Goal: Information Seeking & Learning: Get advice/opinions

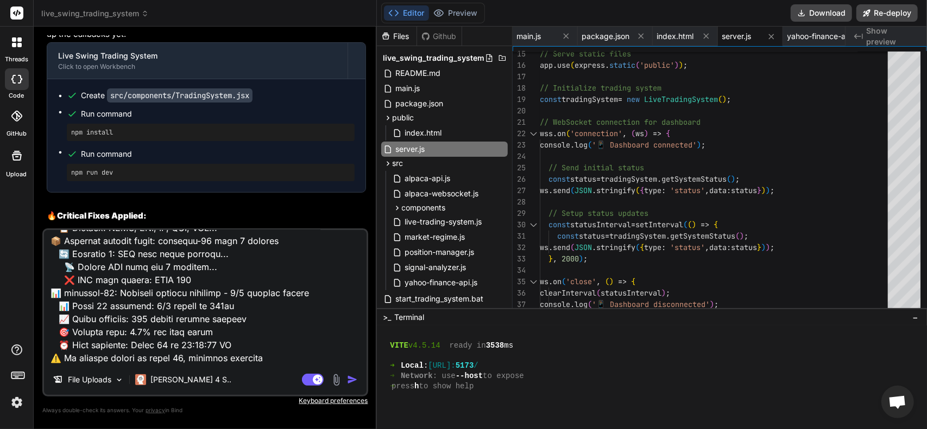
scroll to position [2321, 0]
click at [354, 375] on img "button" at bounding box center [352, 380] width 11 height 11
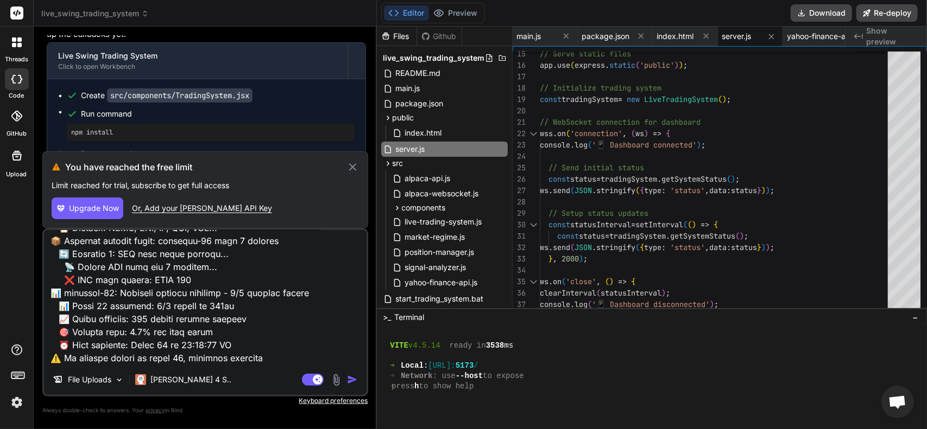
click at [64, 210] on icon "button" at bounding box center [61, 209] width 10 height 10
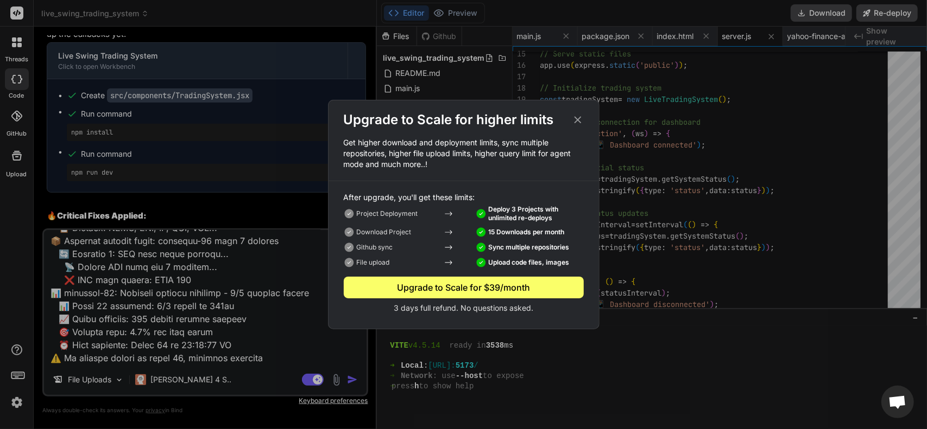
click at [438, 312] on p "3 days full refund. No questions asked." at bounding box center [464, 308] width 240 height 11
click at [478, 307] on p "3 days full refund. No questions asked." at bounding box center [464, 308] width 240 height 11
click at [580, 118] on icon at bounding box center [578, 120] width 12 height 12
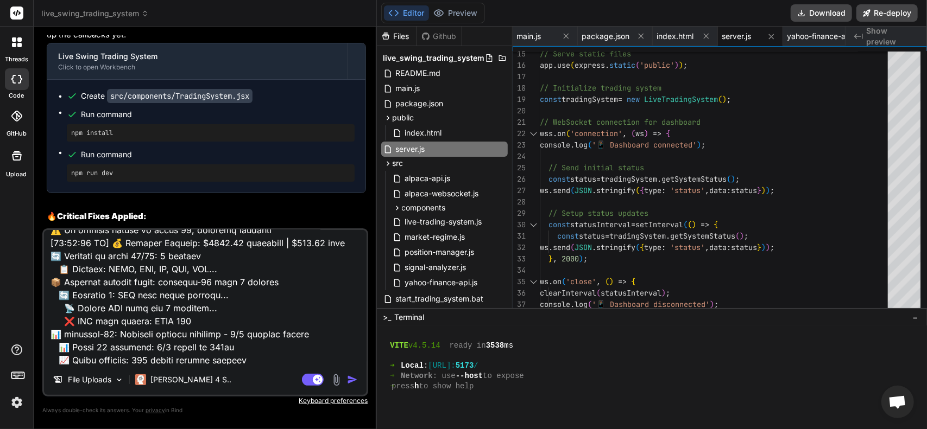
scroll to position [1833, 0]
click at [11, 401] on img at bounding box center [17, 403] width 18 height 18
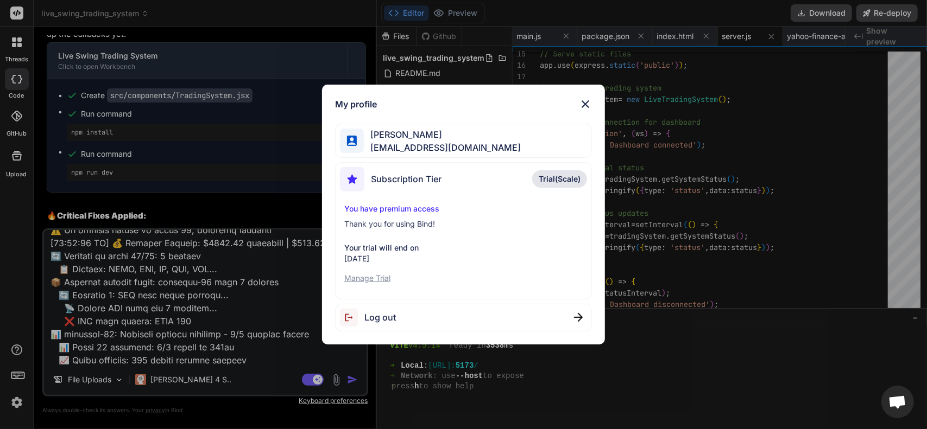
click at [366, 277] on p "Manage Trial" at bounding box center [463, 278] width 239 height 11
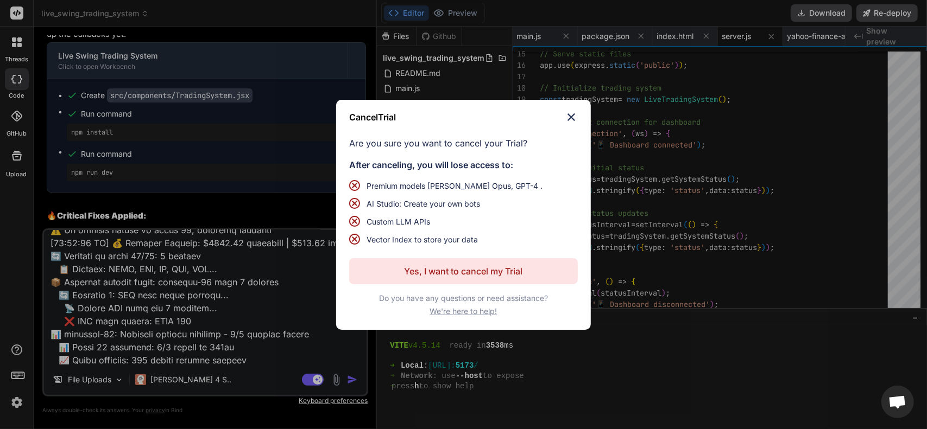
click at [447, 270] on p "Yes, I want to cancel my Trial" at bounding box center [463, 271] width 118 height 13
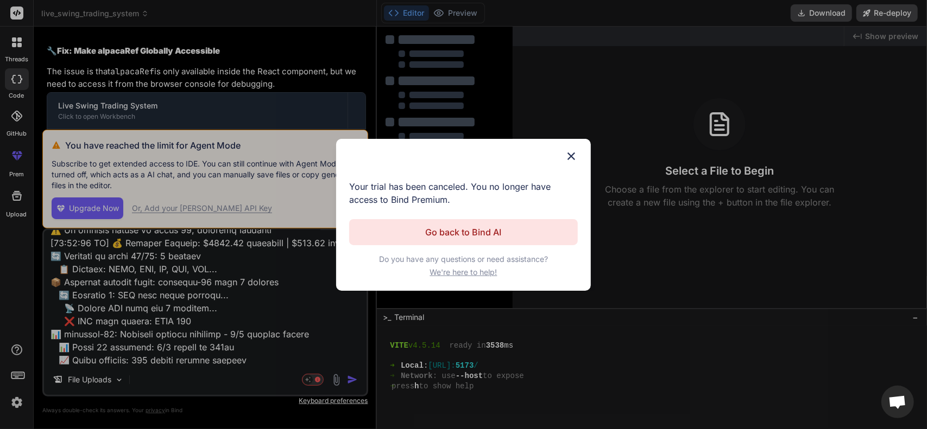
scroll to position [395, 0]
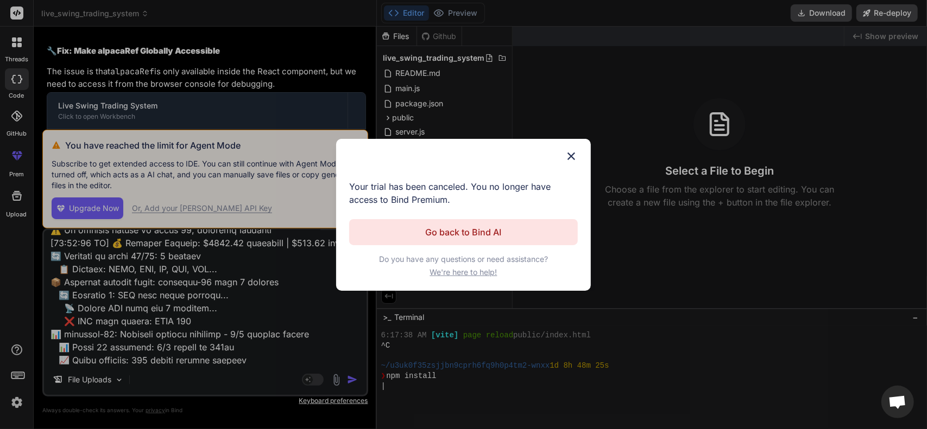
click at [568, 155] on img at bounding box center [571, 156] width 13 height 13
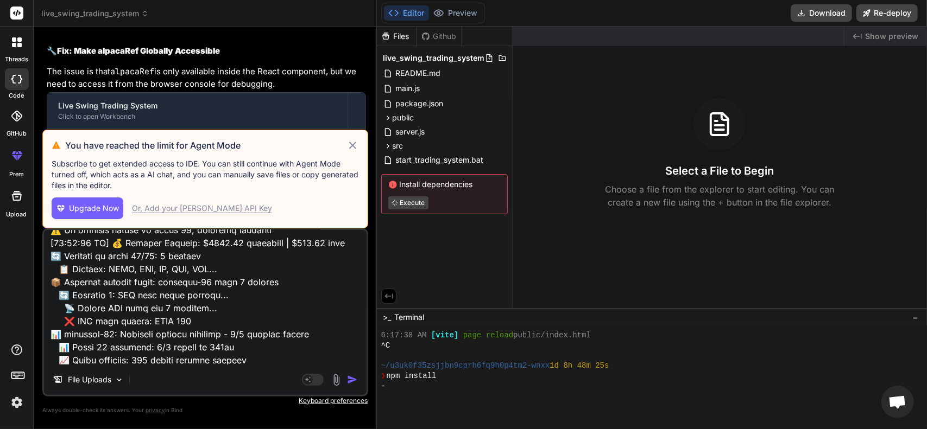
click at [86, 208] on span "Upgrade Now" at bounding box center [94, 208] width 50 height 11
type textarea "x"
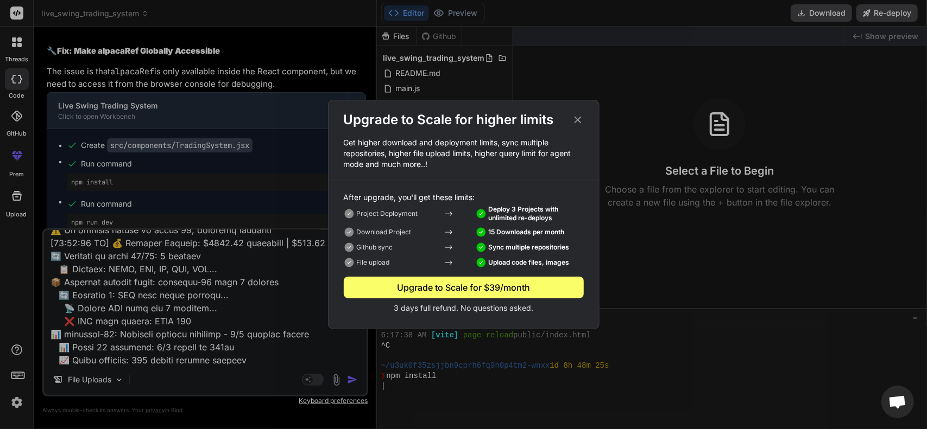
click at [454, 282] on div "Upgrade to Scale for $39/month" at bounding box center [464, 287] width 240 height 13
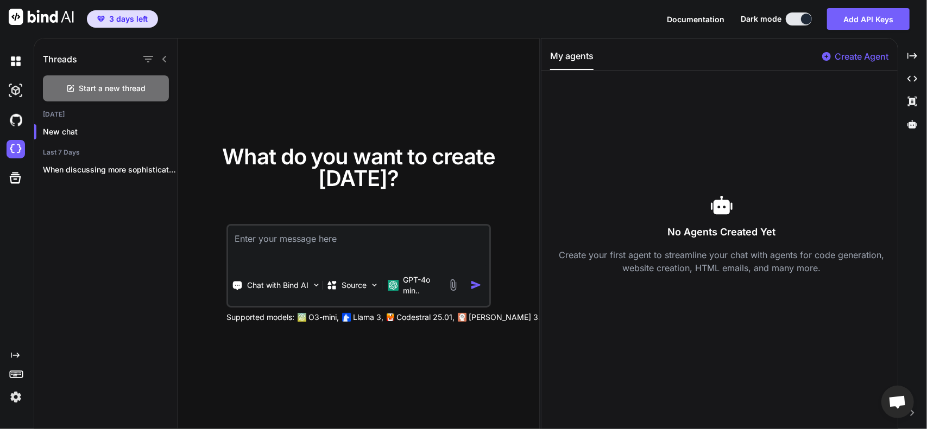
click at [115, 19] on span "3 days left" at bounding box center [128, 19] width 39 height 11
click at [15, 397] on img at bounding box center [16, 397] width 18 height 18
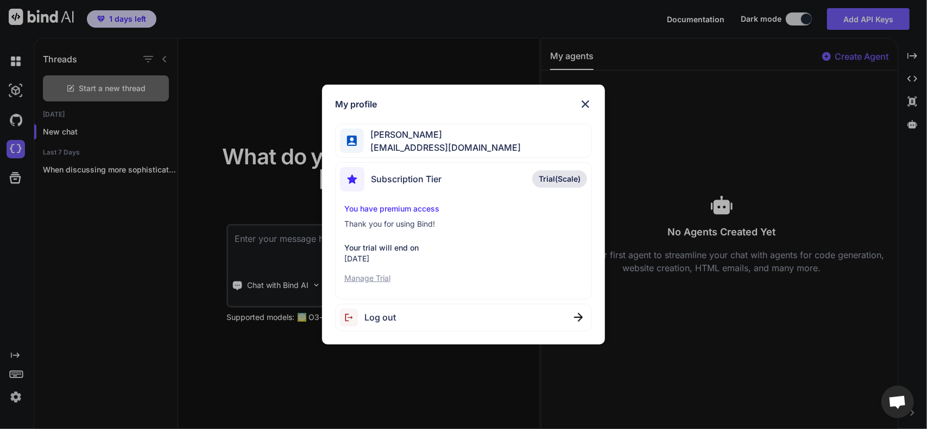
click at [545, 180] on span "Trial(Scale)" at bounding box center [559, 179] width 42 height 11
click at [388, 207] on p "You have premium access" at bounding box center [463, 209] width 239 height 11
click at [379, 275] on p "Manage Trial" at bounding box center [463, 278] width 239 height 11
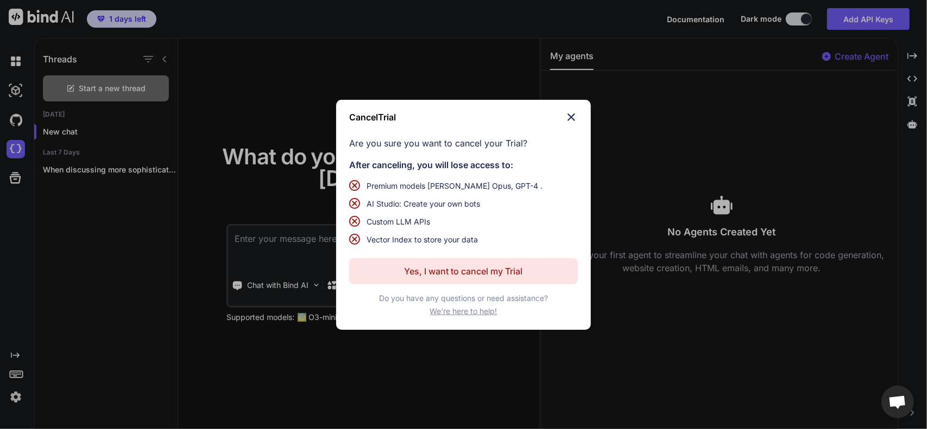
click at [572, 123] on div "Cancel Trial Are you sure you want to cancel your Trial? After canceling, you w…" at bounding box center [463, 215] width 255 height 230
click at [567, 118] on img at bounding box center [571, 117] width 13 height 13
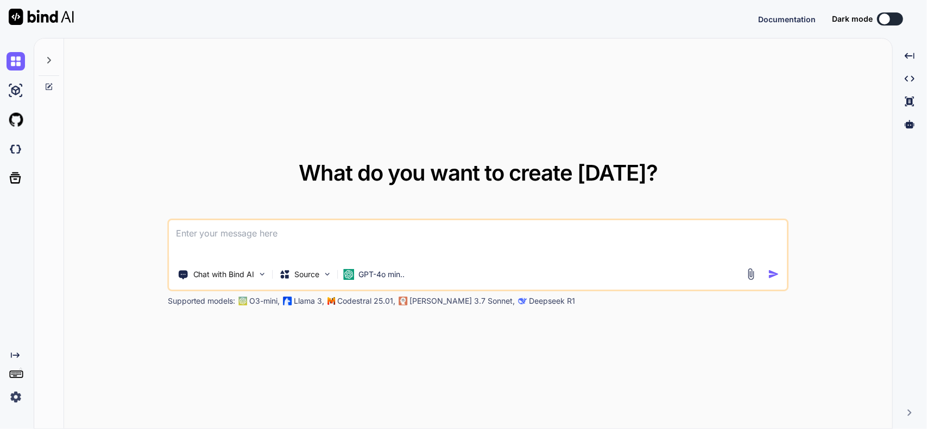
type textarea "x"
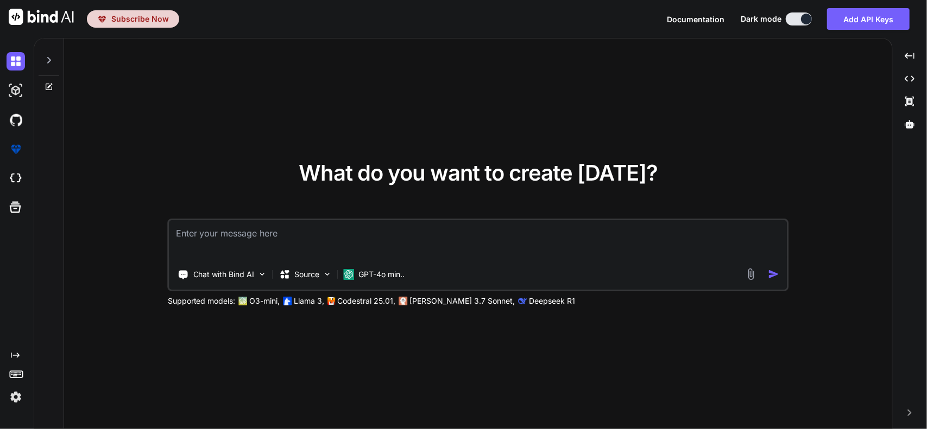
click at [128, 16] on span "Subscribe Now" at bounding box center [140, 19] width 58 height 11
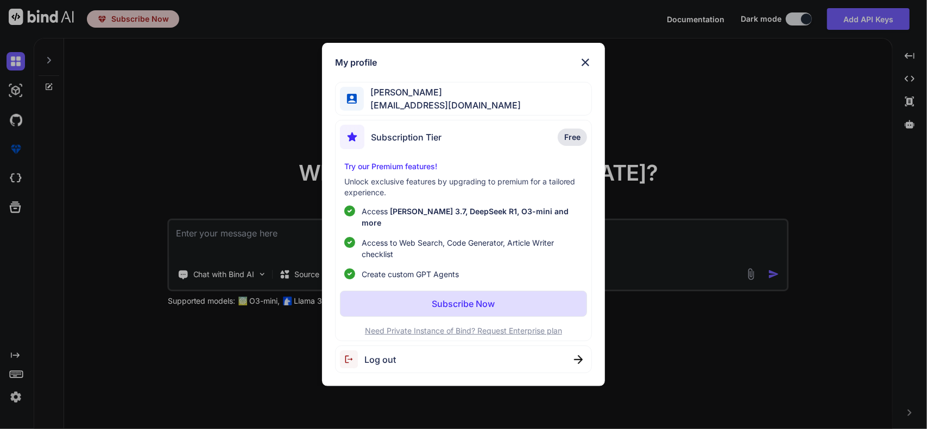
click at [433, 297] on p "Subscribe Now" at bounding box center [463, 303] width 63 height 13
click at [451, 297] on p "Subscribe Now" at bounding box center [463, 303] width 63 height 13
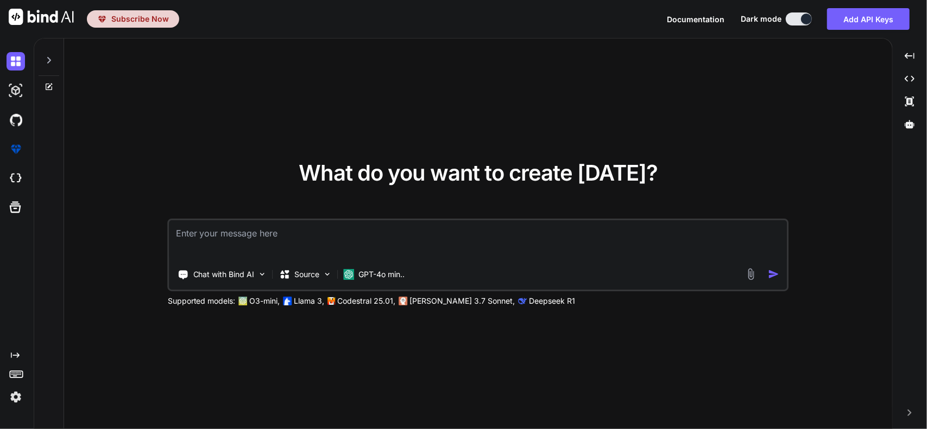
type textarea "x"
click at [118, 19] on span "Subscribe Now" at bounding box center [140, 19] width 58 height 11
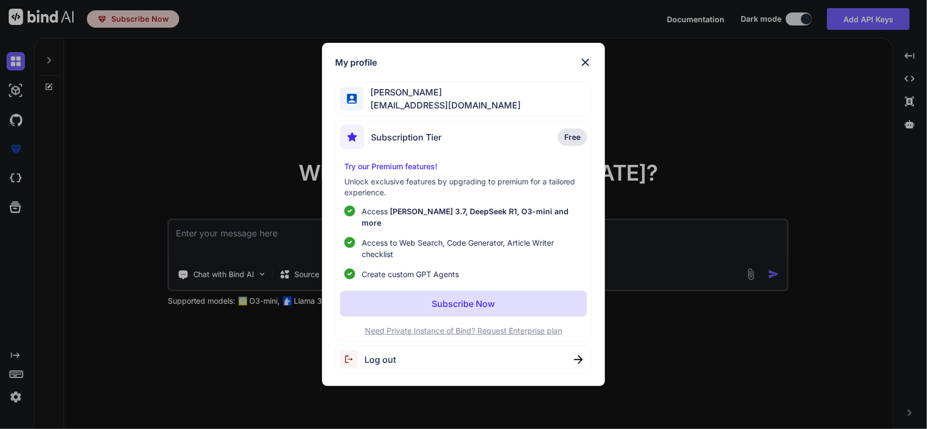
click at [417, 172] on p "Try our Premium features!" at bounding box center [463, 166] width 239 height 11
click at [385, 243] on span "Access to Web Search, Code Generator, Article Writer checklist" at bounding box center [472, 248] width 221 height 23
click at [398, 198] on p "Unlock exclusive features by upgrading to premium for a tailored experience." at bounding box center [463, 187] width 239 height 22
click at [398, 171] on p "Try our Premium features!" at bounding box center [463, 166] width 239 height 11
click at [565, 142] on span "Free" at bounding box center [572, 137] width 16 height 11
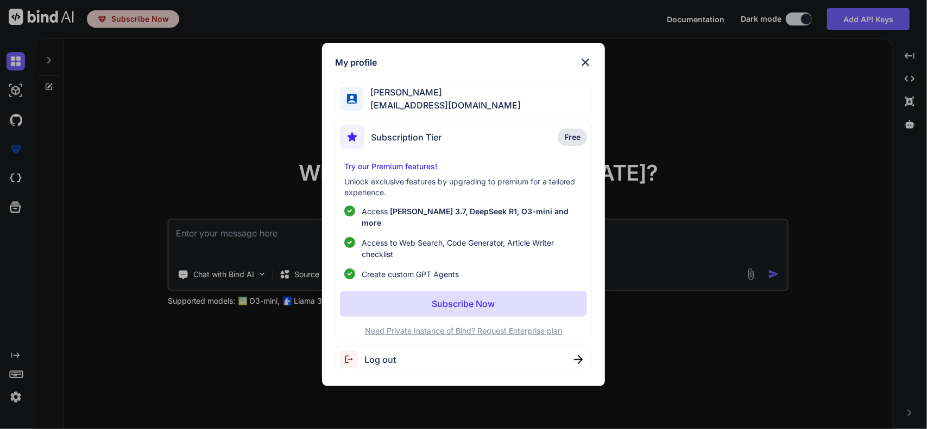
click at [407, 172] on p "Try our Premium features!" at bounding box center [463, 166] width 239 height 11
click at [583, 64] on img at bounding box center [585, 62] width 13 height 13
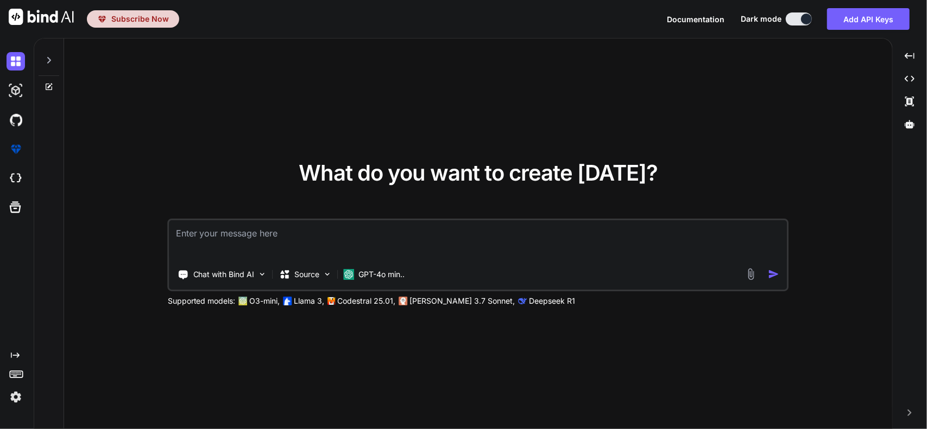
click at [14, 396] on img at bounding box center [16, 397] width 18 height 18
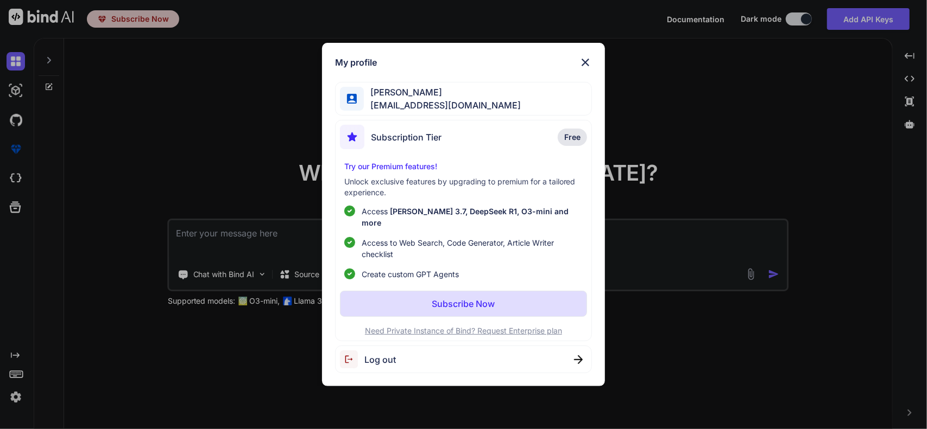
click at [421, 144] on span "Subscription Tier" at bounding box center [406, 137] width 71 height 13
click at [394, 139] on span "Subscription Tier" at bounding box center [406, 137] width 71 height 13
click at [457, 300] on p "Subscribe Now" at bounding box center [463, 303] width 63 height 13
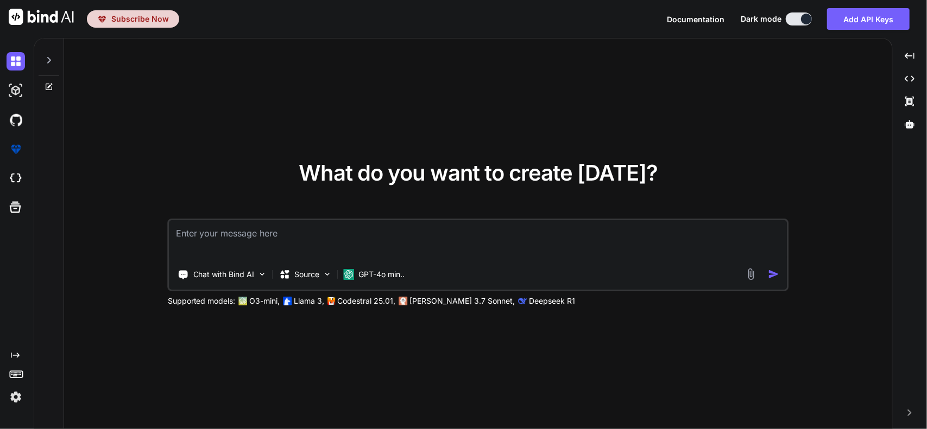
click at [139, 21] on span "Subscribe Now" at bounding box center [140, 19] width 58 height 11
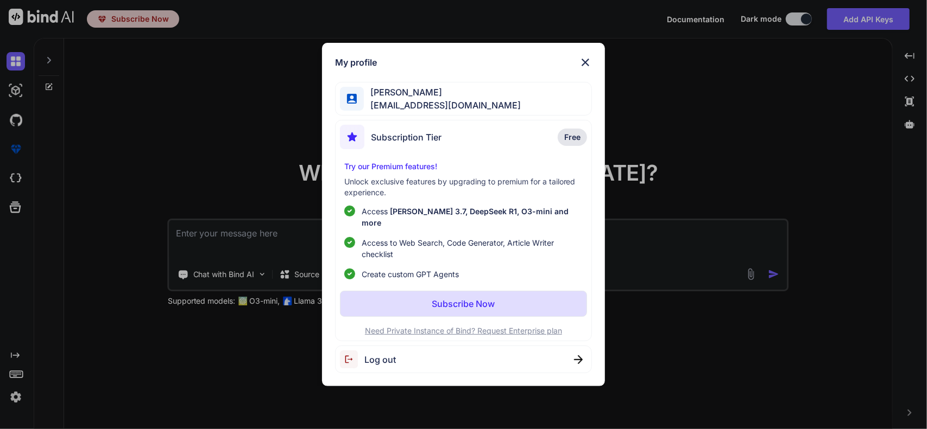
click at [381, 142] on span "Subscription Tier" at bounding box center [406, 137] width 71 height 13
click at [397, 170] on p "Try our Premium features!" at bounding box center [463, 166] width 239 height 11
click at [587, 69] on img at bounding box center [585, 62] width 13 height 13
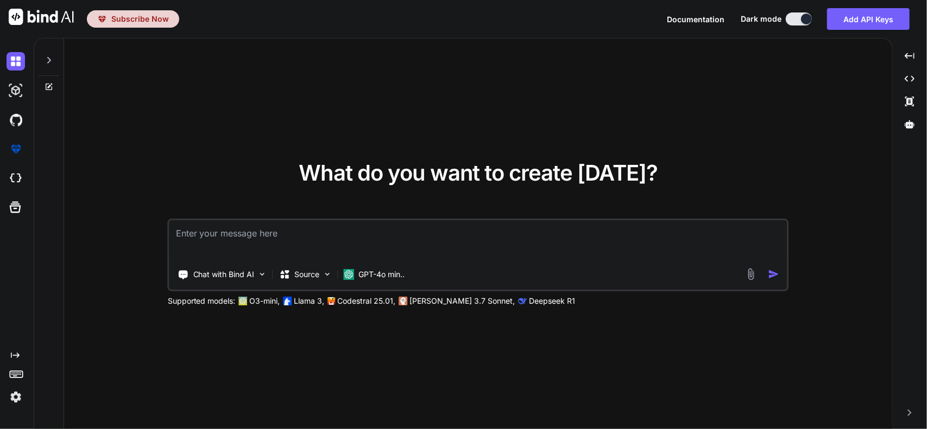
click at [12, 402] on img at bounding box center [16, 397] width 18 height 18
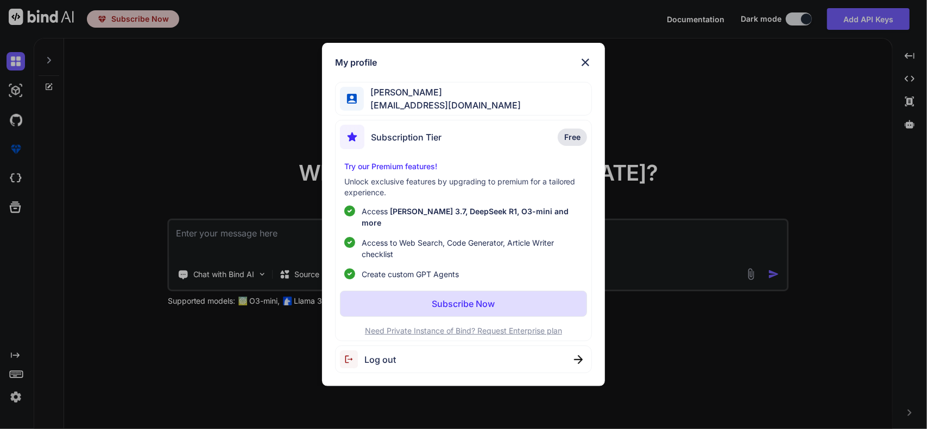
click at [543, 353] on div "Log out" at bounding box center [463, 360] width 257 height 28
type textarea "x"
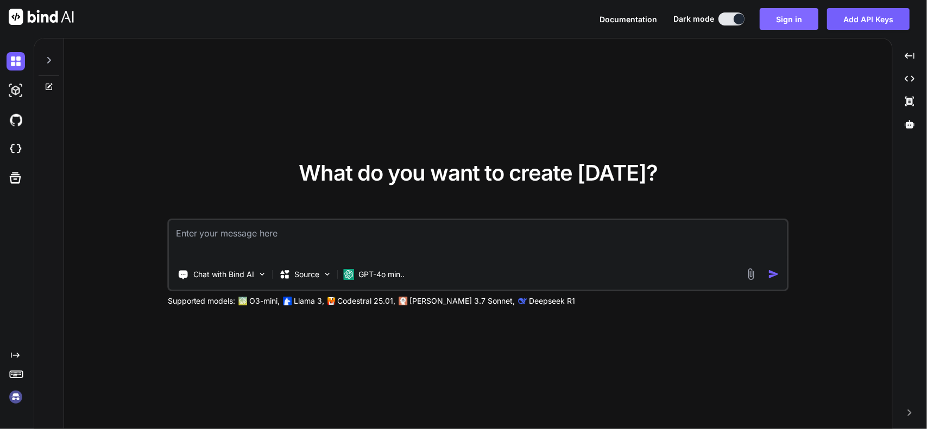
click at [790, 19] on button "Sign in" at bounding box center [788, 19] width 59 height 22
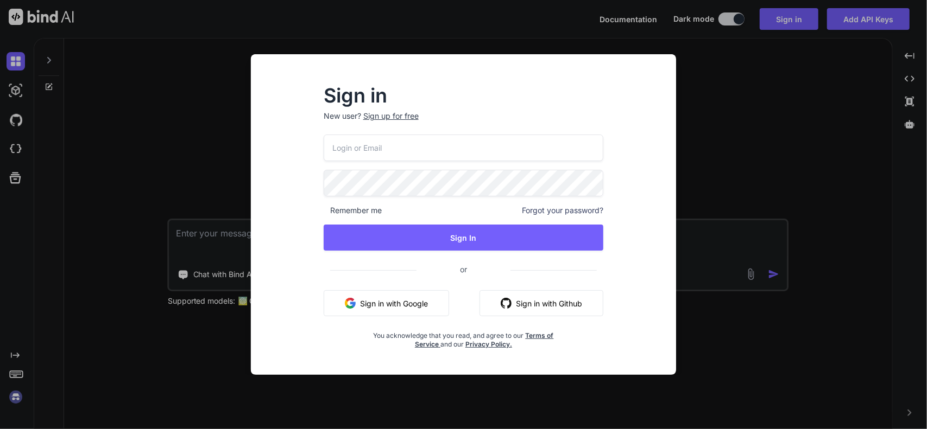
click at [434, 148] on input "email" at bounding box center [464, 148] width 280 height 27
type input "[EMAIL_ADDRESS][DOMAIN_NAME]"
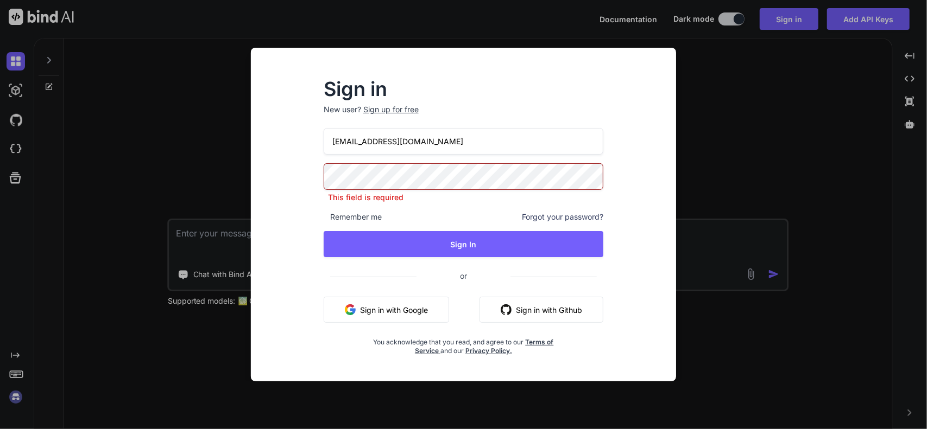
click at [387, 317] on div "[EMAIL_ADDRESS][DOMAIN_NAME] This field is required Remember me Forgot your pas…" at bounding box center [464, 241] width 280 height 227
click at [383, 309] on button "Sign in with Google" at bounding box center [386, 310] width 125 height 26
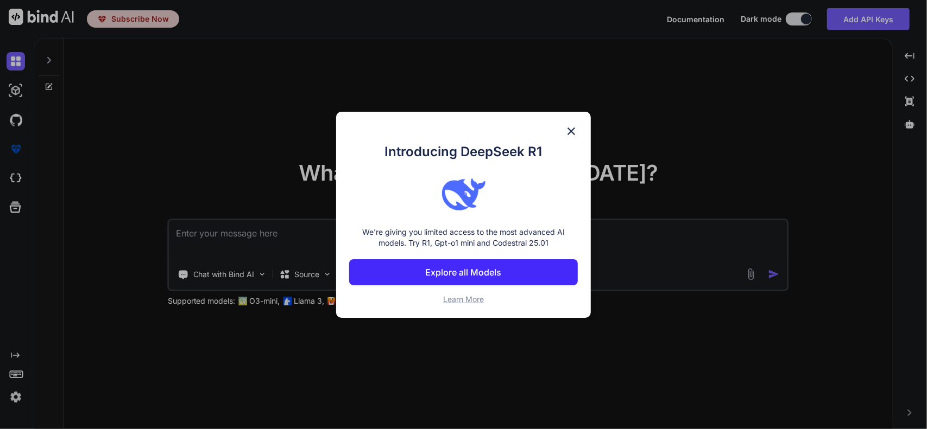
click at [475, 272] on p "Explore all Models" at bounding box center [464, 272] width 76 height 13
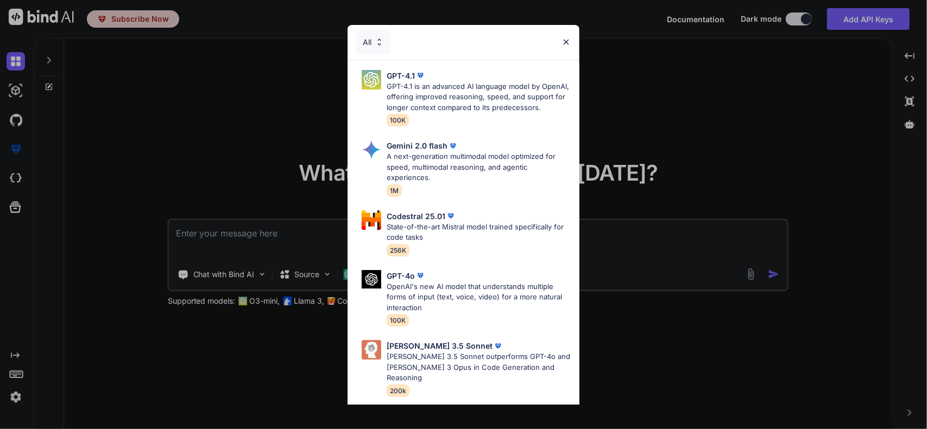
click at [278, 134] on div "All GPT-4.1 GPT-4.1 is an advanced AI language model by OpenAI, offering improv…" at bounding box center [463, 214] width 927 height 429
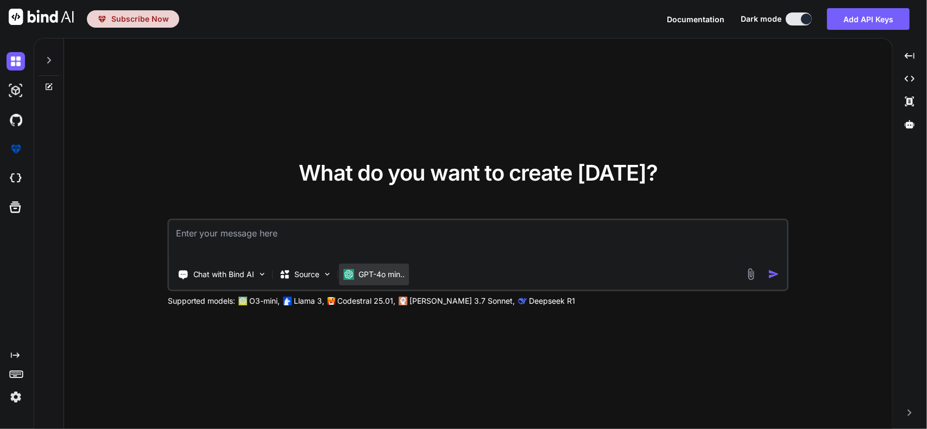
click at [386, 274] on p "GPT-4o min.." at bounding box center [382, 274] width 46 height 11
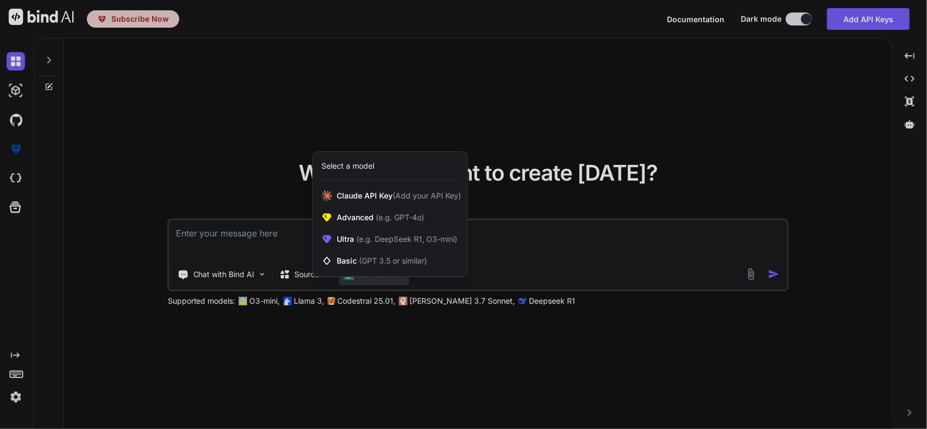
click at [381, 281] on div at bounding box center [463, 214] width 927 height 429
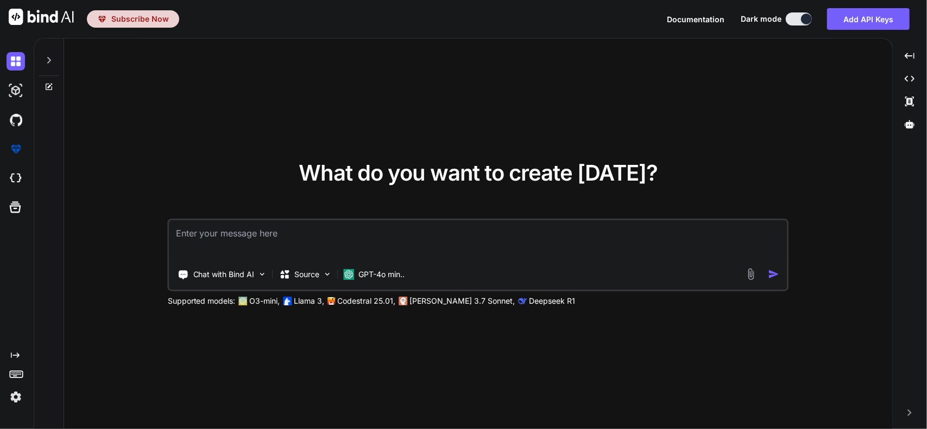
click at [34, 9] on img at bounding box center [41, 17] width 65 height 16
click at [107, 18] on div "Subscribe Now" at bounding box center [133, 19] width 72 height 11
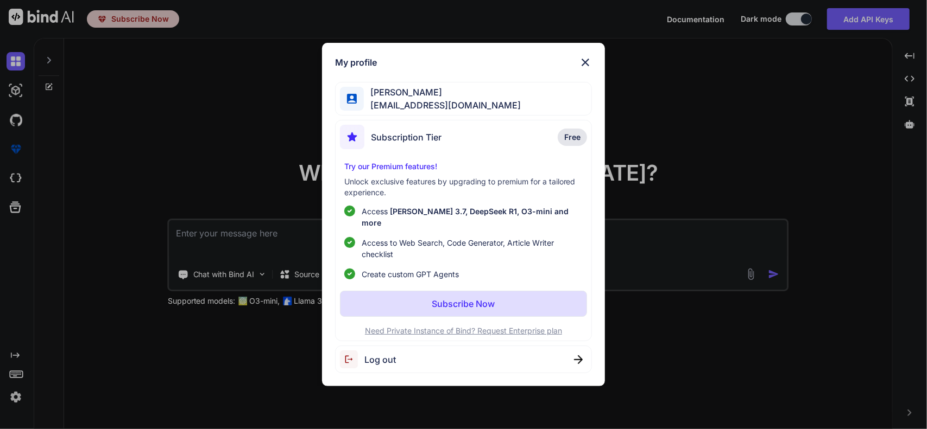
click at [383, 134] on div "Subscription Tier" at bounding box center [391, 137] width 102 height 24
click at [567, 143] on span "Free" at bounding box center [572, 137] width 16 height 11
click at [414, 161] on div "Subscription Tier Free Try our Premium features! Unlock exclusive features by u…" at bounding box center [463, 230] width 257 height 221
click at [410, 172] on p "Try our Premium features!" at bounding box center [463, 166] width 239 height 11
click at [439, 302] on p "Subscribe Now" at bounding box center [463, 303] width 63 height 13
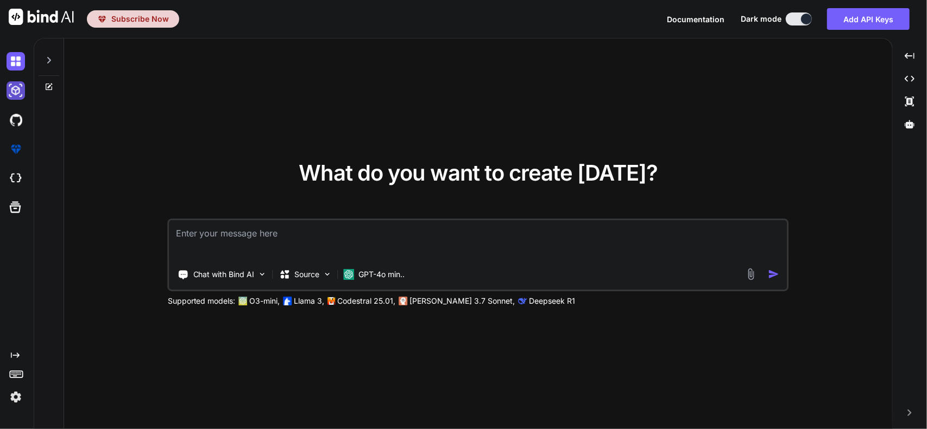
type textarea "x"
click at [265, 234] on textarea at bounding box center [477, 240] width 617 height 40
type textarea "s"
type textarea "x"
type textarea "su"
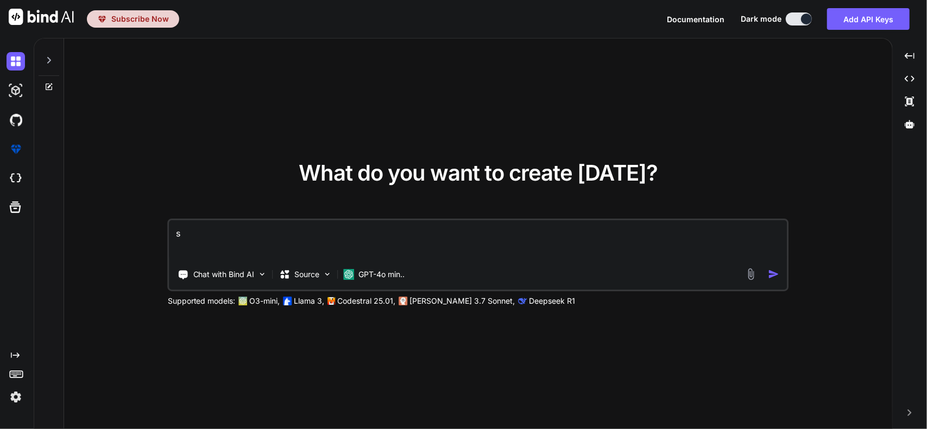
type textarea "x"
type textarea "sub"
type textarea "x"
type textarea "subs"
type textarea "x"
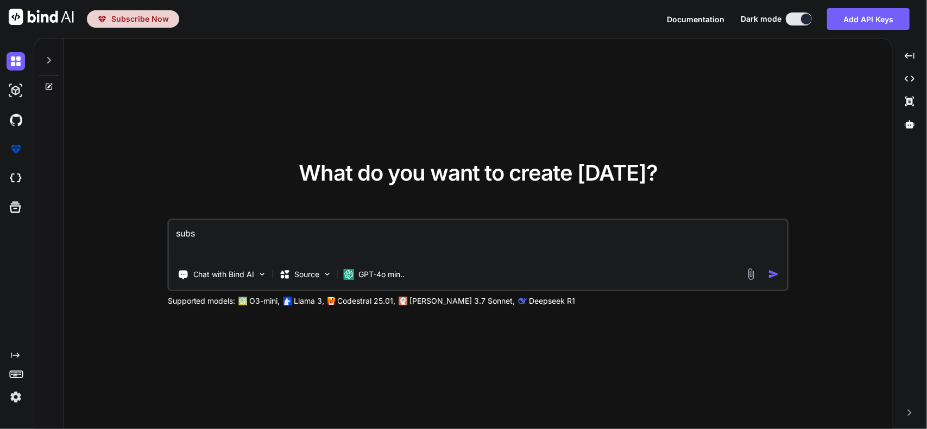
type textarea "subsc"
type textarea "x"
type textarea "subscr"
type textarea "x"
type textarea "subscri"
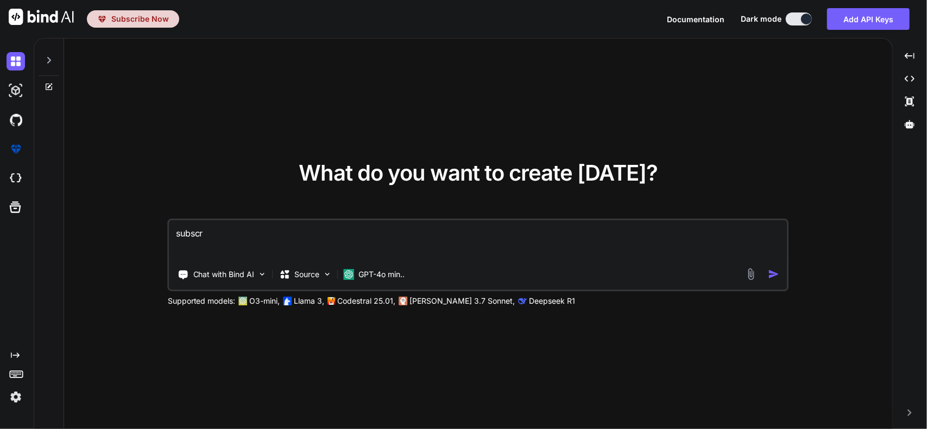
type textarea "x"
type textarea "subscrip"
type textarea "x"
type textarea "subscript"
type textarea "x"
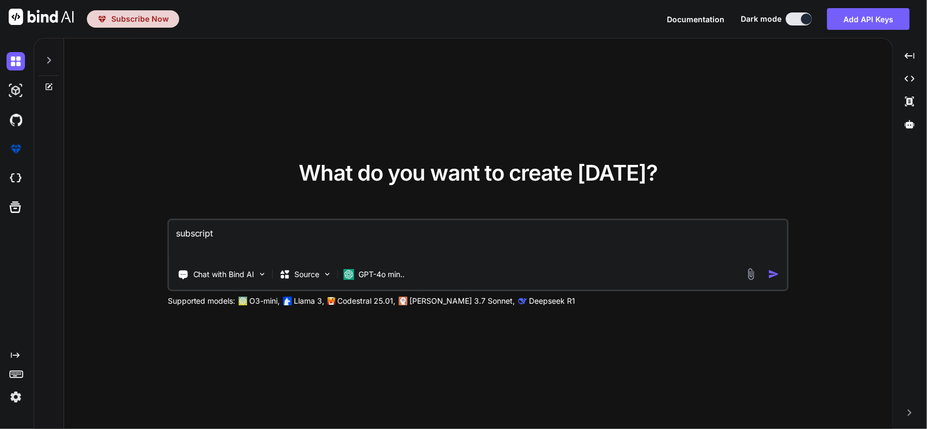
type textarea "subscripti"
type textarea "x"
type textarea "subscriptio"
type textarea "x"
type textarea "subscription"
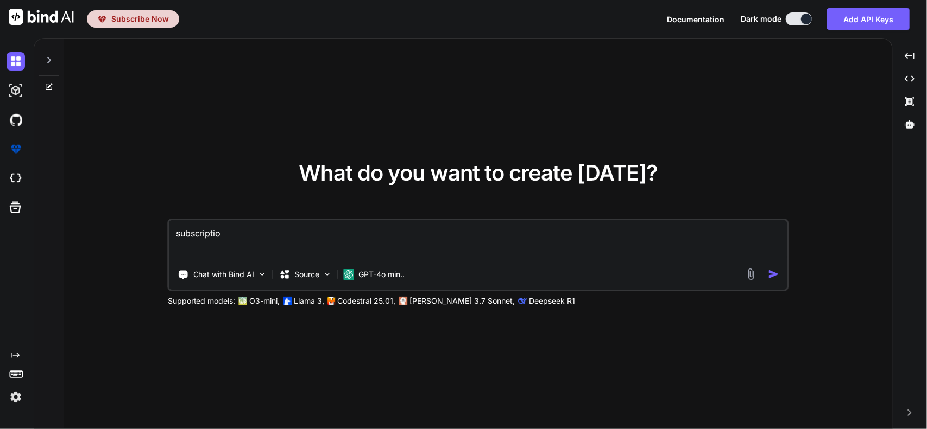
type textarea "x"
type textarea "subscription"
type textarea "x"
type textarea "subscription l"
type textarea "x"
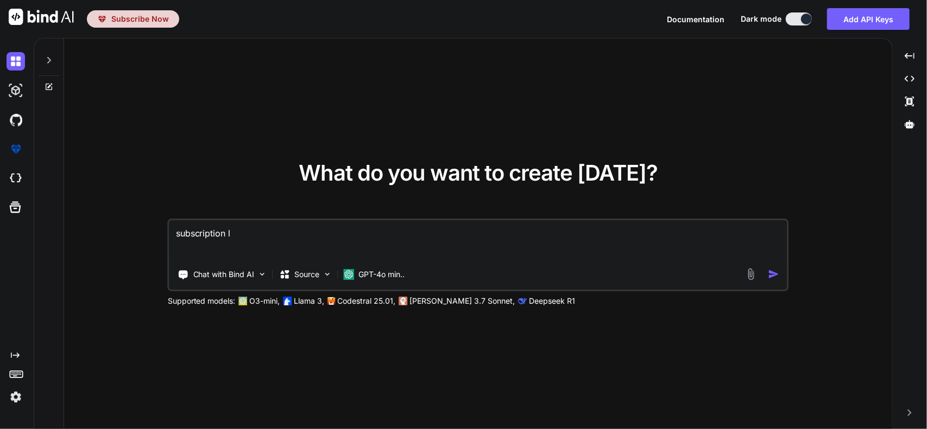
type textarea "subscription le"
type textarea "x"
type textarea "subscription lev"
type textarea "x"
type textarea "subscription leve"
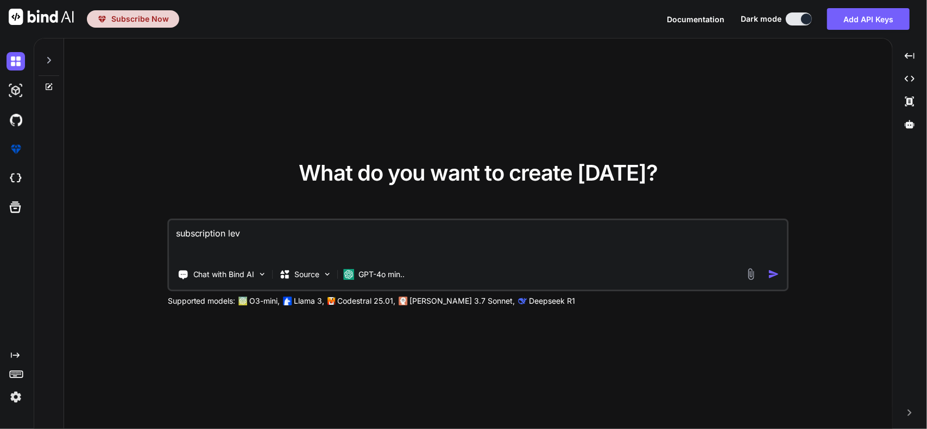
type textarea "x"
type textarea "subscription level"
type textarea "x"
type textarea "subscription levels"
type textarea "x"
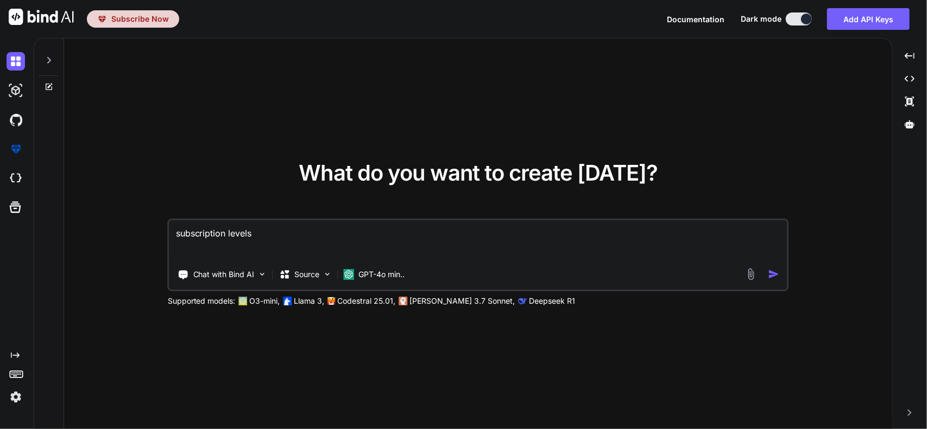
type textarea "subscription levels"
type textarea "x"
type textarea "subscription levels f"
type textarea "x"
type textarea "subscription levels fo"
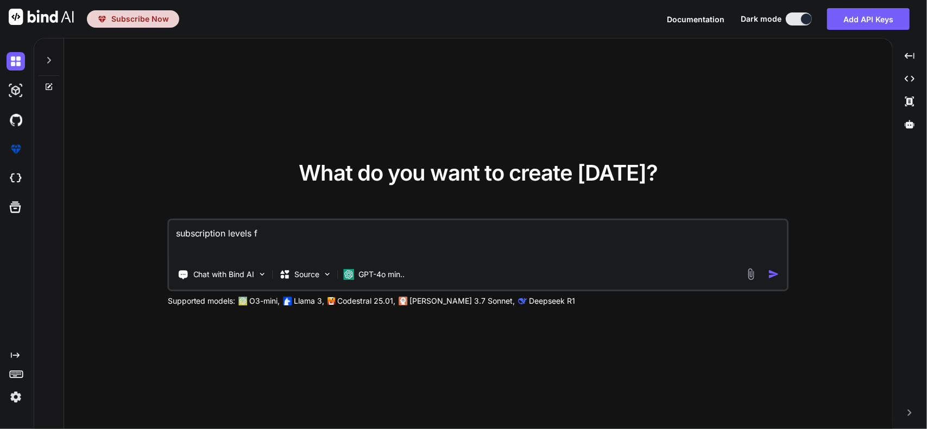
type textarea "x"
type textarea "subscription levels for"
type textarea "x"
type textarea "subscription levels for"
type textarea "x"
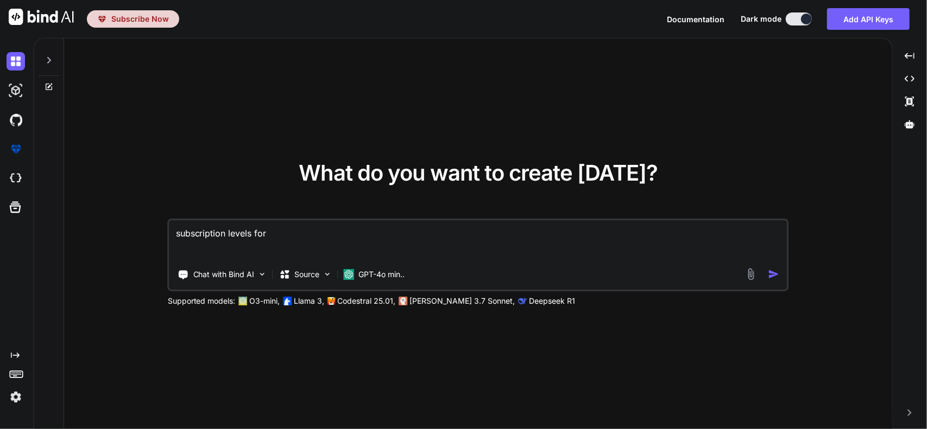
type textarea "subscription levels for b"
type textarea "x"
type textarea "subscription levels for bi"
type textarea "x"
type textarea "subscription levels for bin"
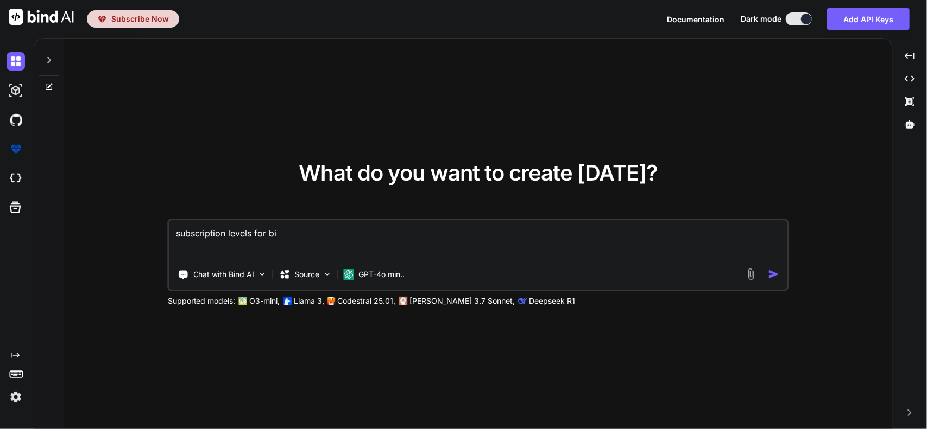
type textarea "x"
type textarea "subscription levels for bind"
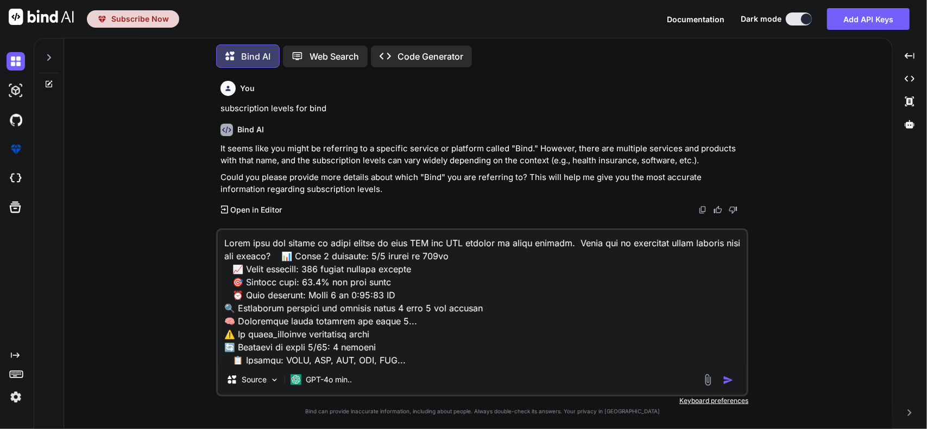
click at [325, 56] on p "Web Search" at bounding box center [333, 56] width 49 height 13
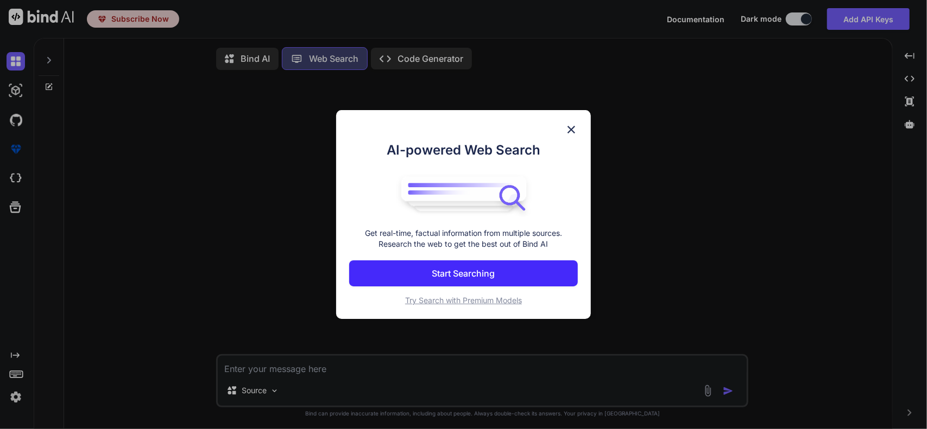
scroll to position [4, 0]
click at [572, 130] on img at bounding box center [571, 129] width 13 height 13
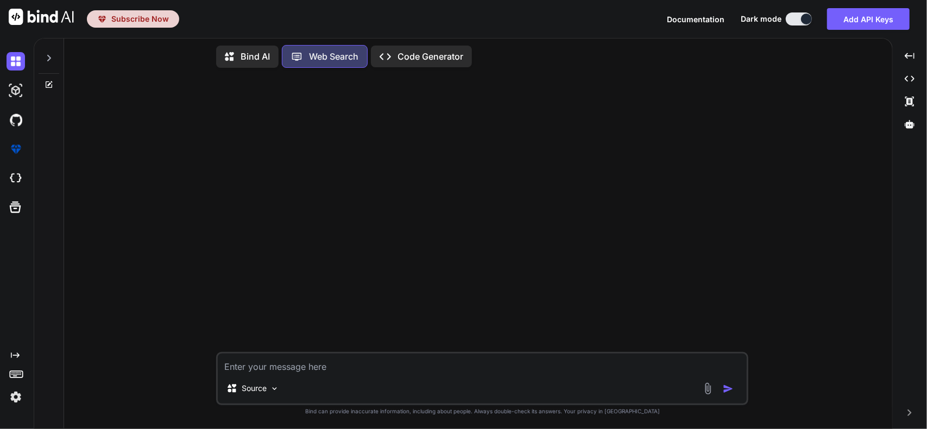
type textarea "x"
click at [289, 371] on textarea at bounding box center [482, 364] width 529 height 20
click at [271, 53] on div "Bind AI" at bounding box center [247, 57] width 62 height 22
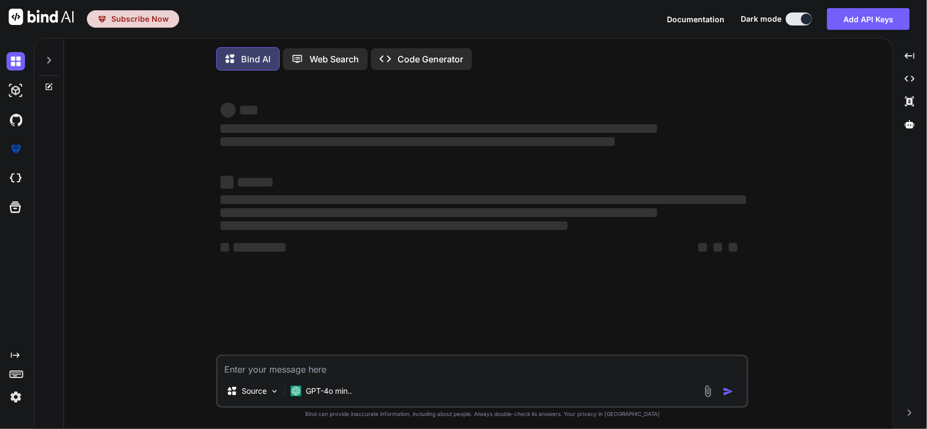
scroll to position [4, 0]
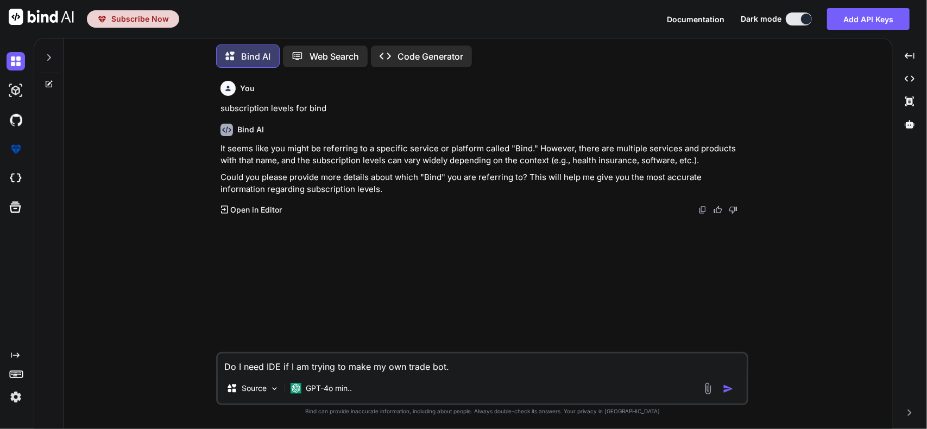
type textarea "Do I need IDE if I am trying to make my own trade bot."
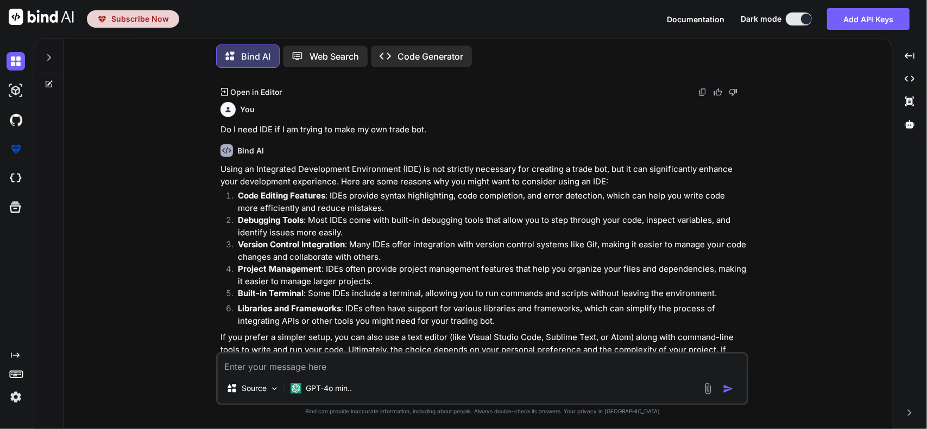
scroll to position [153, 0]
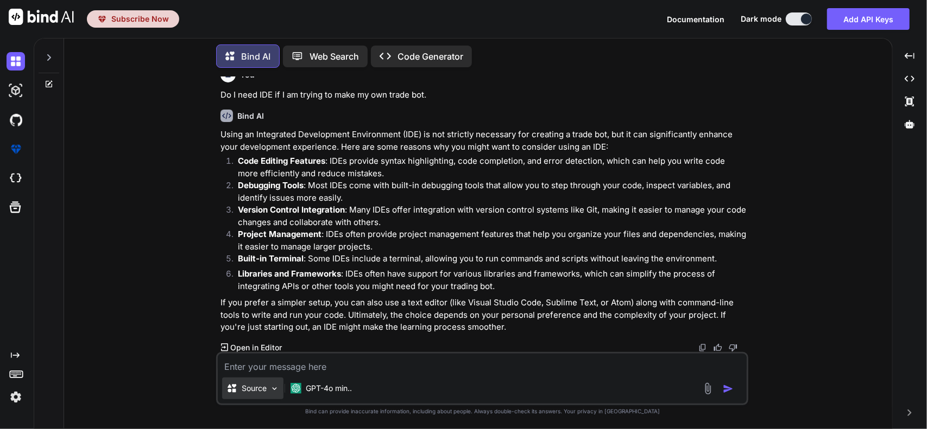
click at [266, 390] on p "Source" at bounding box center [254, 388] width 25 height 11
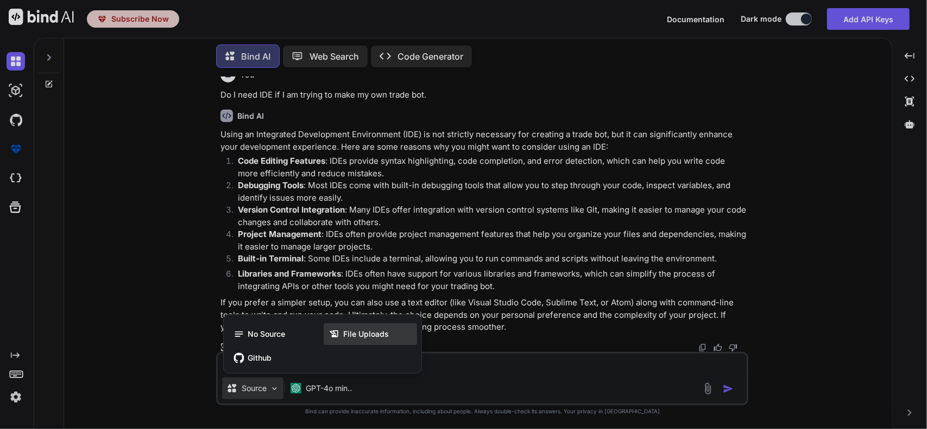
click at [359, 337] on span "File Uploads" at bounding box center [366, 334] width 46 height 11
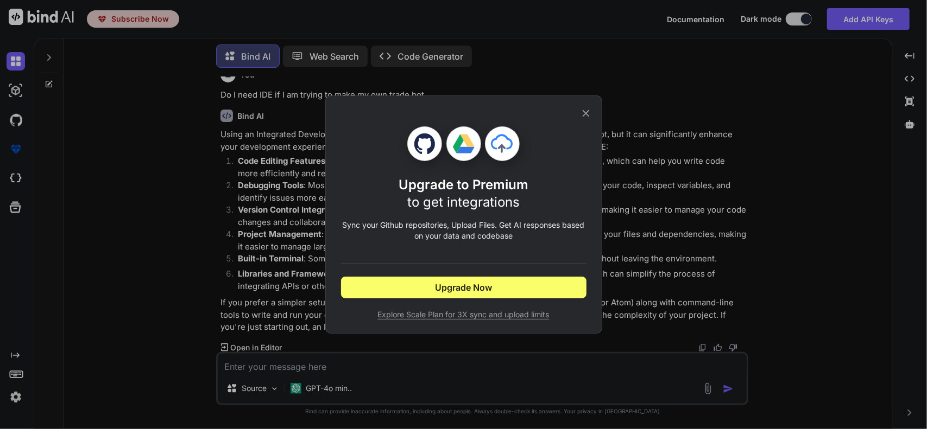
click at [584, 112] on icon at bounding box center [585, 113] width 7 height 7
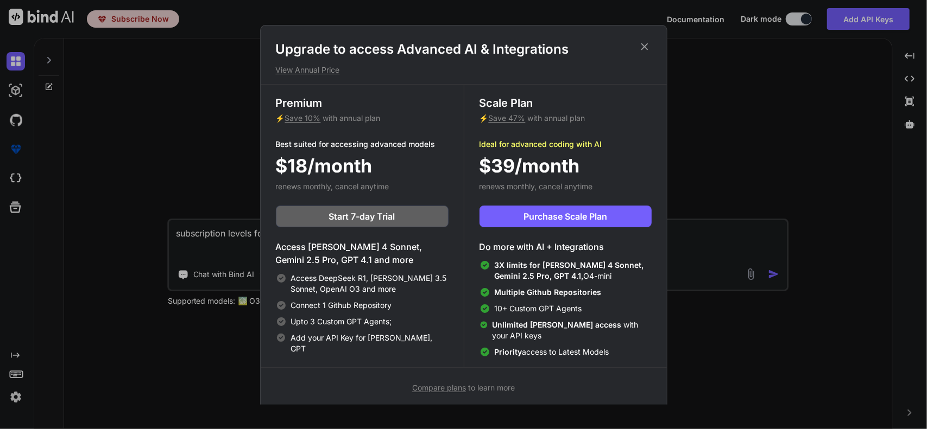
type textarea "x"
click at [548, 218] on span "Purchase Scale Plan" at bounding box center [565, 216] width 84 height 13
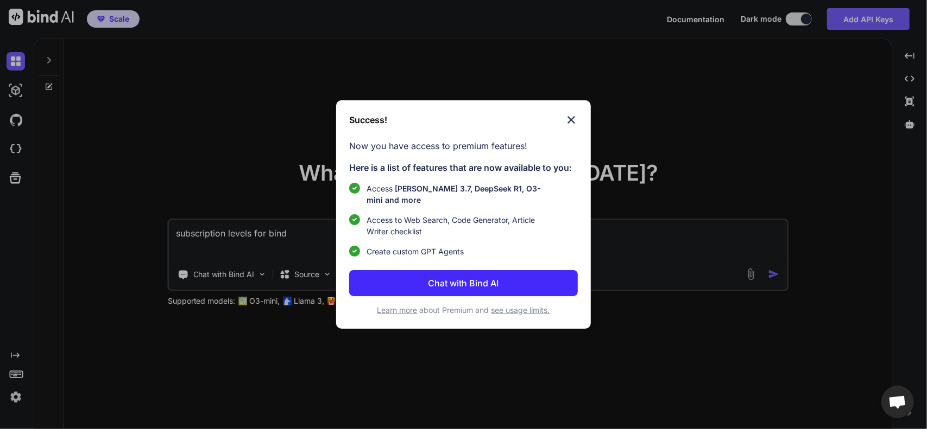
click at [572, 119] on img at bounding box center [571, 119] width 13 height 13
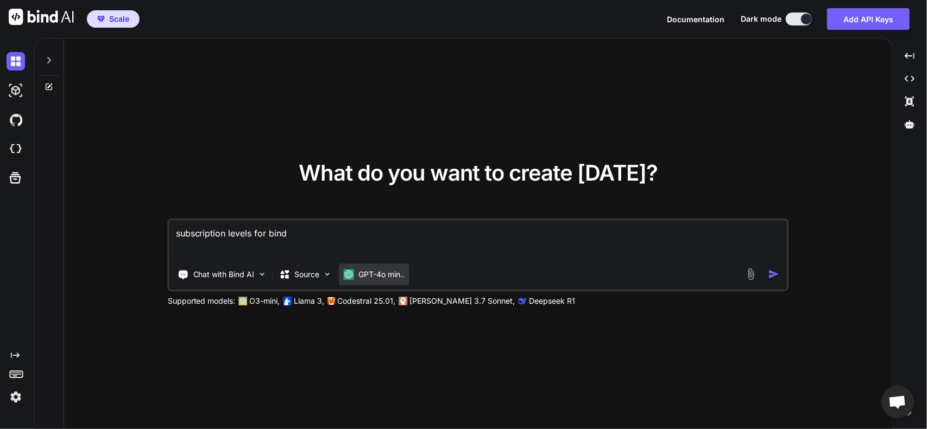
click at [368, 280] on p "GPT-4o min.." at bounding box center [382, 274] width 46 height 11
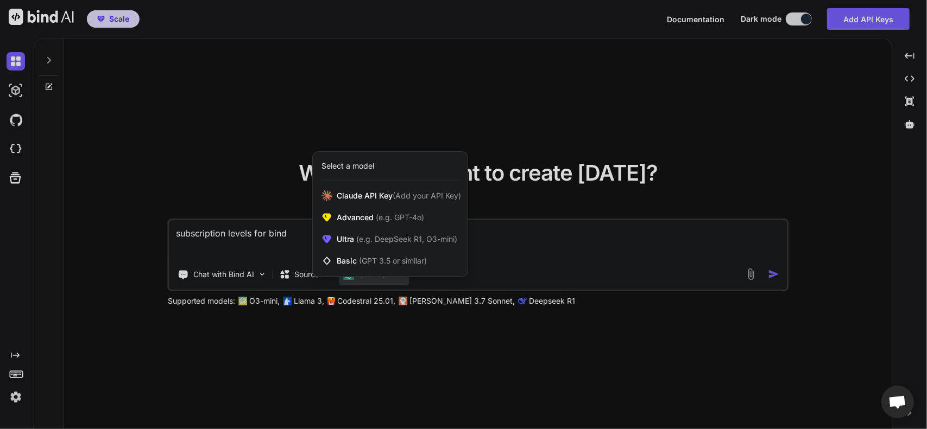
click at [368, 280] on div at bounding box center [463, 214] width 927 height 429
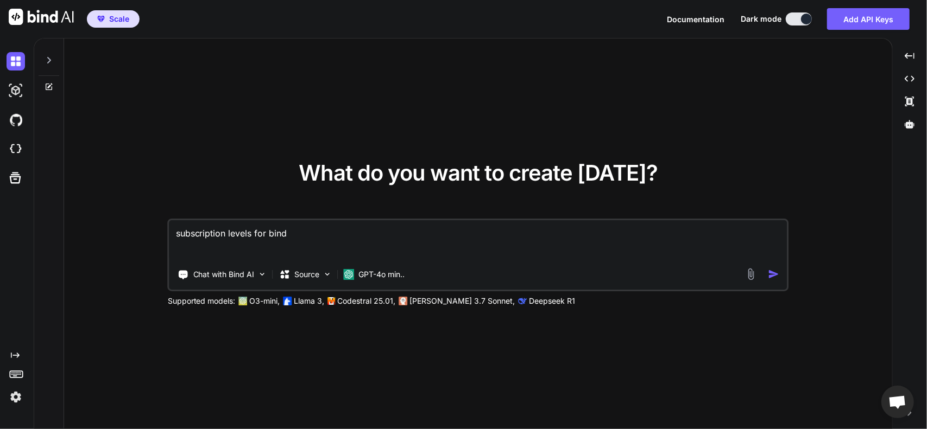
click at [14, 398] on img at bounding box center [16, 397] width 18 height 18
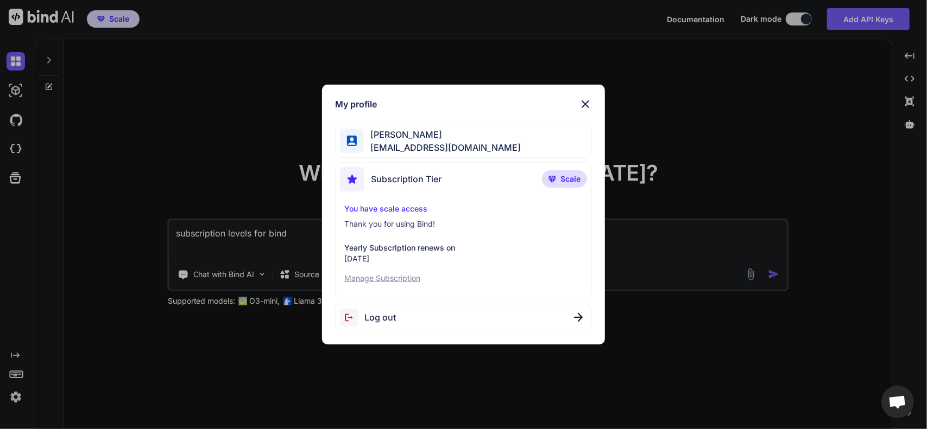
click at [250, 201] on div "My profile John Constiner jconstiner@gmail.com Subscription Tier Scale You have…" at bounding box center [463, 214] width 927 height 429
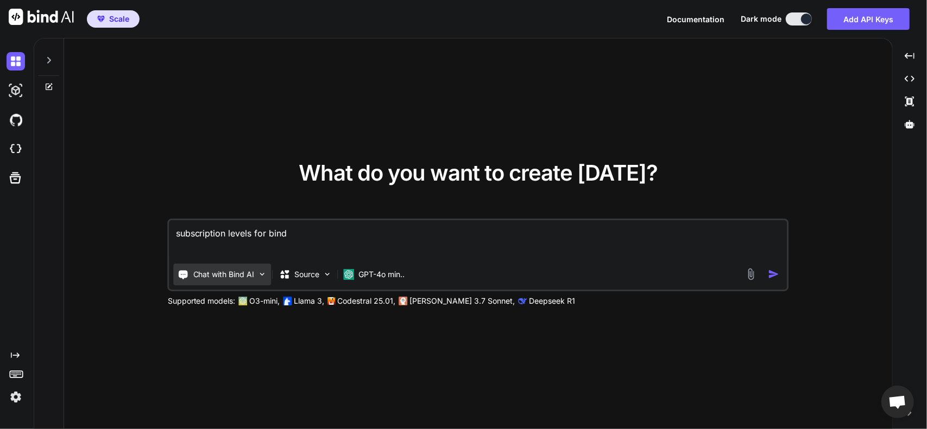
click at [223, 274] on p "Chat with Bind AI" at bounding box center [223, 274] width 61 height 11
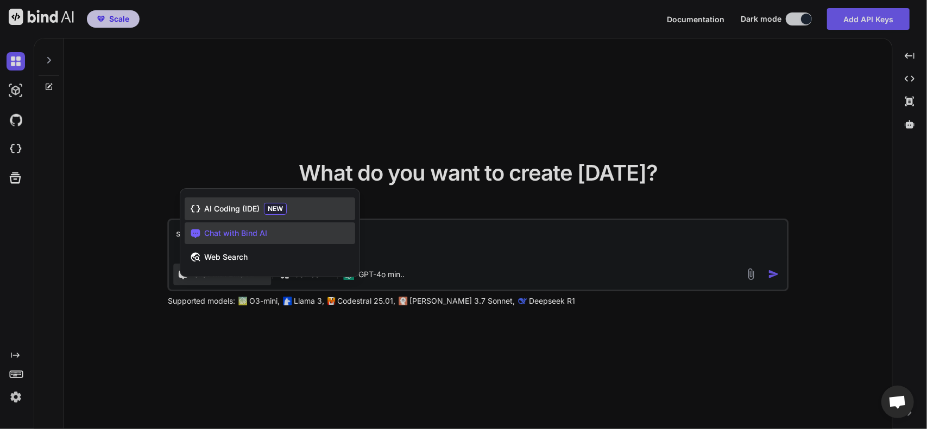
click at [234, 211] on span "AI Coding (IDE)" at bounding box center [231, 209] width 55 height 11
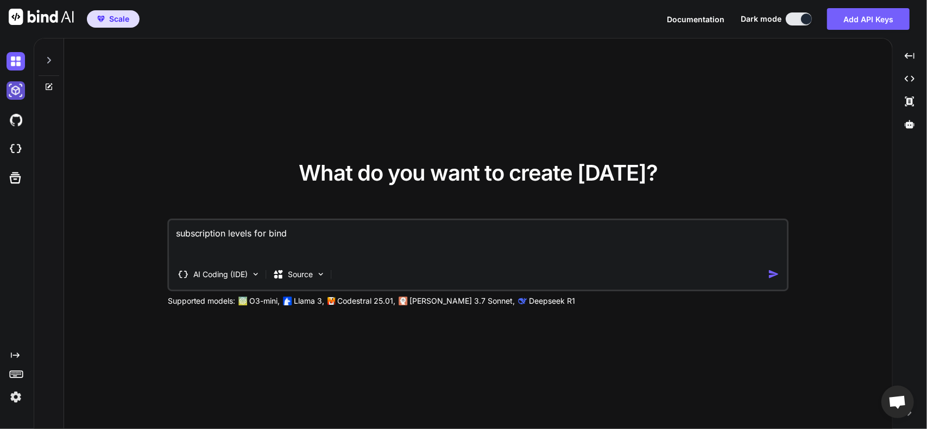
click at [12, 92] on img at bounding box center [16, 90] width 18 height 18
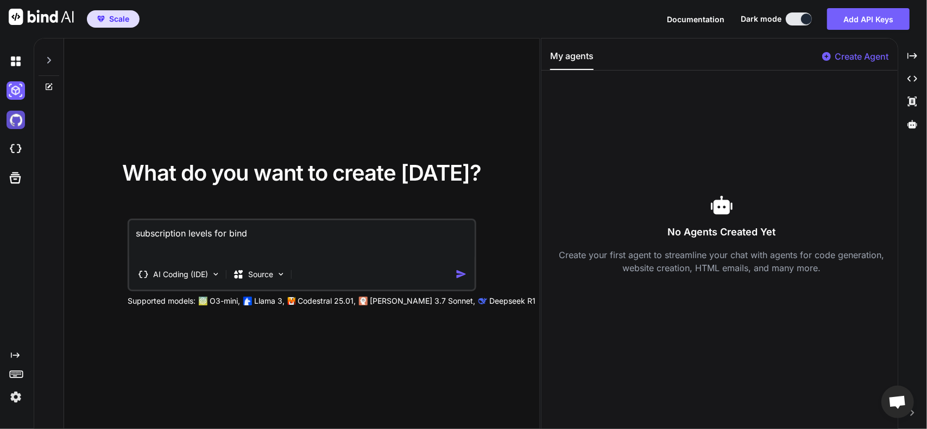
click at [15, 122] on img at bounding box center [16, 120] width 18 height 18
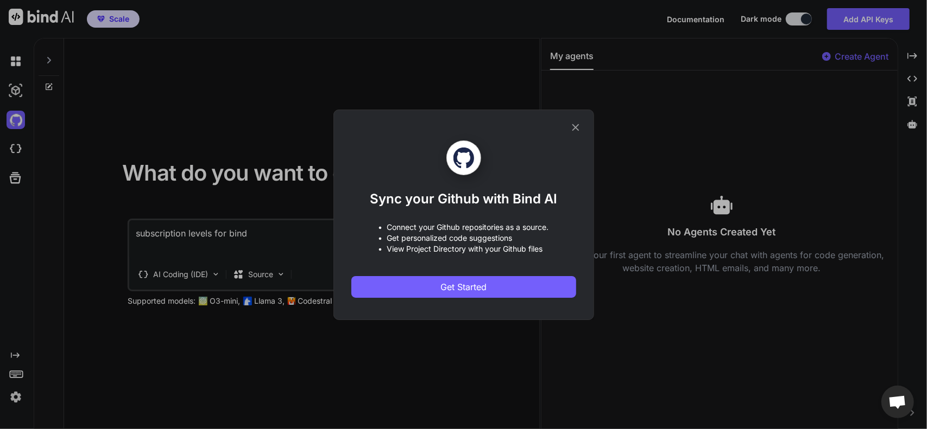
click at [17, 144] on div "Sync your Github with Bind AI • Connect your Github repositories as a source. •…" at bounding box center [463, 214] width 927 height 429
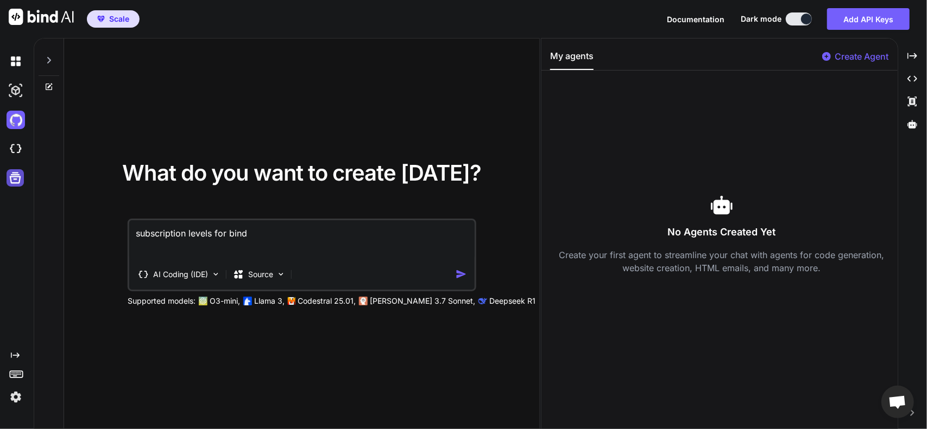
click at [20, 179] on icon at bounding box center [15, 178] width 11 height 11
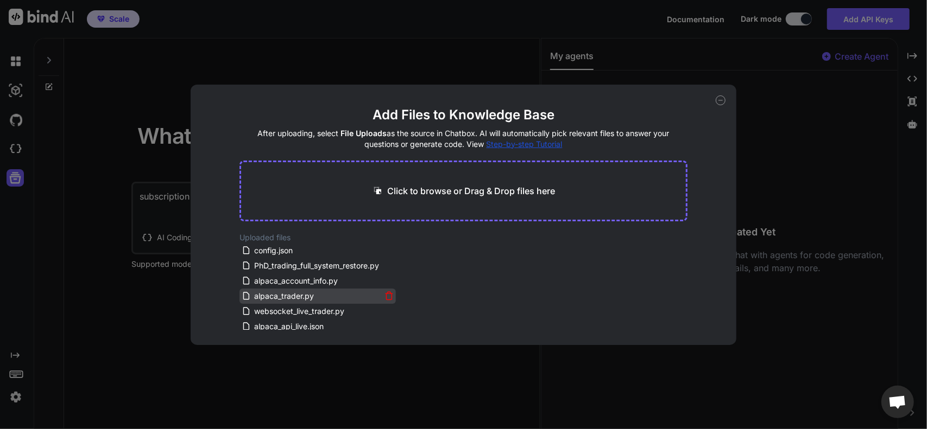
scroll to position [4, 0]
click at [443, 49] on div "Add Files to Knowledge Base After uploading, select File Uploads as the source …" at bounding box center [463, 214] width 927 height 429
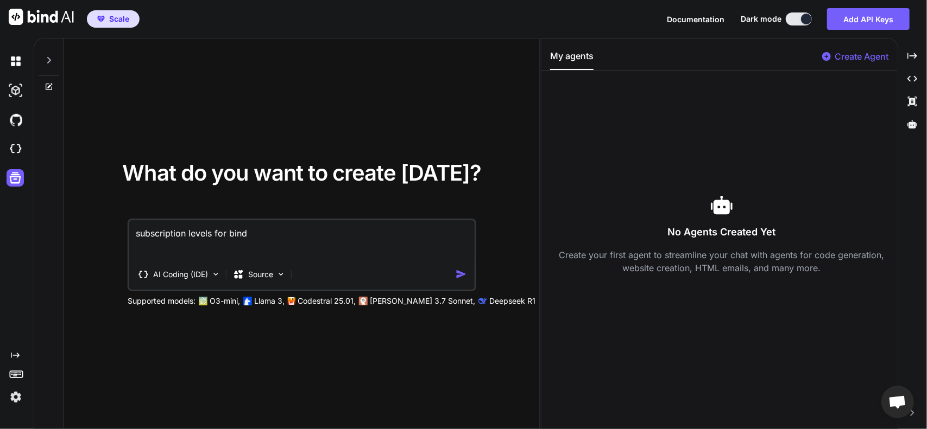
click at [51, 68] on div at bounding box center [49, 57] width 21 height 37
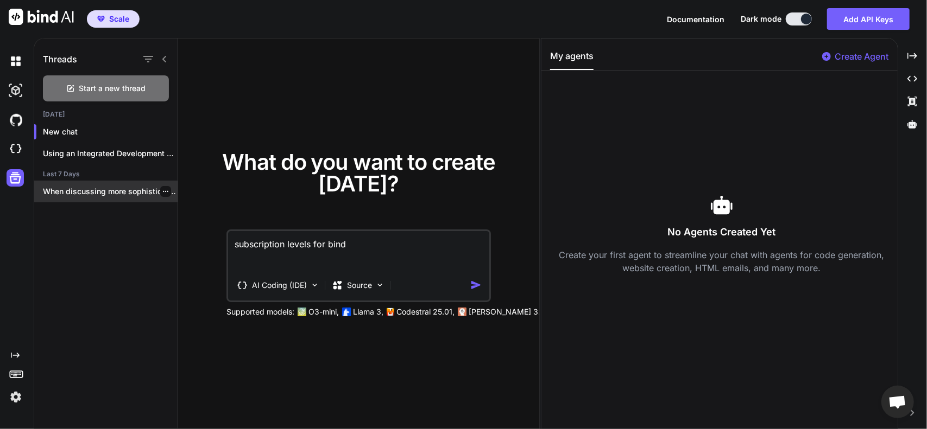
click at [110, 186] on p "When discussing more sophisticated trading strategies and..." at bounding box center [110, 191] width 135 height 11
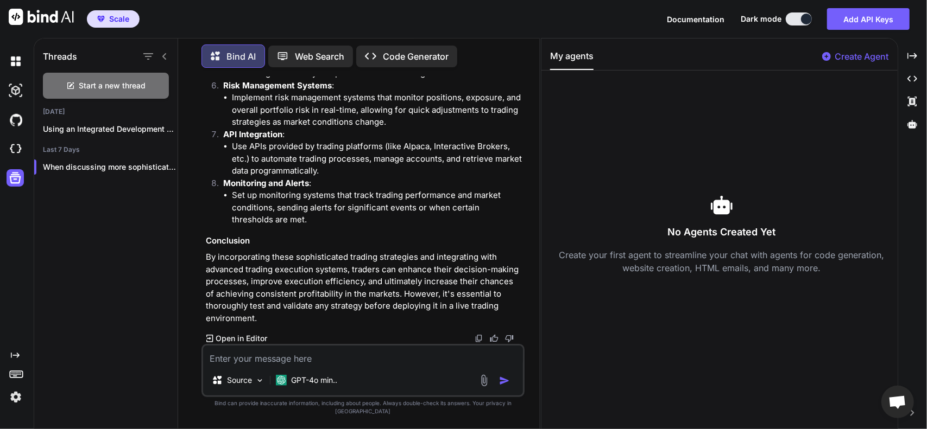
scroll to position [13281, 0]
click at [164, 52] on icon at bounding box center [164, 56] width 9 height 9
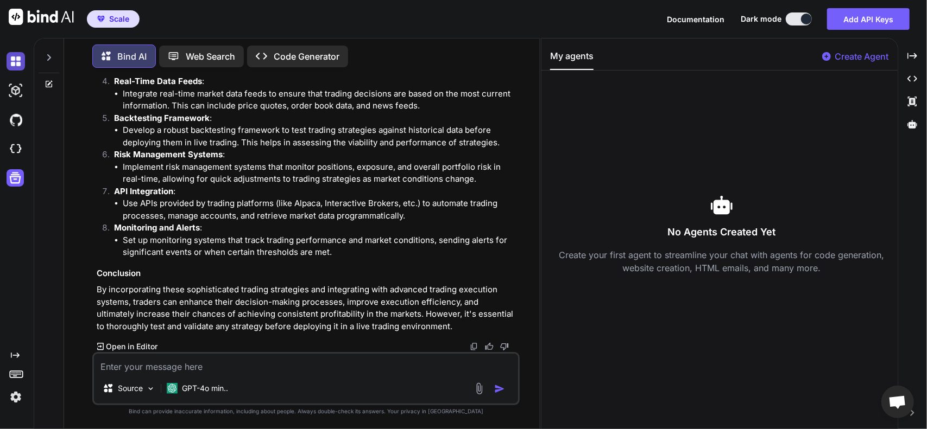
click at [21, 66] on img at bounding box center [16, 61] width 18 height 18
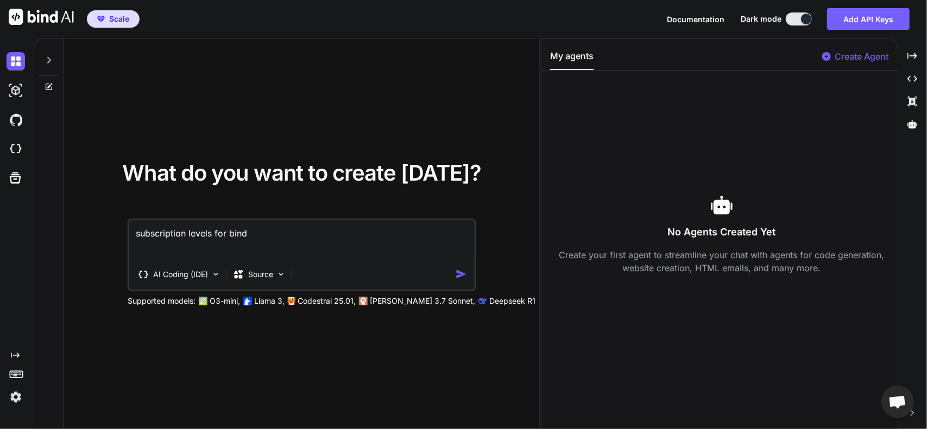
type textarea "x"
click at [17, 94] on img at bounding box center [16, 90] width 18 height 18
click at [20, 111] on img at bounding box center [16, 120] width 18 height 18
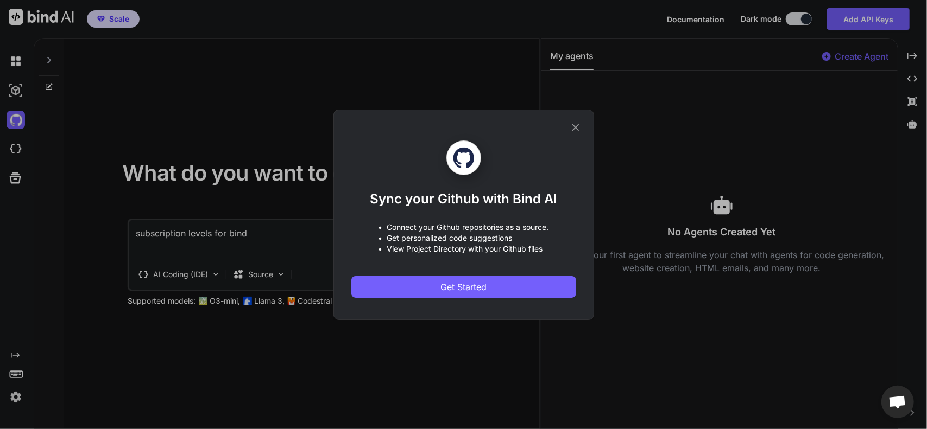
click at [578, 129] on icon at bounding box center [575, 127] width 7 height 7
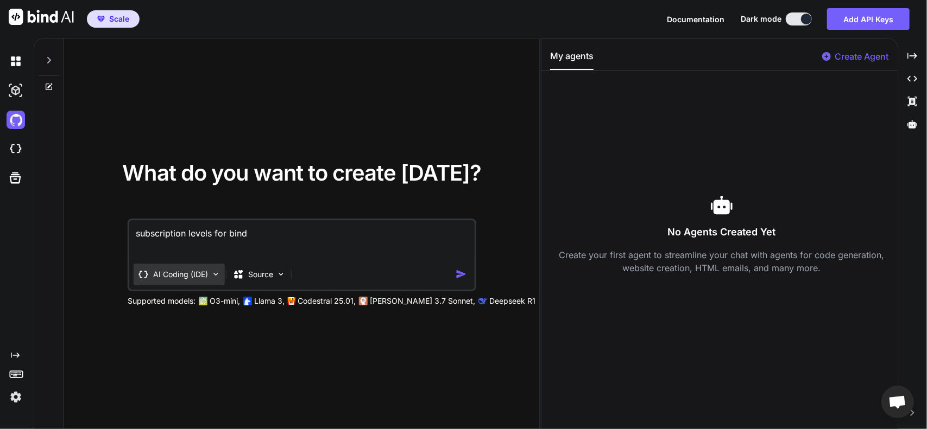
click at [212, 276] on img at bounding box center [215, 274] width 9 height 9
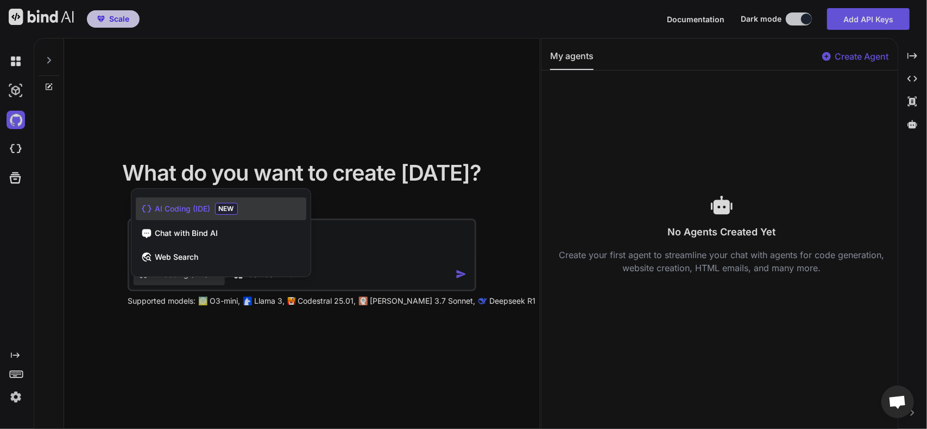
click at [343, 195] on div at bounding box center [463, 214] width 927 height 429
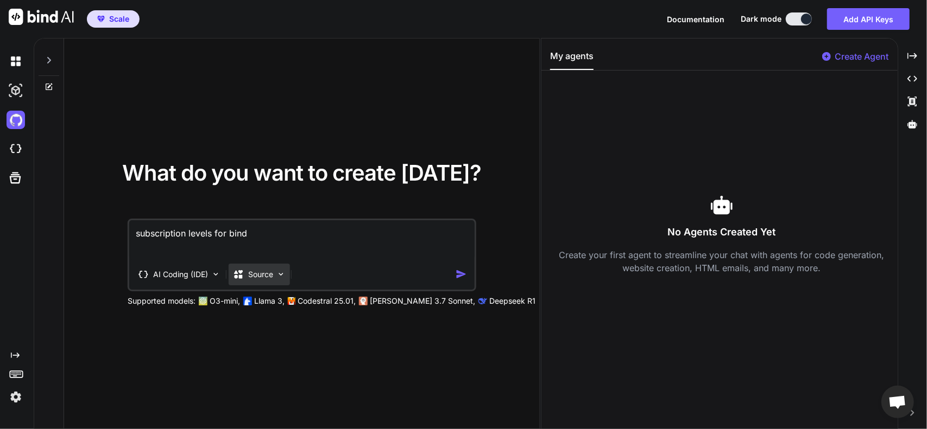
click at [274, 272] on div "Source" at bounding box center [259, 275] width 61 height 22
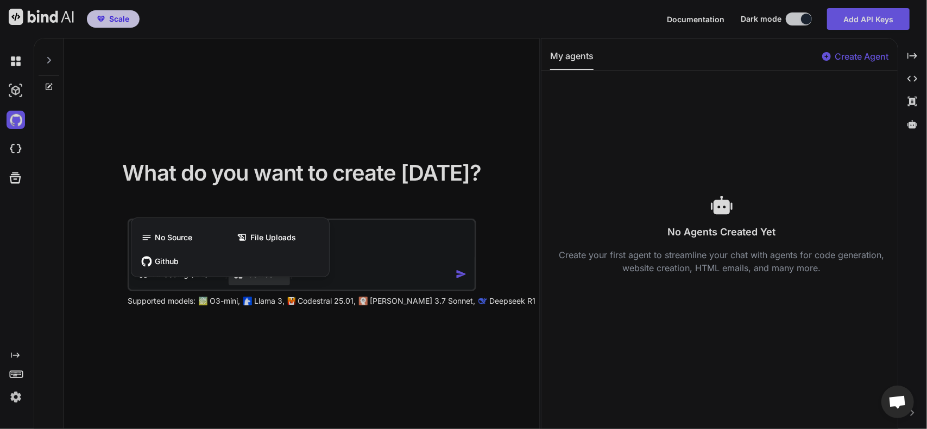
click at [264, 233] on span "File Uploads" at bounding box center [274, 237] width 46 height 11
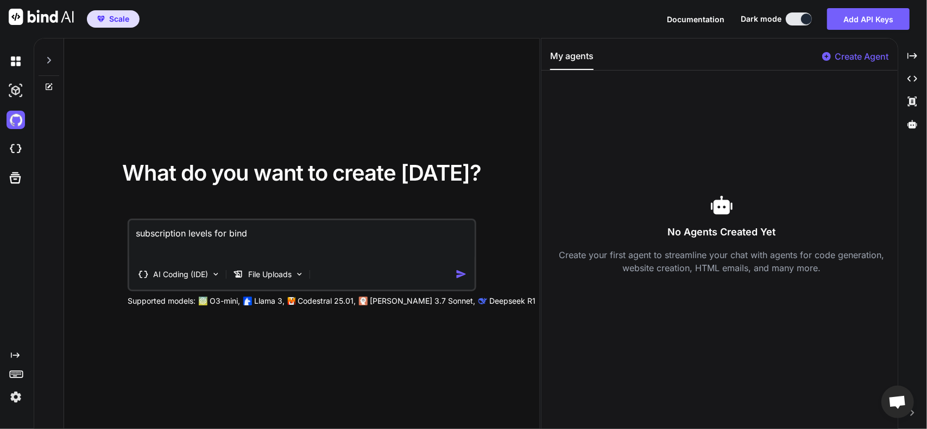
click at [225, 240] on textarea "subscription levels for bind" at bounding box center [301, 240] width 345 height 40
click at [246, 234] on textarea "subscription levels for bind" at bounding box center [301, 240] width 345 height 40
drag, startPoint x: 267, startPoint y: 229, endPoint x: 136, endPoint y: 232, distance: 131.4
click at [136, 232] on textarea "subscription levels for bind" at bounding box center [301, 240] width 345 height 40
click at [824, 55] on icon at bounding box center [826, 56] width 9 height 9
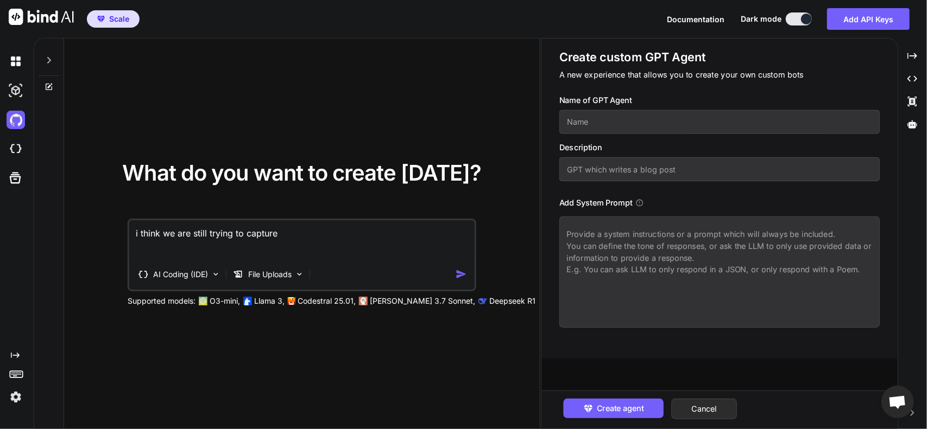
drag, startPoint x: 594, startPoint y: 119, endPoint x: 587, endPoint y: 117, distance: 7.2
click at [592, 121] on input "text" at bounding box center [719, 122] width 320 height 24
click at [626, 125] on input "text" at bounding box center [719, 122] width 320 height 24
click at [675, 93] on div "Create custom GPT Agent A new experience that allows you to create your own cus…" at bounding box center [719, 188] width 320 height 278
click at [424, 106] on div "What do you want to create today? i think we are still trying to capture AI Cod…" at bounding box center [301, 234] width 475 height 391
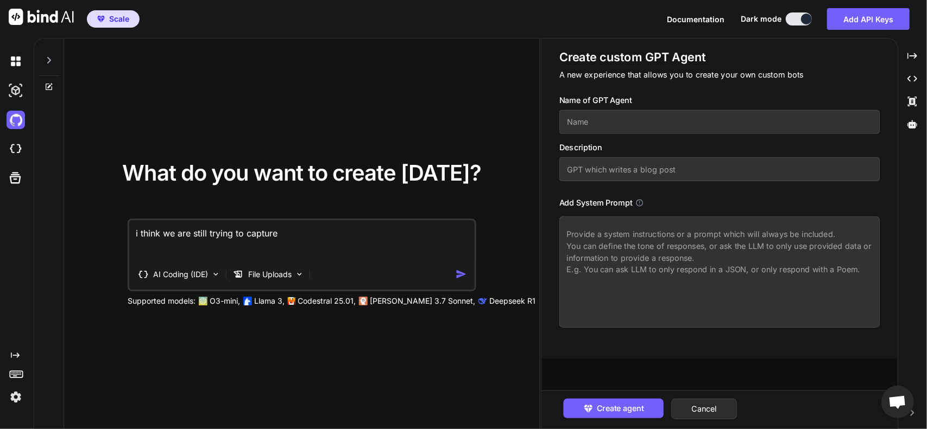
click at [288, 242] on textarea "i think we are still trying to capture" at bounding box center [301, 240] width 345 height 40
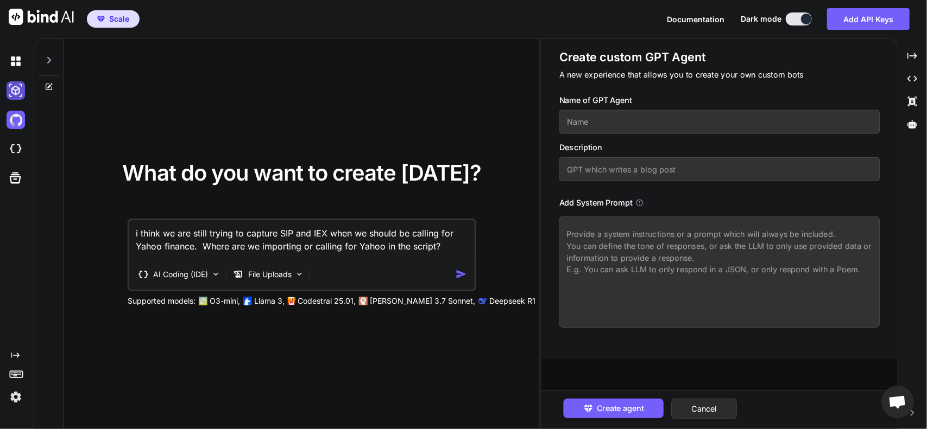
type textarea "i think we are still trying to capture SIP and IEX when we should be calling fo…"
click at [16, 92] on img at bounding box center [16, 90] width 18 height 18
click at [20, 96] on img at bounding box center [16, 90] width 18 height 18
click at [49, 64] on icon at bounding box center [49, 60] width 9 height 9
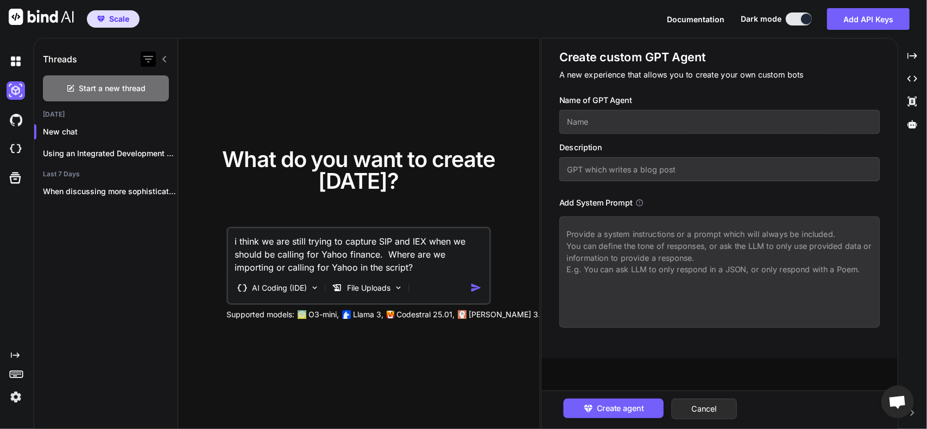
click at [151, 61] on icon "button" at bounding box center [148, 59] width 13 height 13
click at [150, 58] on icon "button" at bounding box center [148, 59] width 13 height 13
click at [165, 59] on icon at bounding box center [164, 59] width 9 height 9
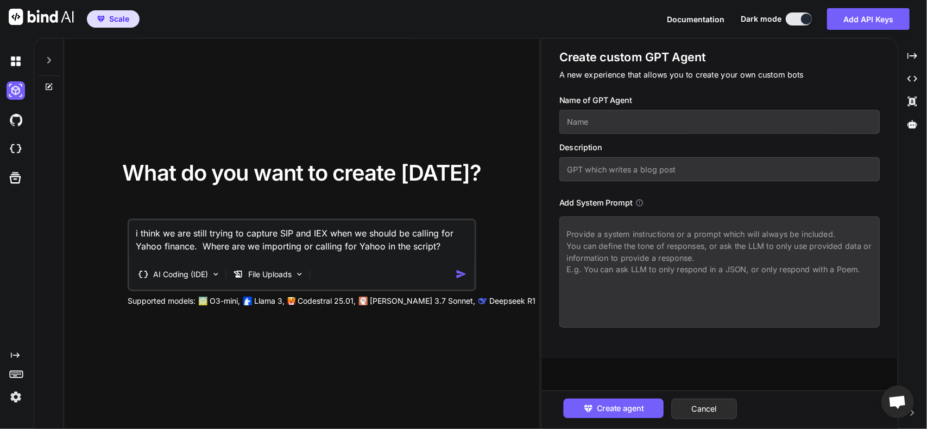
click at [54, 58] on div at bounding box center [49, 57] width 21 height 37
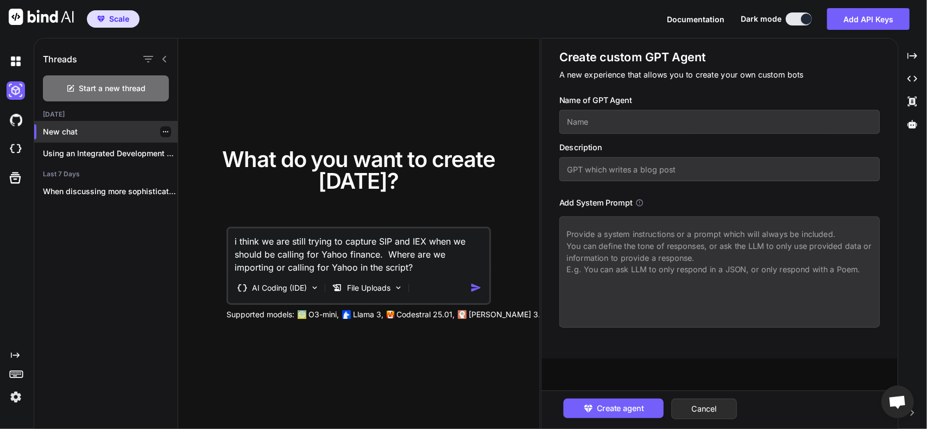
click at [77, 139] on div "New chat" at bounding box center [105, 132] width 143 height 22
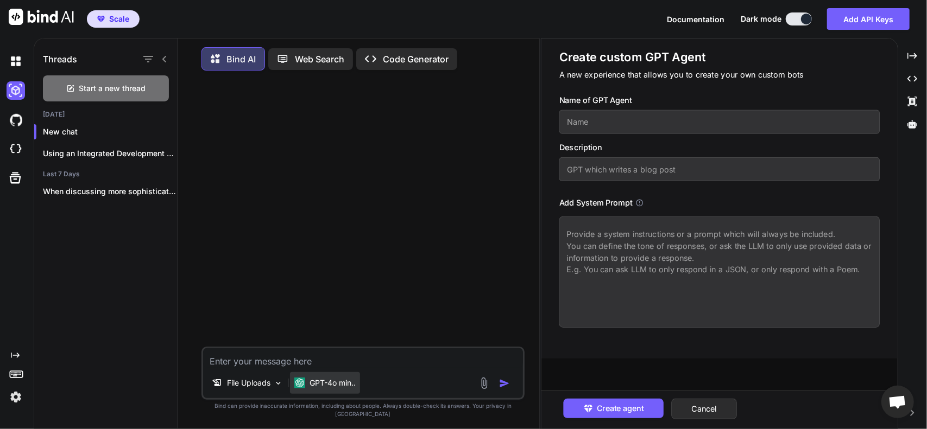
click at [346, 389] on p "GPT-4o min.." at bounding box center [332, 383] width 46 height 11
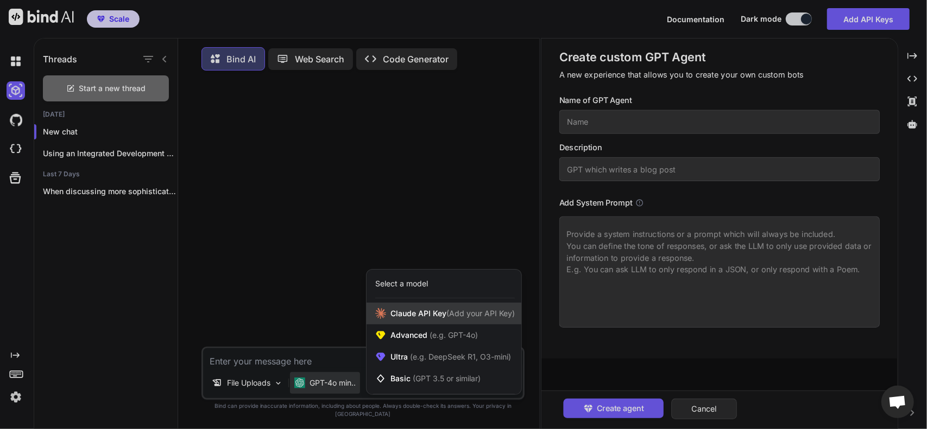
click at [405, 319] on span "Claude API Key (Add your API Key)" at bounding box center [452, 313] width 124 height 11
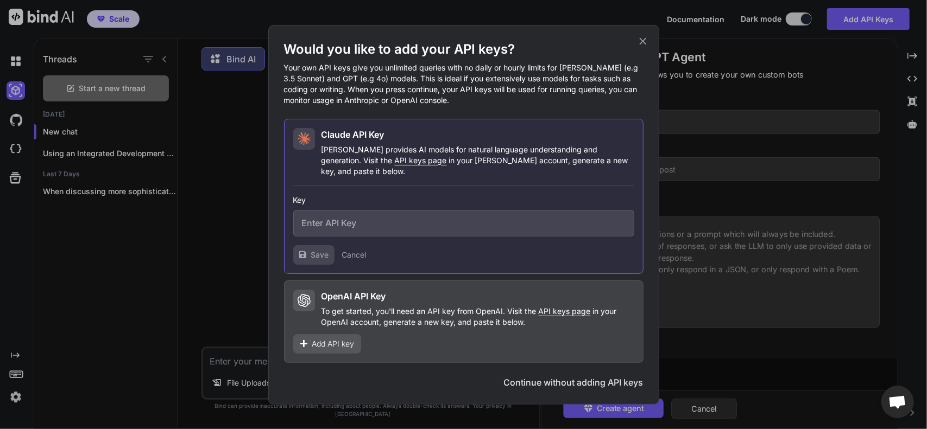
click at [560, 376] on button "Continue without adding API keys" at bounding box center [574, 382] width 140 height 13
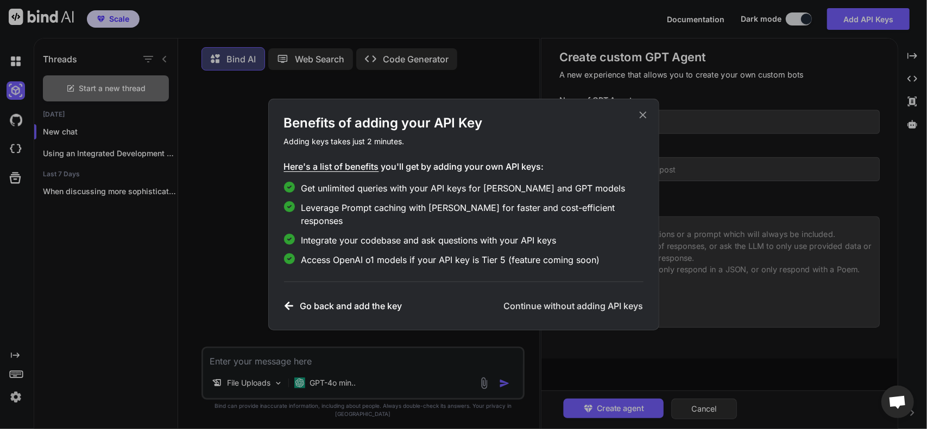
click at [539, 300] on h3 "Continue without adding API keys" at bounding box center [574, 306] width 140 height 13
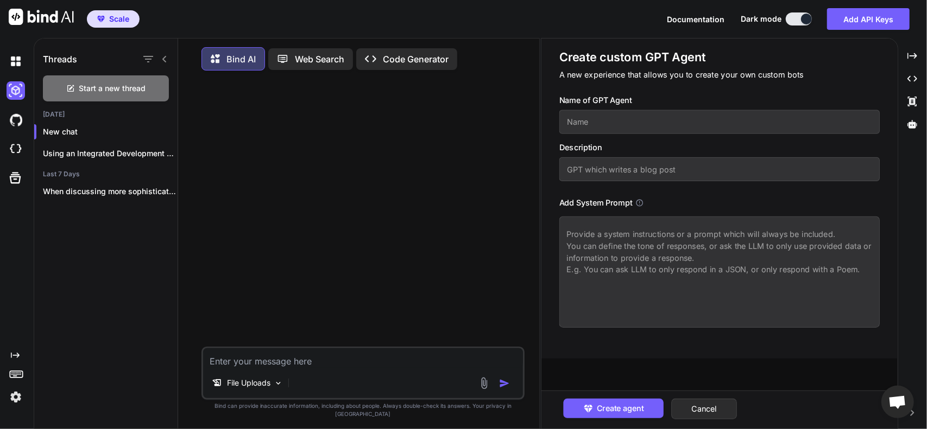
click at [407, 56] on p "Code Generator" at bounding box center [416, 59] width 66 height 13
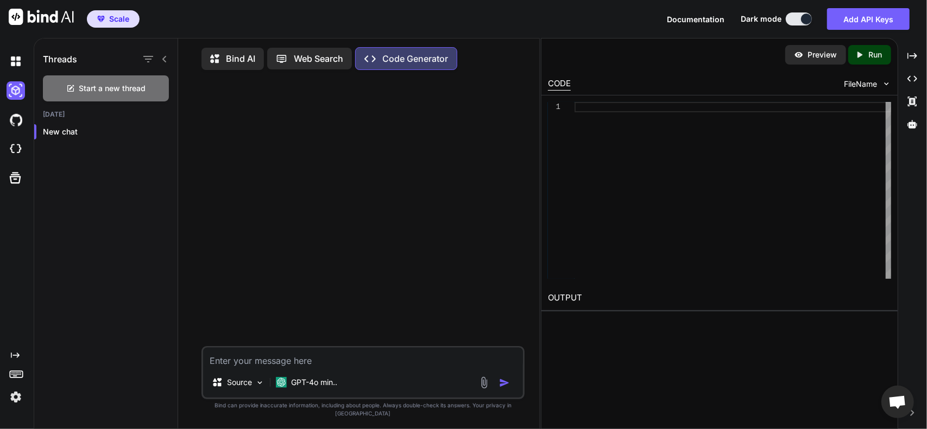
click at [483, 389] on img at bounding box center [484, 383] width 12 height 12
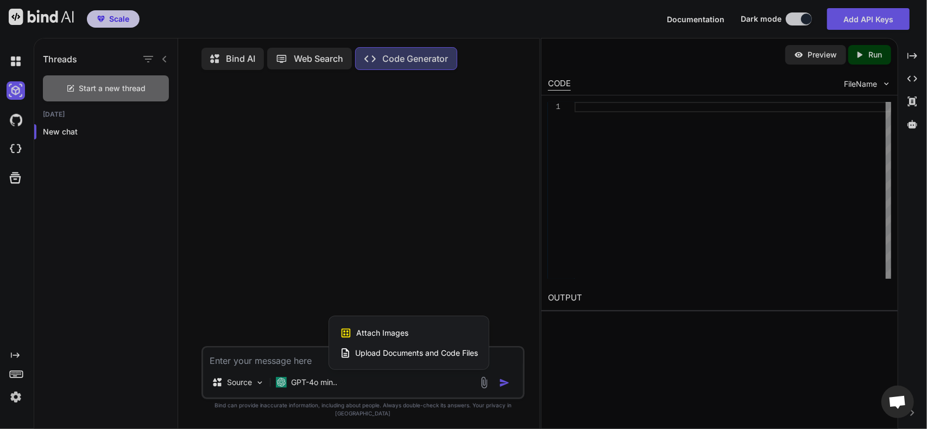
click at [388, 359] on span "Upload Documents and Code Files" at bounding box center [416, 353] width 123 height 11
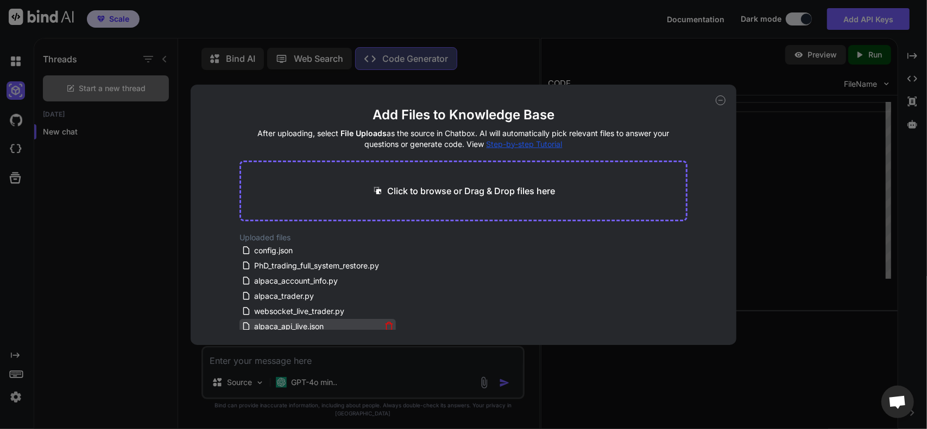
click at [386, 324] on icon at bounding box center [389, 324] width 7 height 0
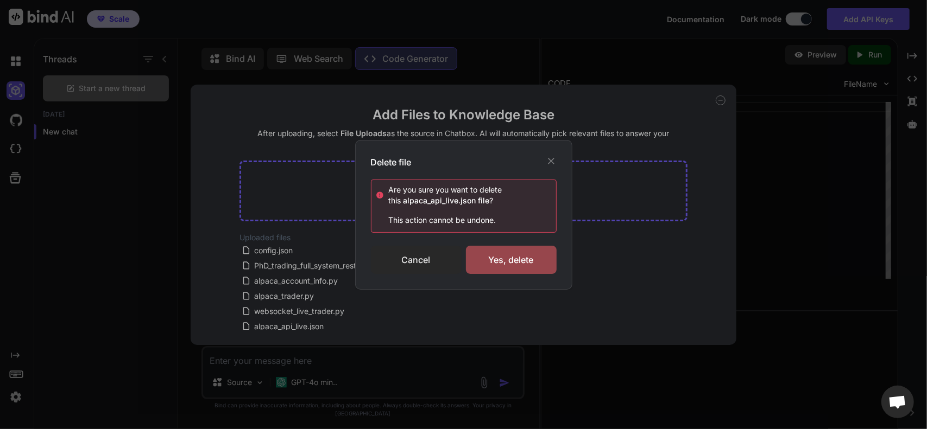
click at [423, 263] on div "Cancel" at bounding box center [416, 260] width 91 height 28
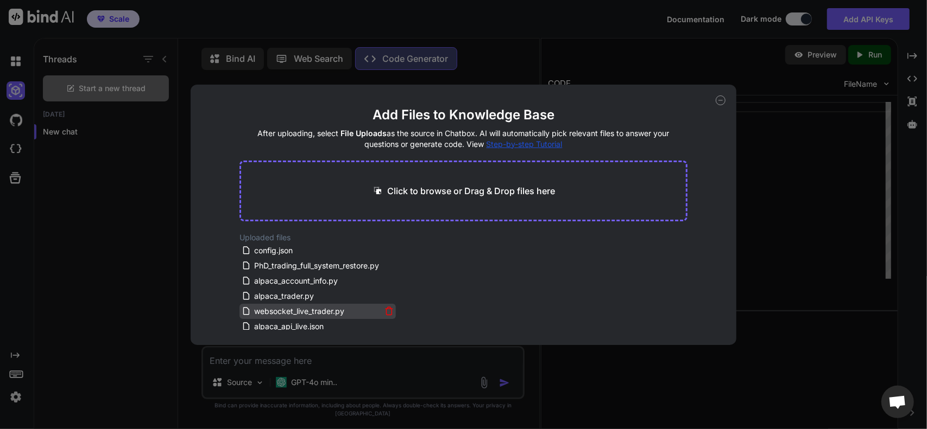
click at [386, 309] on icon at bounding box center [389, 309] width 7 height 0
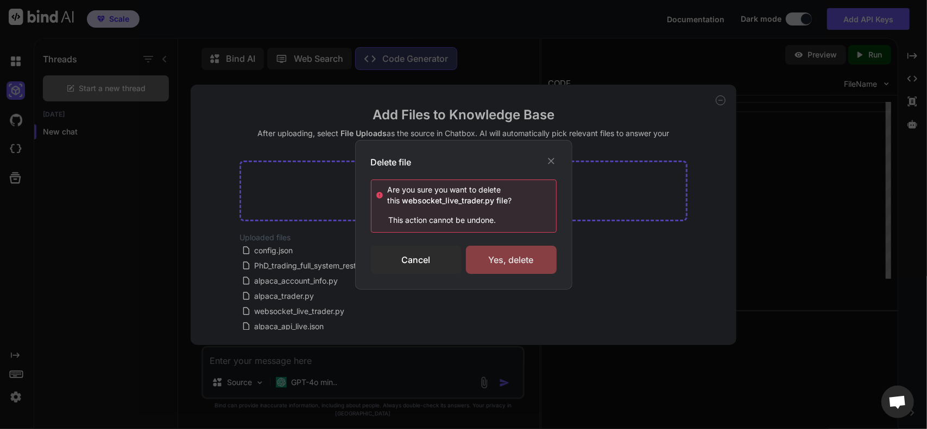
click at [486, 262] on div "Yes, delete" at bounding box center [511, 260] width 91 height 28
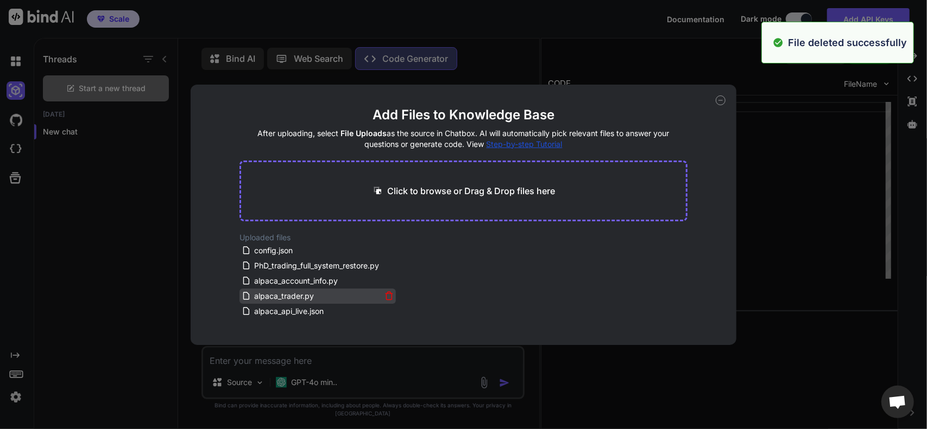
click at [385, 293] on icon at bounding box center [388, 295] width 9 height 9
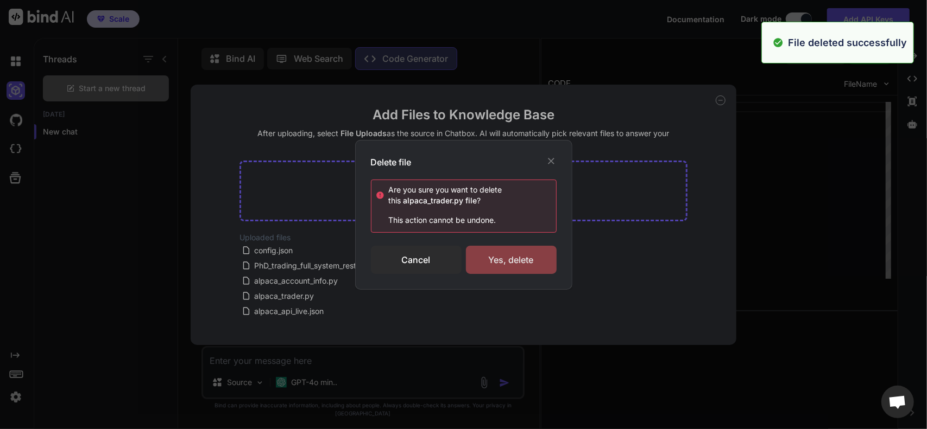
click at [491, 272] on div "Yes, delete" at bounding box center [511, 260] width 91 height 28
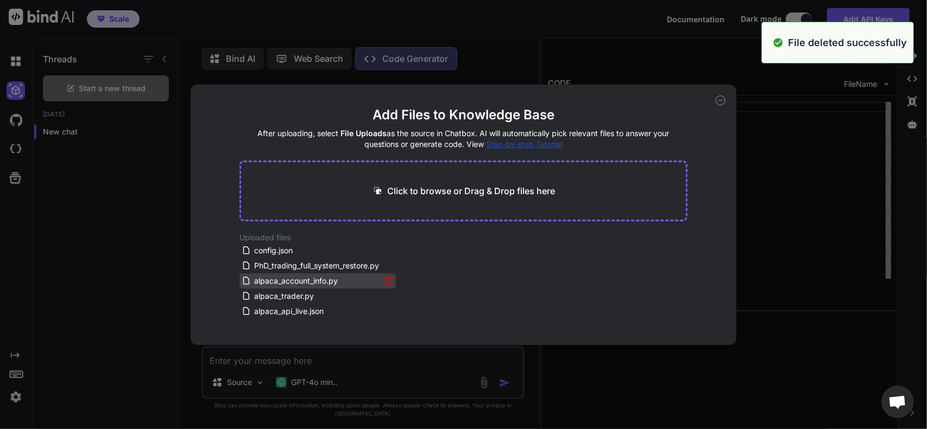
click at [386, 283] on icon at bounding box center [388, 280] width 9 height 9
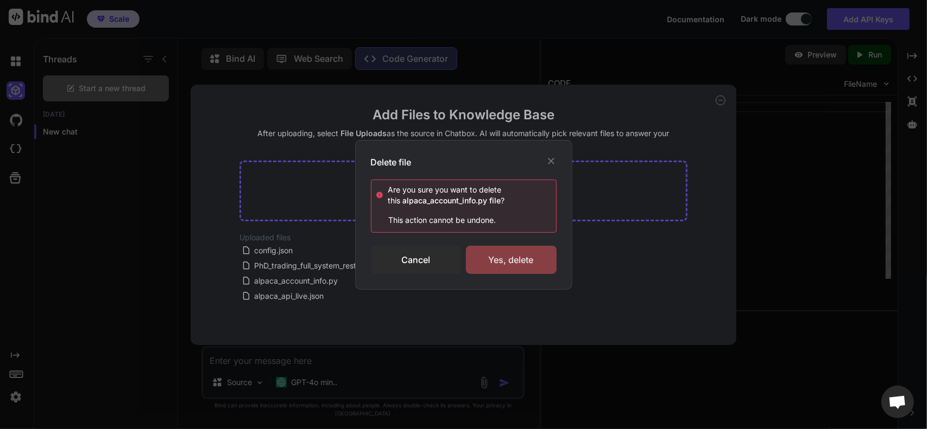
click at [473, 264] on div "Yes, delete" at bounding box center [511, 260] width 91 height 28
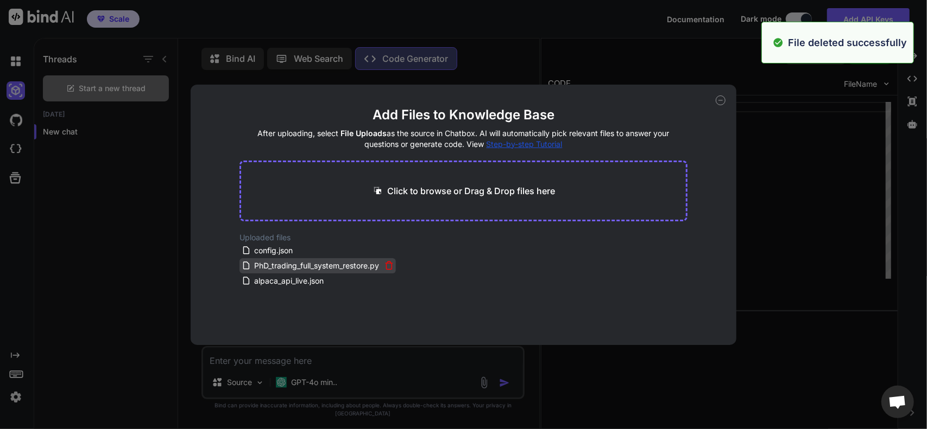
click at [390, 264] on icon at bounding box center [388, 266] width 5 height 6
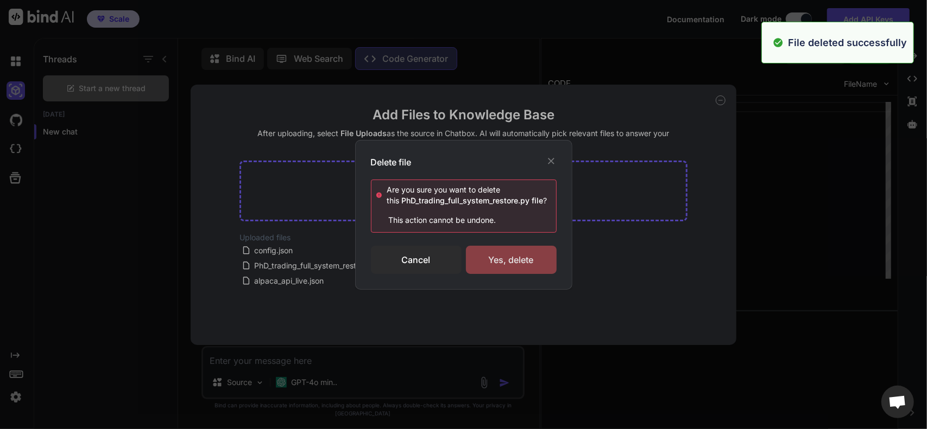
click at [485, 261] on div "Yes, delete" at bounding box center [511, 260] width 91 height 28
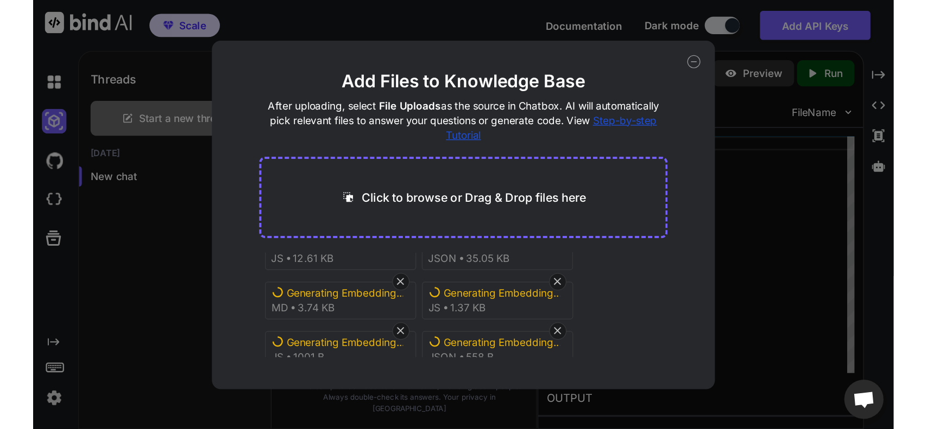
scroll to position [189, 0]
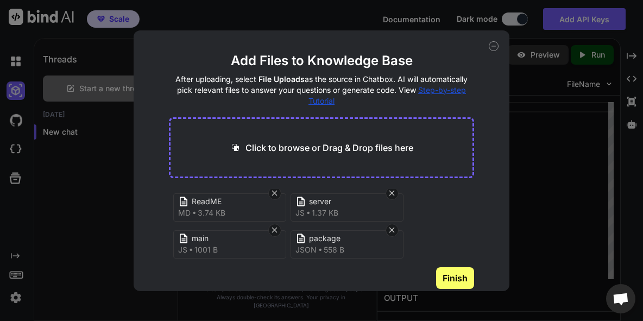
click at [454, 273] on button "Finish" at bounding box center [455, 278] width 38 height 22
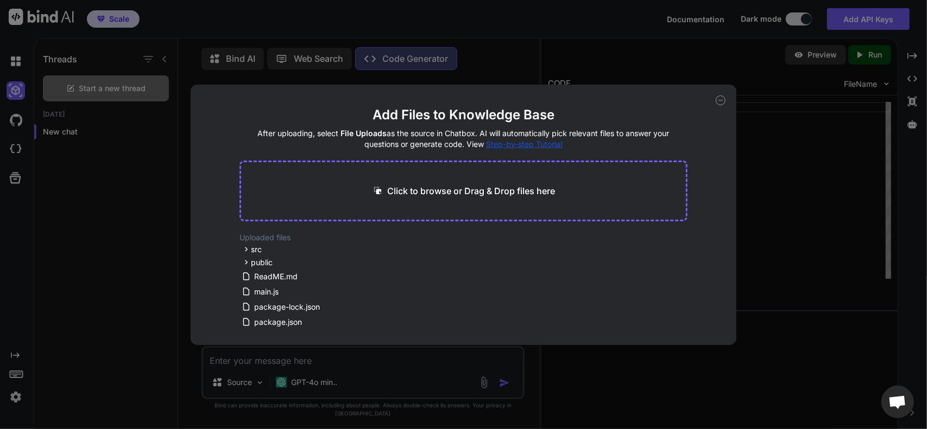
click at [757, 145] on div "Add Files to Knowledge Base After uploading, select File Uploads as the source …" at bounding box center [463, 214] width 927 height 429
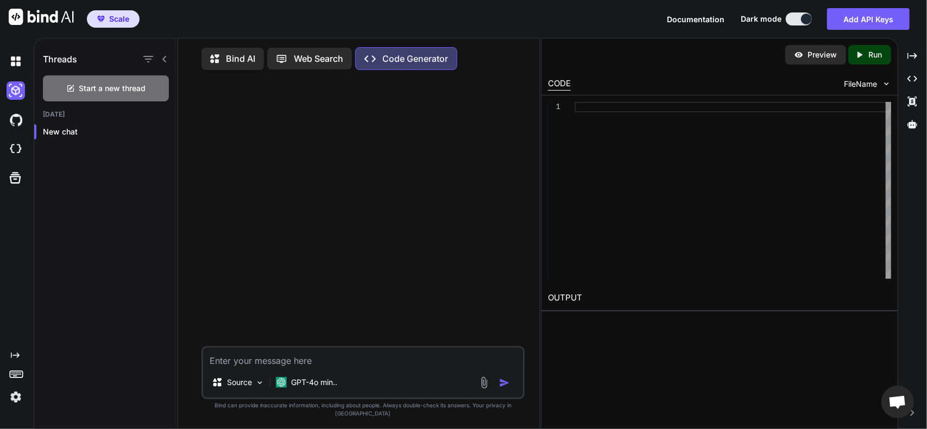
click at [309, 367] on textarea at bounding box center [363, 358] width 320 height 20
type textarea "I"
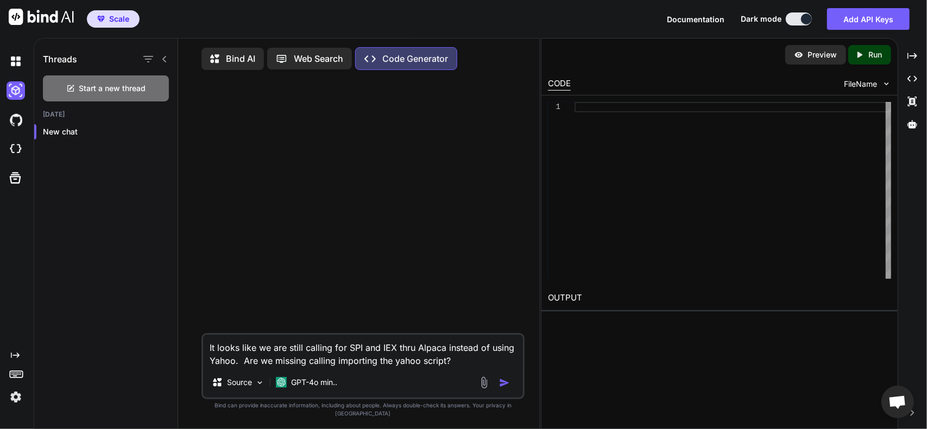
click at [507, 389] on img "button" at bounding box center [504, 383] width 11 height 11
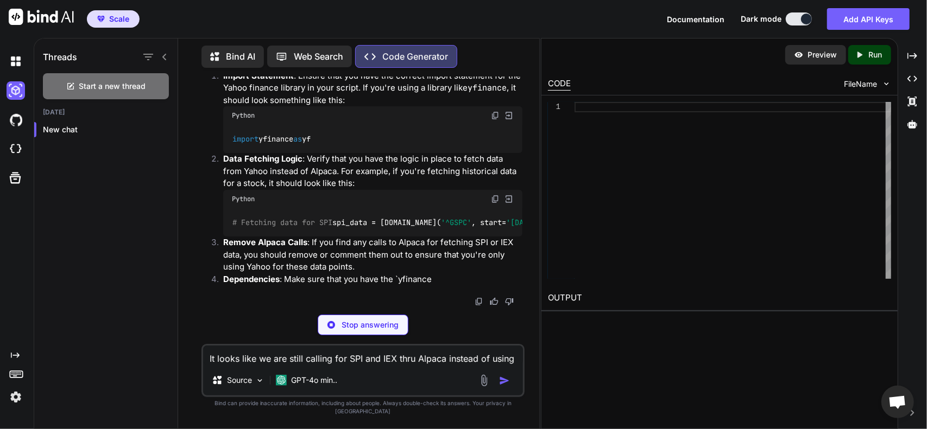
scroll to position [161, 0]
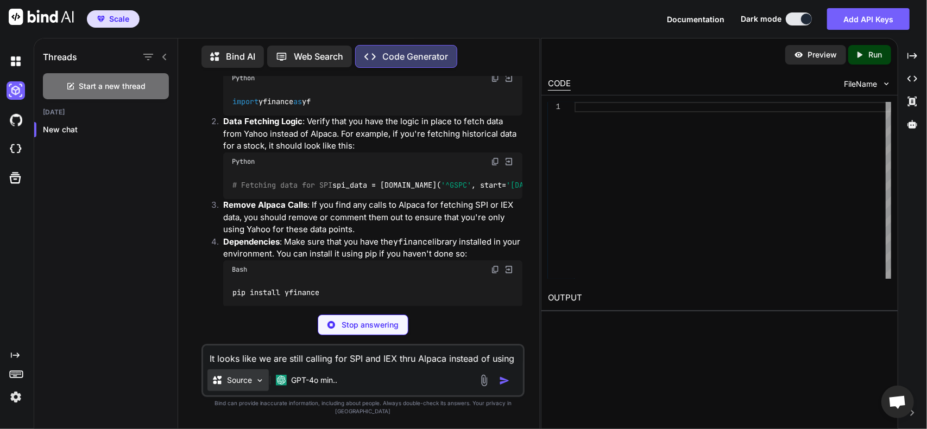
click at [259, 385] on img at bounding box center [259, 380] width 9 height 9
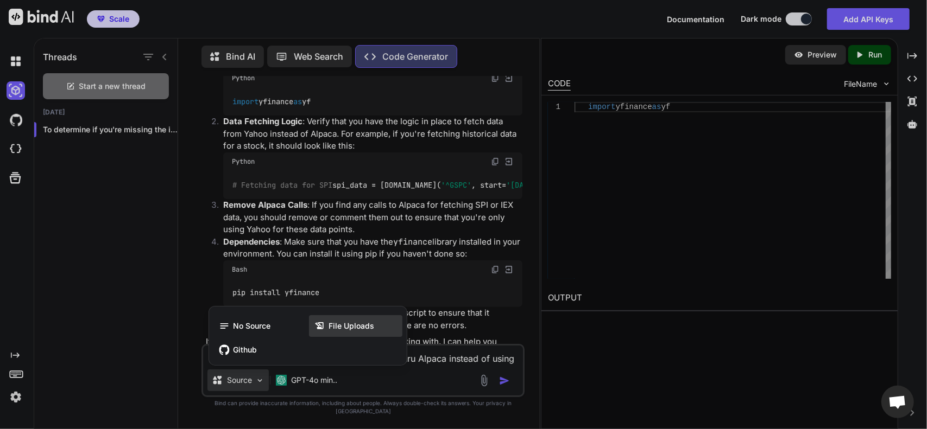
click at [330, 332] on span "File Uploads" at bounding box center [351, 326] width 46 height 11
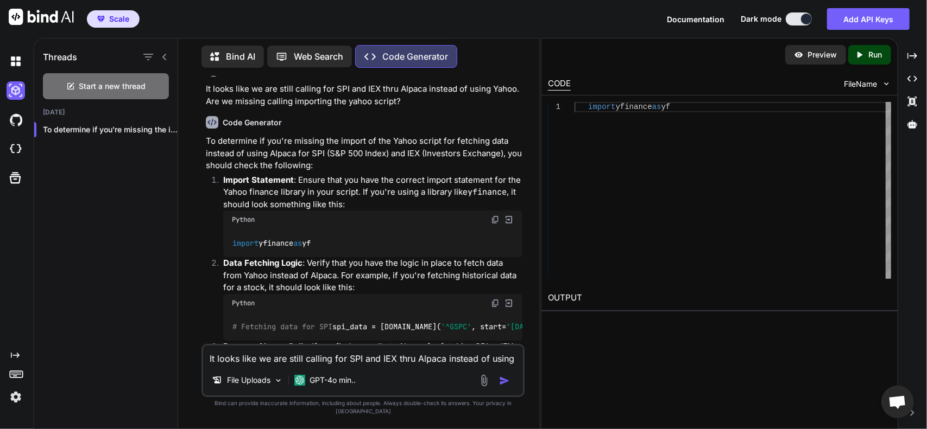
scroll to position [0, 0]
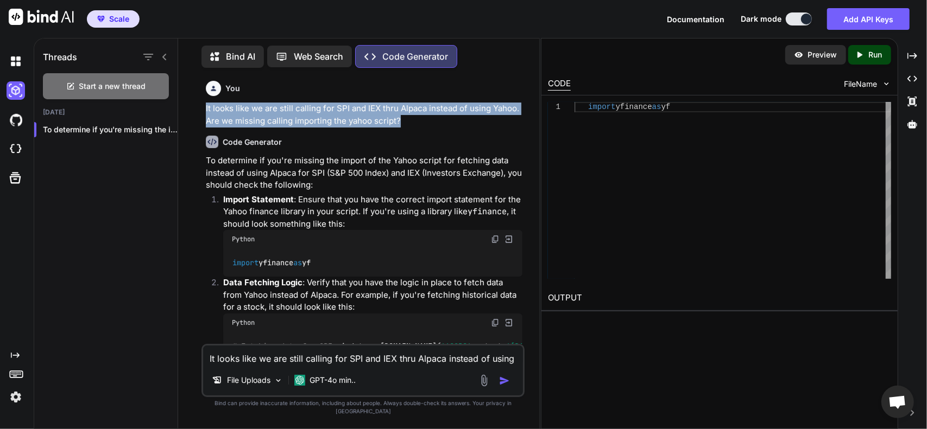
drag, startPoint x: 407, startPoint y: 124, endPoint x: 196, endPoint y: 111, distance: 211.0
click at [196, 111] on div "You It looks like we are still calling for SPI and IEX thru Alpaca instead of u…" at bounding box center [363, 253] width 352 height 352
copy p "It looks like we are still calling for SPI and IEX thru Alpaca instead of using…"
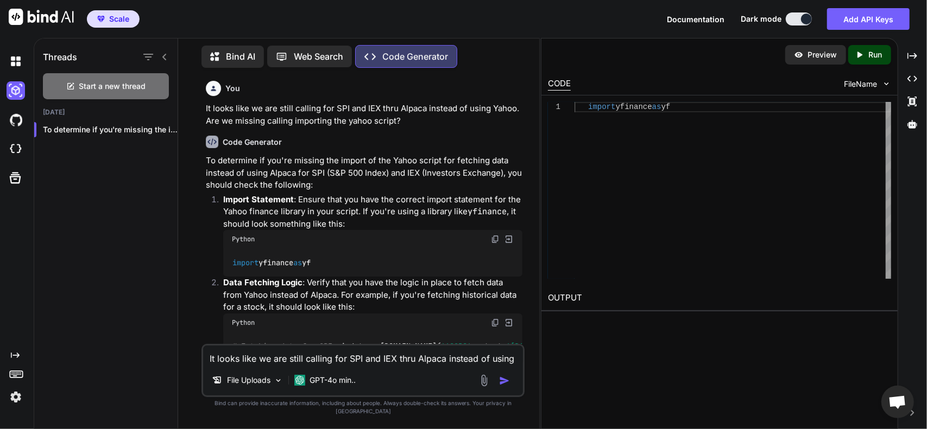
click at [324, 364] on textarea "It looks like we are still calling for SPI and IEX thru Alpaca instead of using…" at bounding box center [363, 356] width 320 height 20
paste textarea "Are we missing calling importing the yahoo script?"
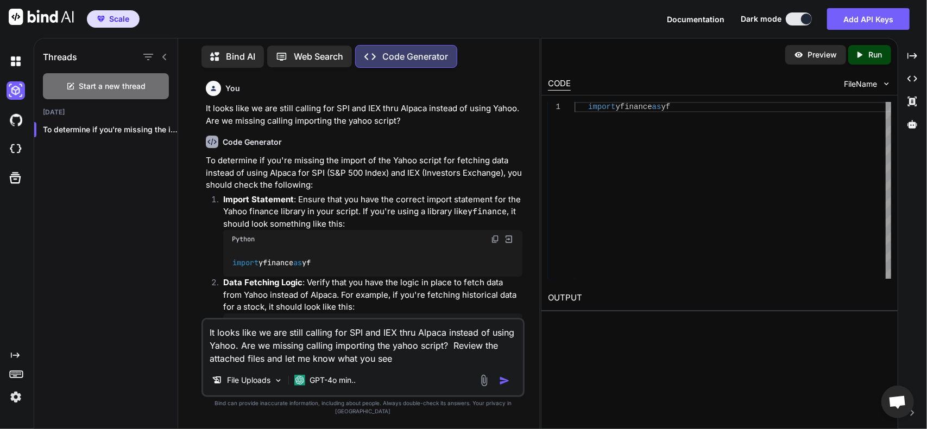
type textarea "It looks like we are still calling for SPI and IEX thru Alpaca instead of using…"
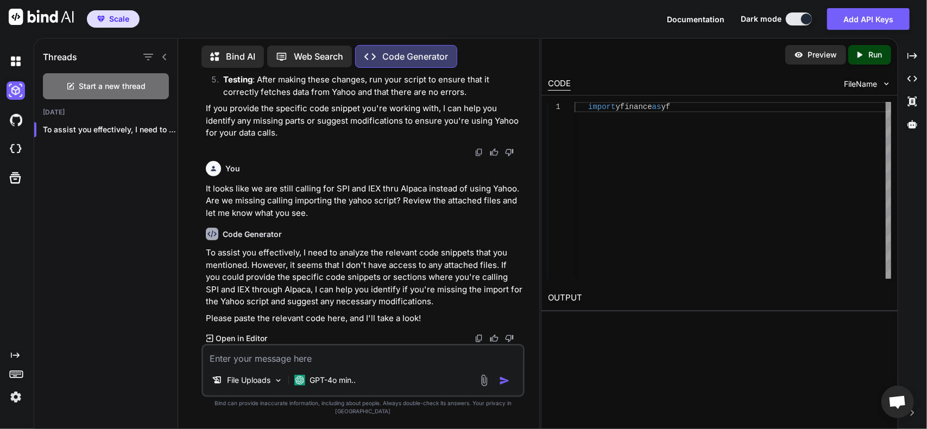
scroll to position [433, 0]
click at [223, 344] on p "Open in Editor" at bounding box center [241, 338] width 52 height 11
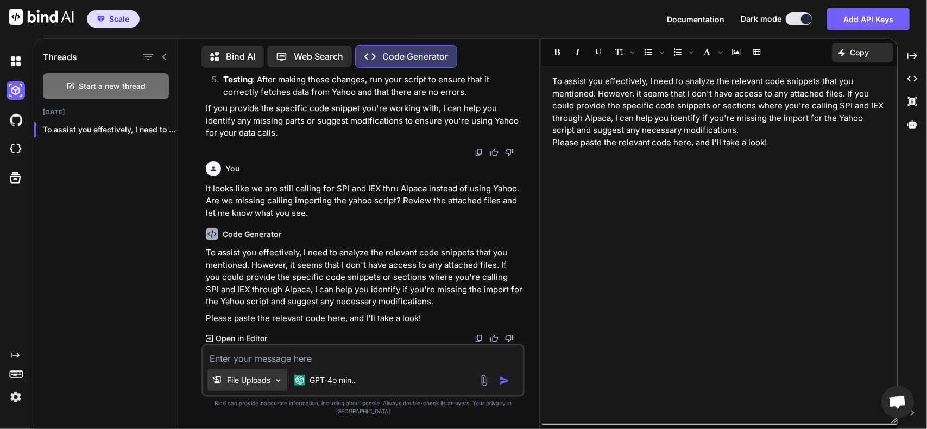
click at [277, 385] on img at bounding box center [278, 380] width 9 height 9
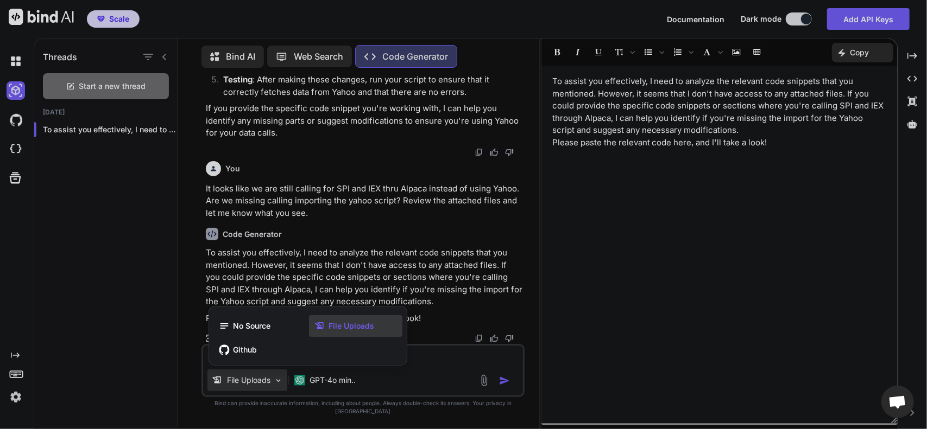
click at [277, 388] on div at bounding box center [463, 214] width 927 height 429
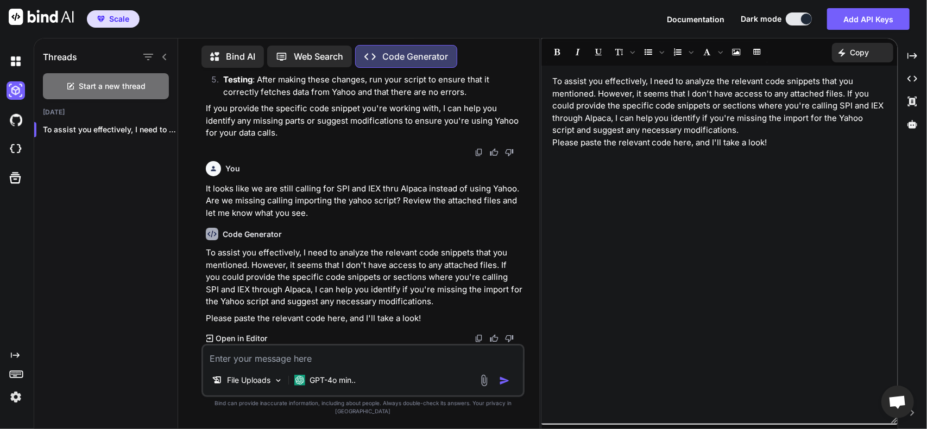
click at [483, 387] on img at bounding box center [484, 381] width 12 height 12
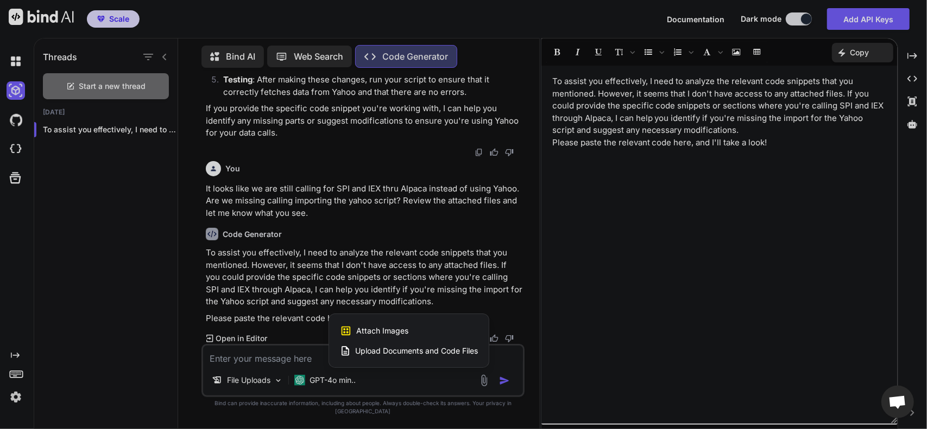
click at [405, 357] on span "Upload Documents and Code Files" at bounding box center [416, 351] width 123 height 11
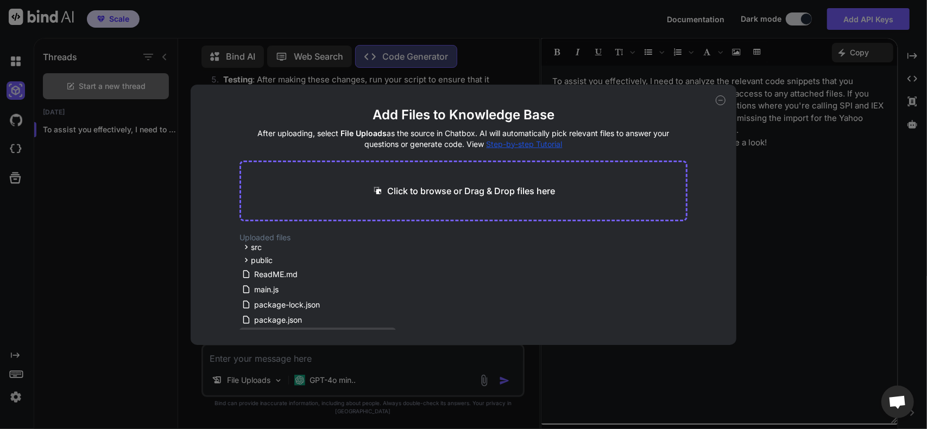
scroll to position [0, 0]
click at [245, 261] on icon at bounding box center [246, 263] width 3 height 4
click at [245, 261] on div "components TradingSystem.jsx yahoo-finance-api.js alpaca-api.js alpaca-websocke…" at bounding box center [320, 309] width 152 height 104
click at [253, 259] on icon at bounding box center [255, 263] width 9 height 9
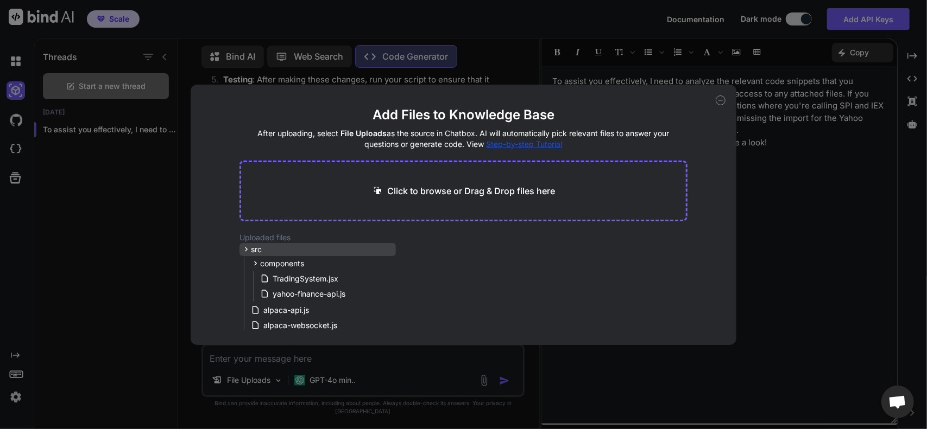
click at [244, 246] on icon at bounding box center [246, 249] width 9 height 9
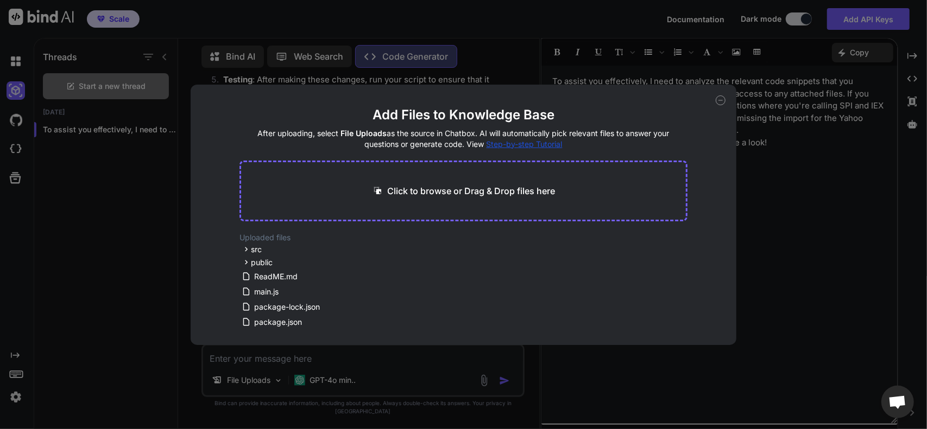
click at [779, 188] on div "Add Files to Knowledge Base After uploading, select File Uploads as the source …" at bounding box center [463, 214] width 927 height 429
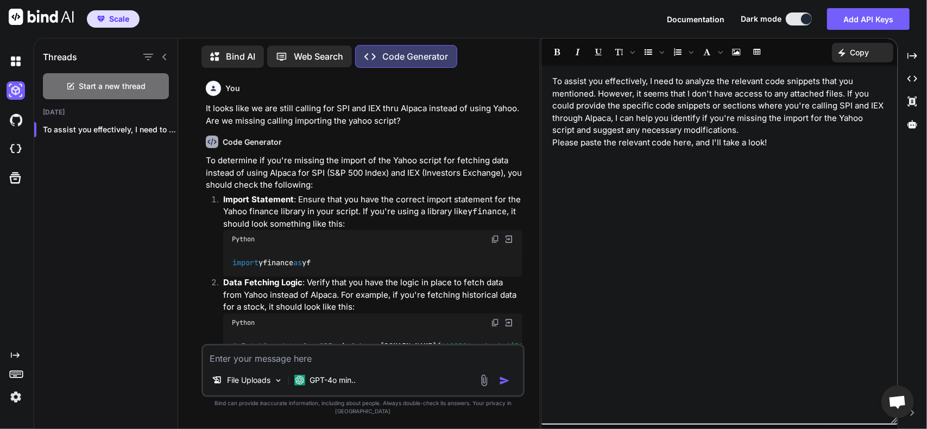
click at [235, 56] on p "Bind AI" at bounding box center [240, 56] width 29 height 13
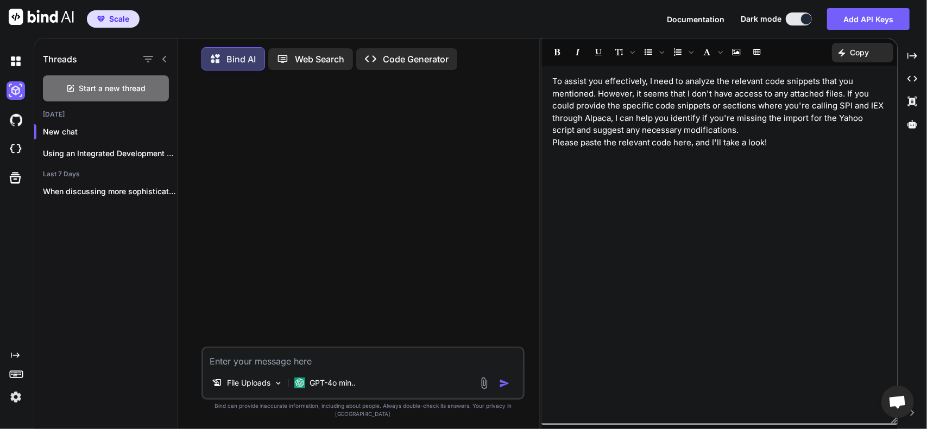
click at [391, 70] on div "Bind AI Web Search Created with Pixso. Code Generator" at bounding box center [362, 59] width 323 height 32
click at [392, 65] on div "Created with Pixso. Code Generator" at bounding box center [406, 59] width 101 height 22
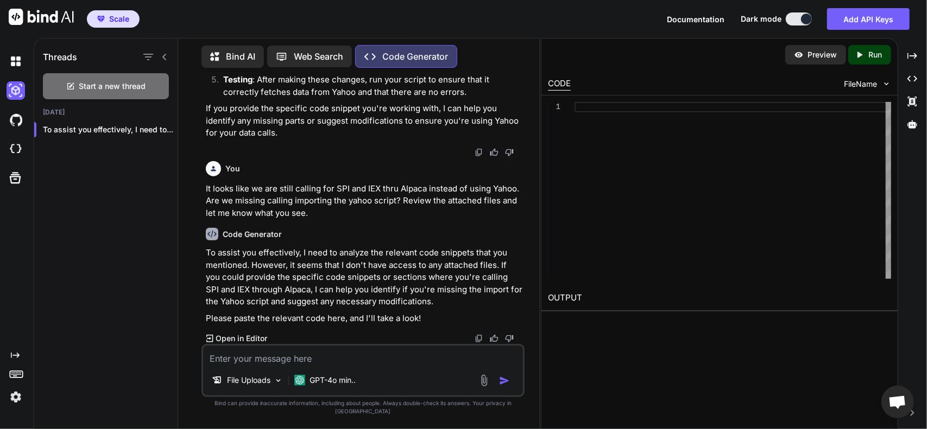
scroll to position [433, 0]
click at [231, 56] on p "Bind AI" at bounding box center [240, 56] width 29 height 13
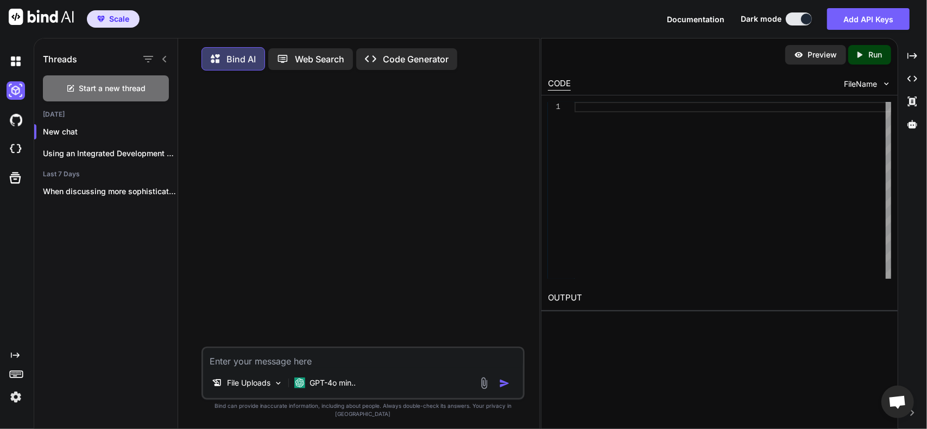
click at [278, 368] on textarea at bounding box center [363, 358] width 320 height 20
click at [427, 68] on div "Created with Pixso. Code Generator" at bounding box center [406, 59] width 101 height 22
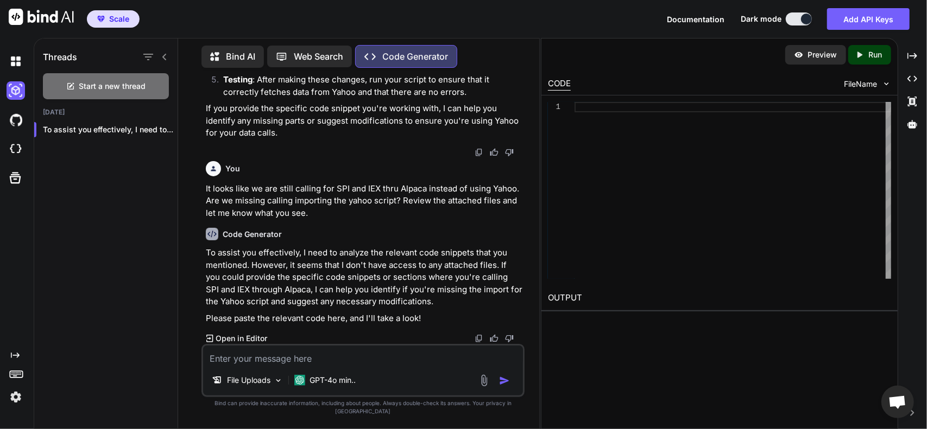
scroll to position [433, 0]
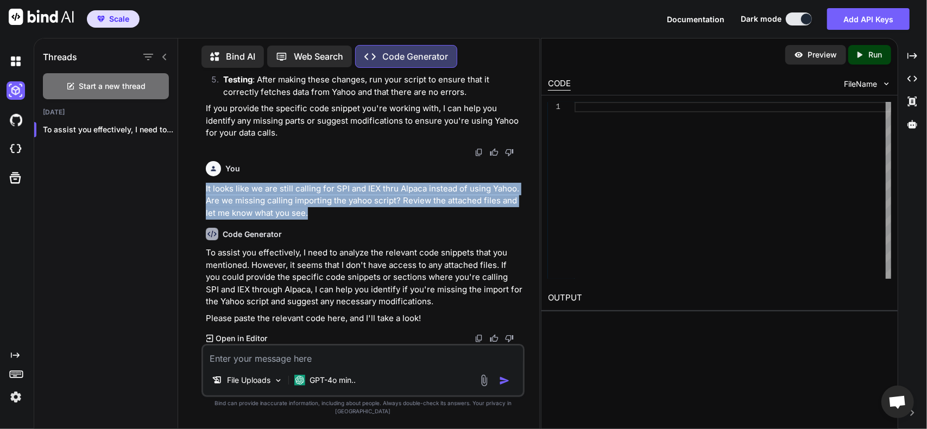
drag, startPoint x: 327, startPoint y: 222, endPoint x: 186, endPoint y: 198, distance: 143.7
click at [186, 198] on div "Bind AI Web Search Created with Pixso. Code Generator You It looks like we are …" at bounding box center [358, 235] width 361 height 388
copy p "It looks like we are still calling for SPI and IEX thru Alpaca instead of using…"
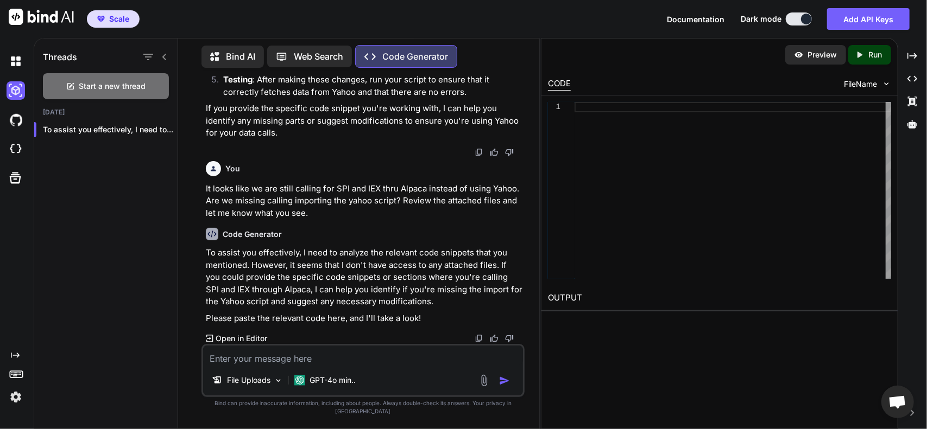
click at [224, 56] on icon at bounding box center [218, 57] width 16 height 14
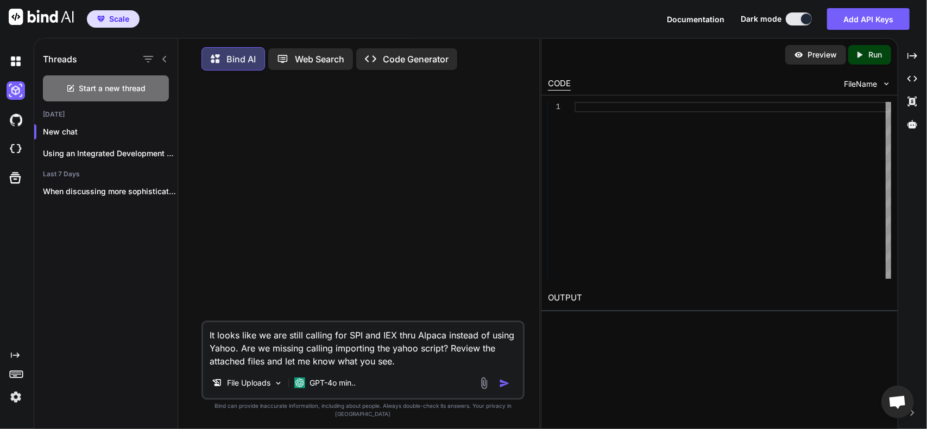
type textarea "It looks like we are still calling for SPI and IEX thru Alpaca instead of using…"
click at [502, 389] on img "button" at bounding box center [504, 383] width 11 height 11
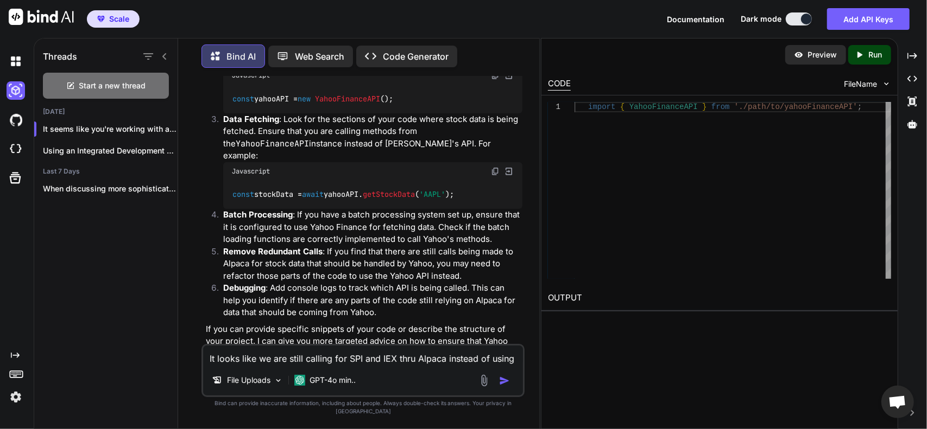
scroll to position [289, 0]
click at [14, 65] on img at bounding box center [16, 61] width 18 height 18
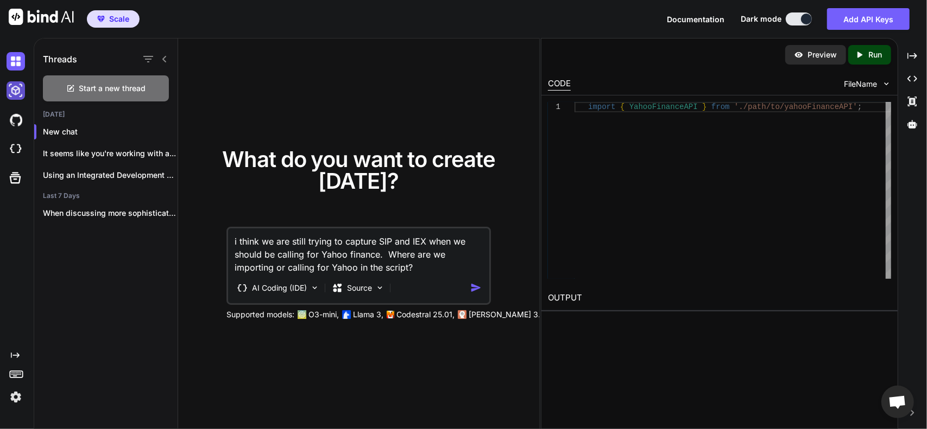
click at [12, 84] on img at bounding box center [16, 90] width 18 height 18
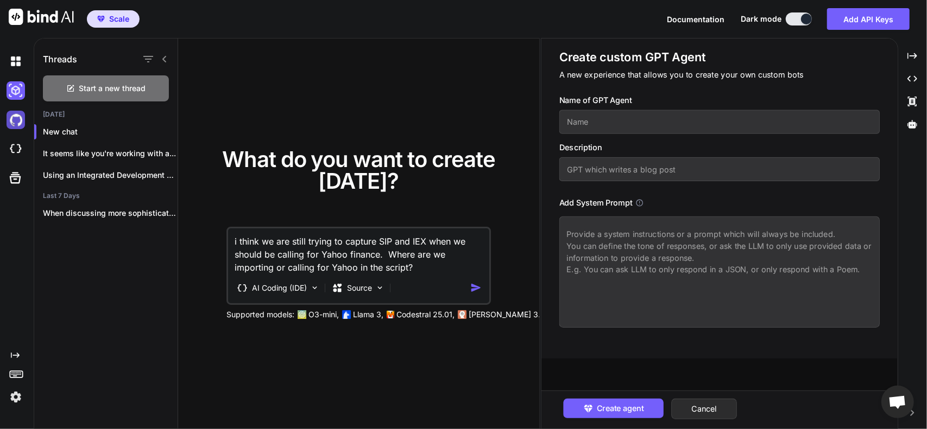
click at [18, 125] on img at bounding box center [16, 120] width 18 height 18
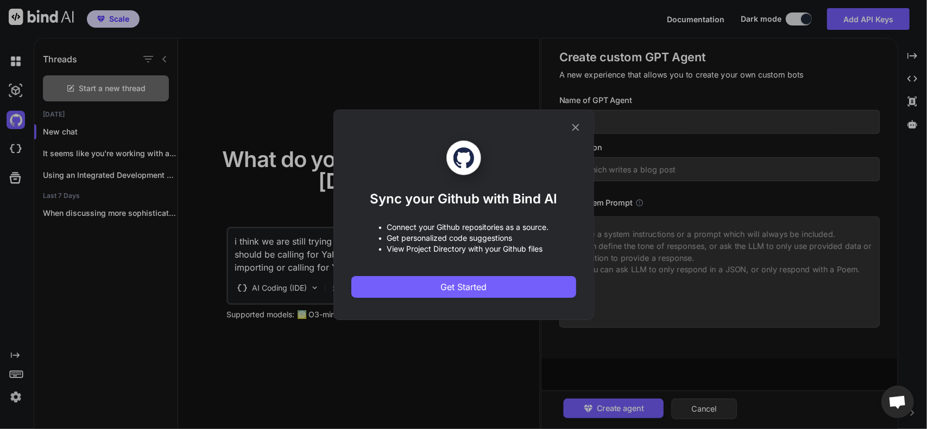
click at [572, 126] on icon at bounding box center [575, 128] width 12 height 12
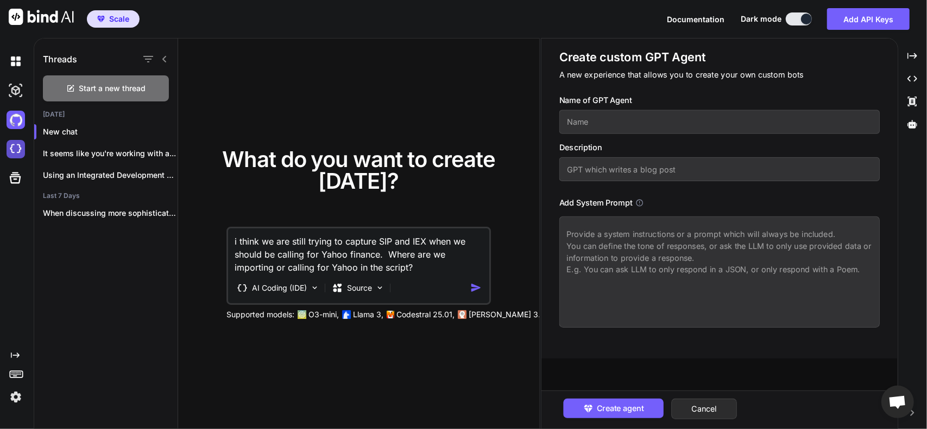
click at [13, 146] on img at bounding box center [16, 149] width 18 height 18
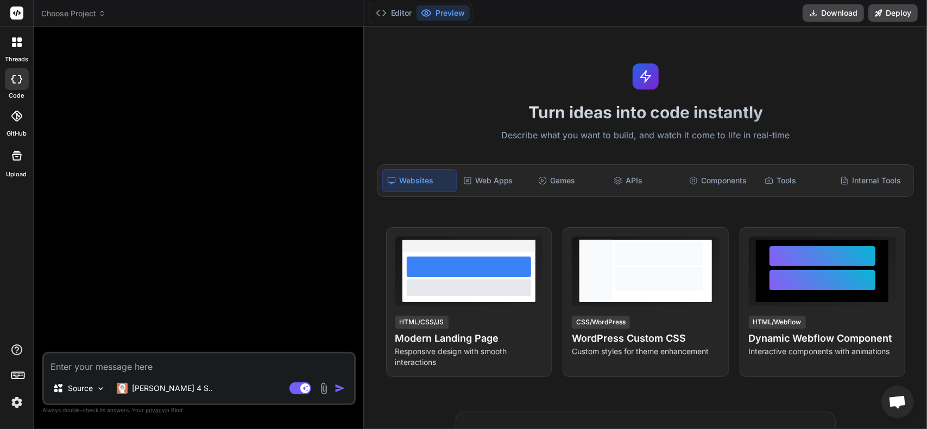
click at [322, 386] on img at bounding box center [324, 389] width 12 height 12
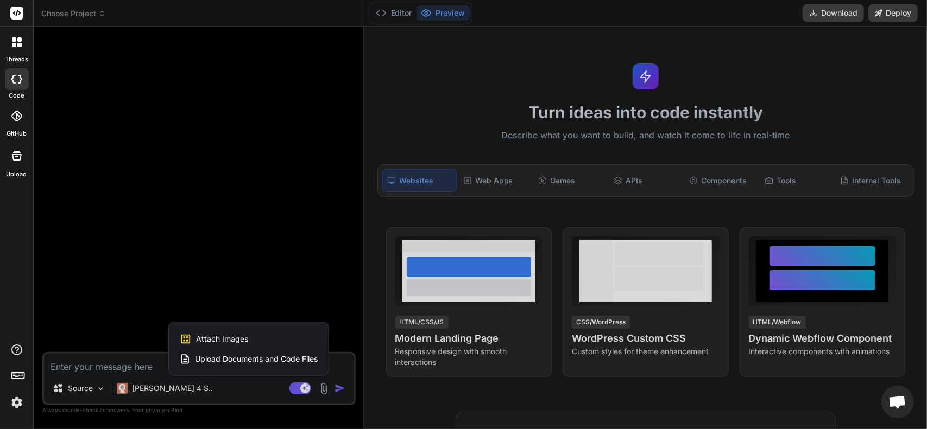
click at [257, 353] on div "Upload Documents and Code Files" at bounding box center [249, 360] width 138 height 20
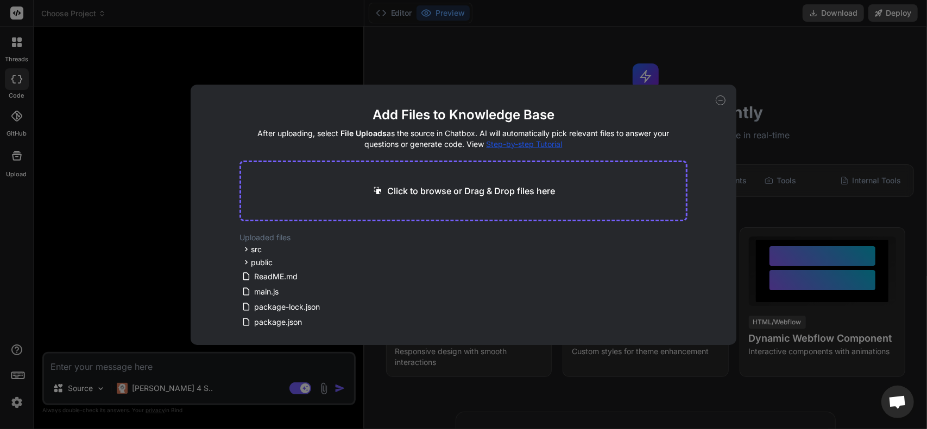
click at [722, 103] on icon at bounding box center [720, 101] width 10 height 10
type textarea "x"
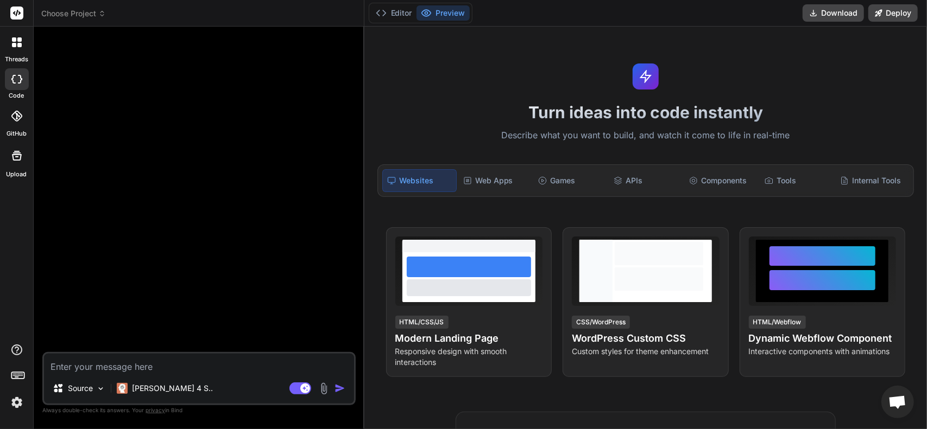
paste textarea "It looks like we are still calling for SPI and IEX thru Alpaca instead of using…"
type textarea "It looks like we are still calling for SPI and IEX thru Alpaca instead of using…"
type textarea "x"
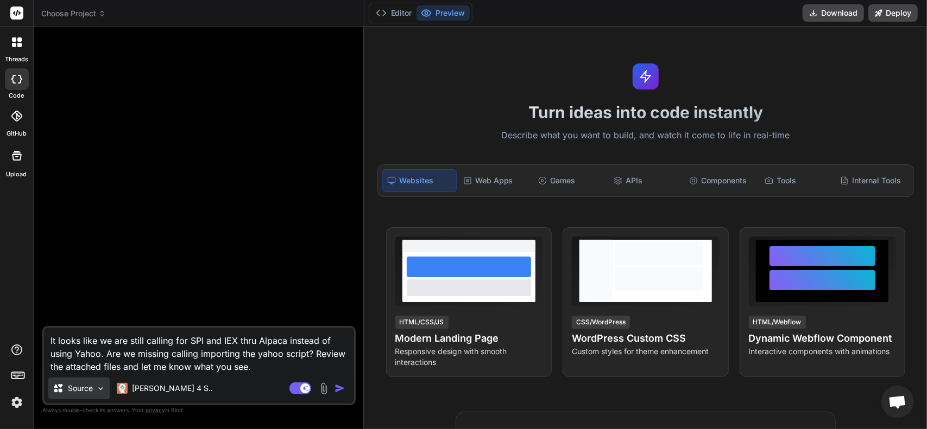
type textarea "It looks like we are still calling for SPI and IEX thru Alpaca instead of using…"
click at [86, 391] on p "Source" at bounding box center [80, 388] width 25 height 11
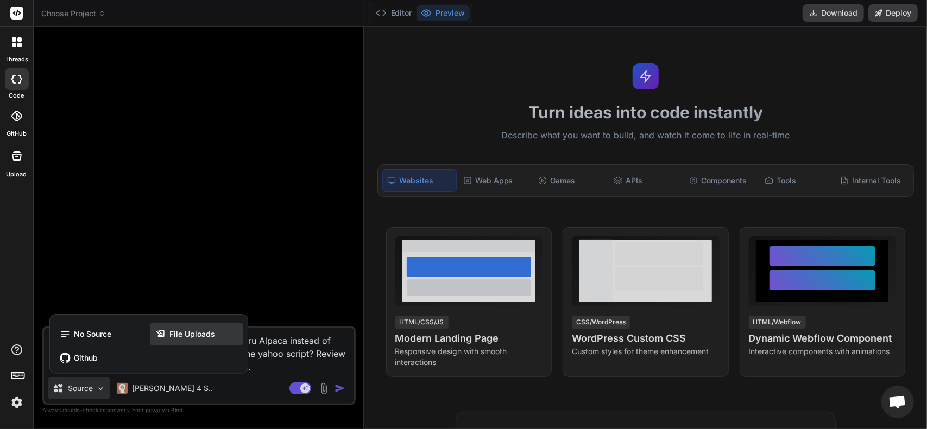
click at [170, 341] on div "File Uploads" at bounding box center [196, 335] width 93 height 22
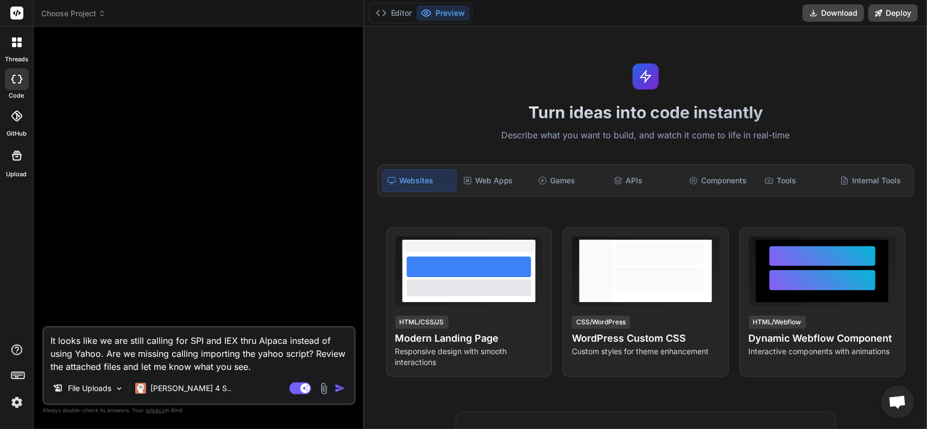
click at [338, 389] on img "button" at bounding box center [339, 388] width 11 height 11
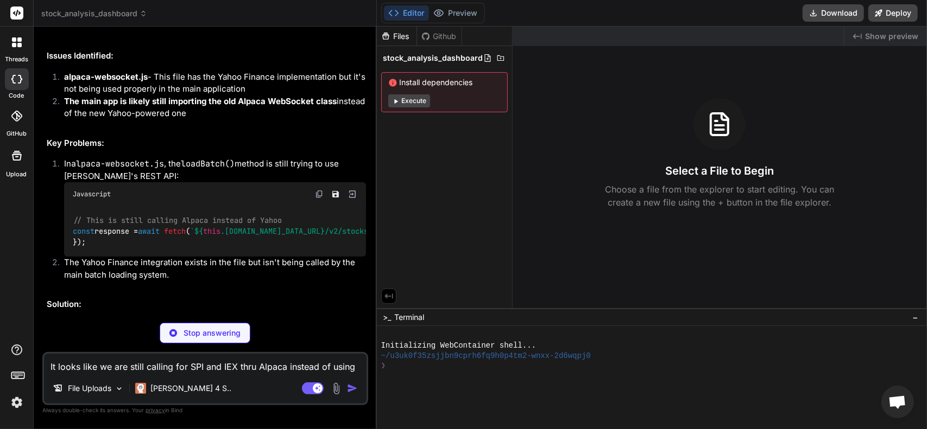
scroll to position [163, 0]
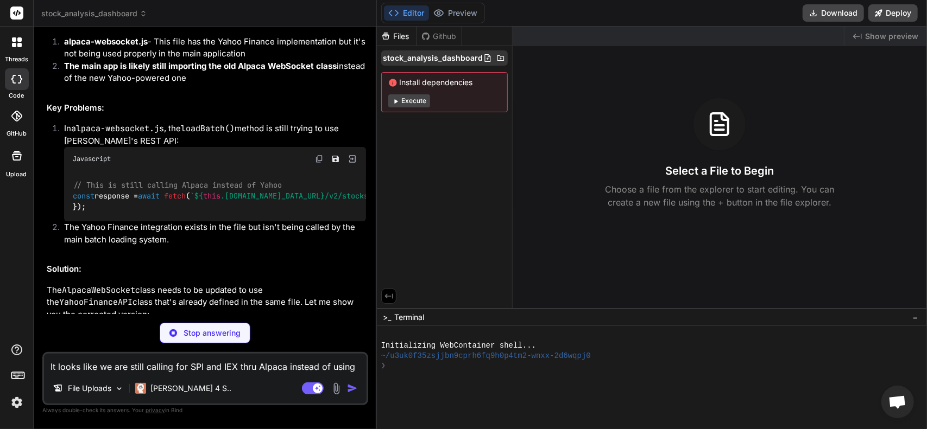
click at [433, 56] on span "stock_analysis_dashboard" at bounding box center [433, 58] width 100 height 11
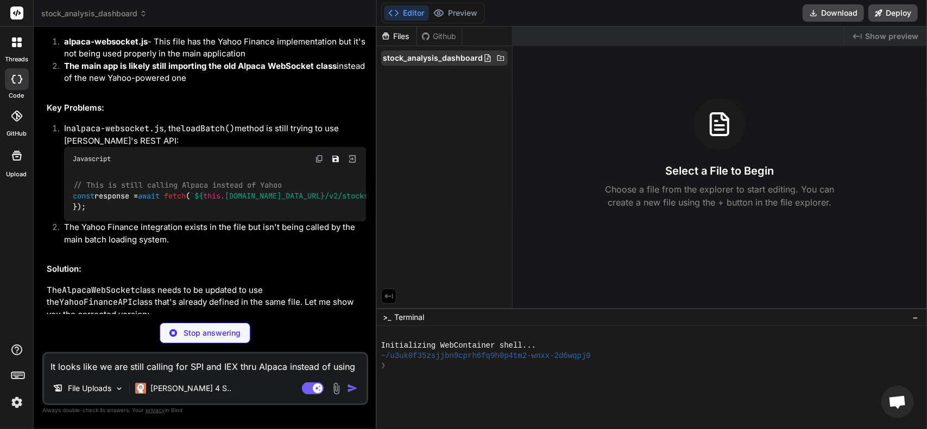
click at [497, 57] on icon at bounding box center [500, 58] width 9 height 9
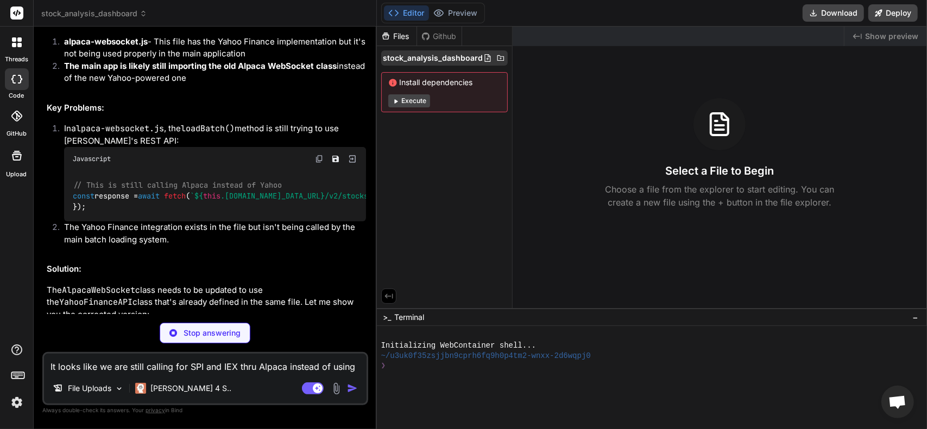
click at [510, 59] on icon at bounding box center [513, 58] width 9 height 9
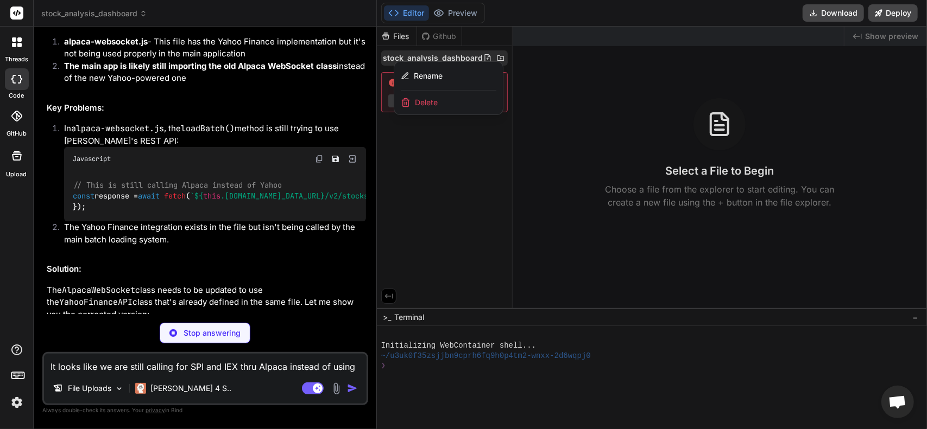
click at [508, 60] on div at bounding box center [652, 228] width 550 height 403
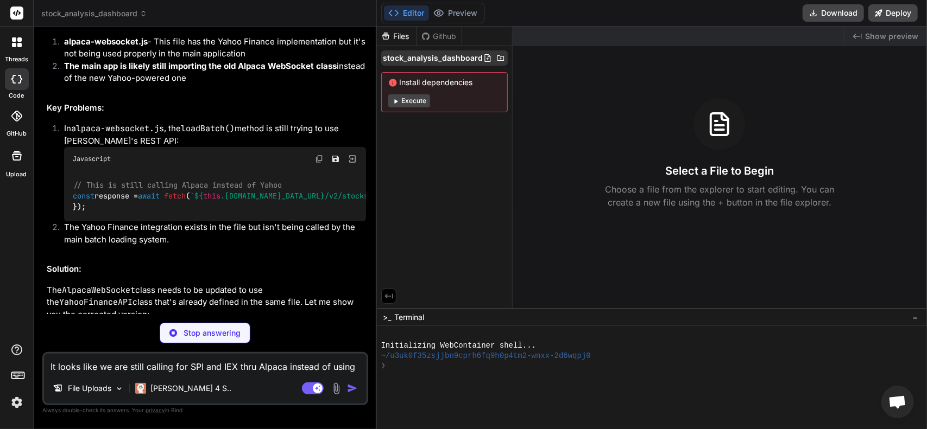
click at [441, 55] on span "stock_analysis_dashboard" at bounding box center [433, 58] width 100 height 11
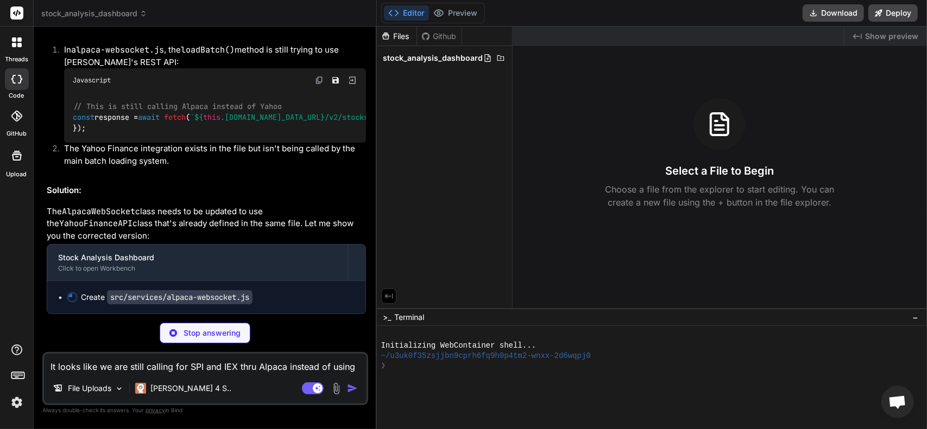
scroll to position [287, 0]
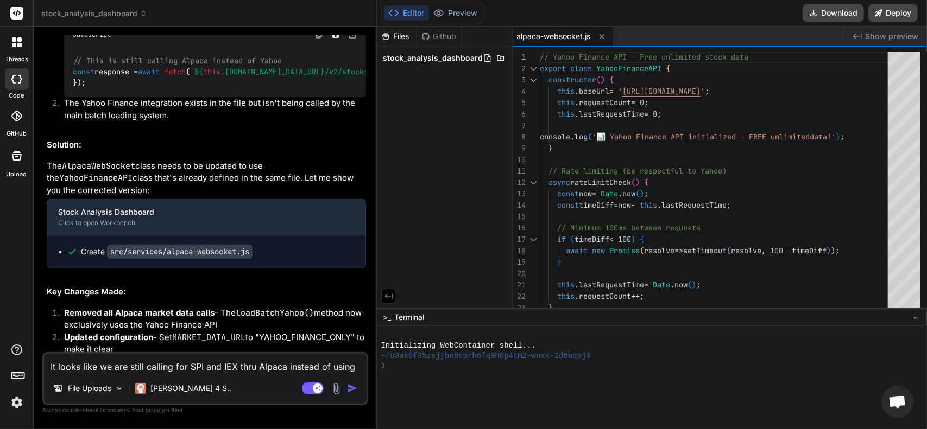
click at [196, 259] on code "src/services/alpaca-websocket.js" at bounding box center [179, 252] width 145 height 14
click at [451, 56] on span "stock_analysis_dashboard" at bounding box center [433, 58] width 100 height 11
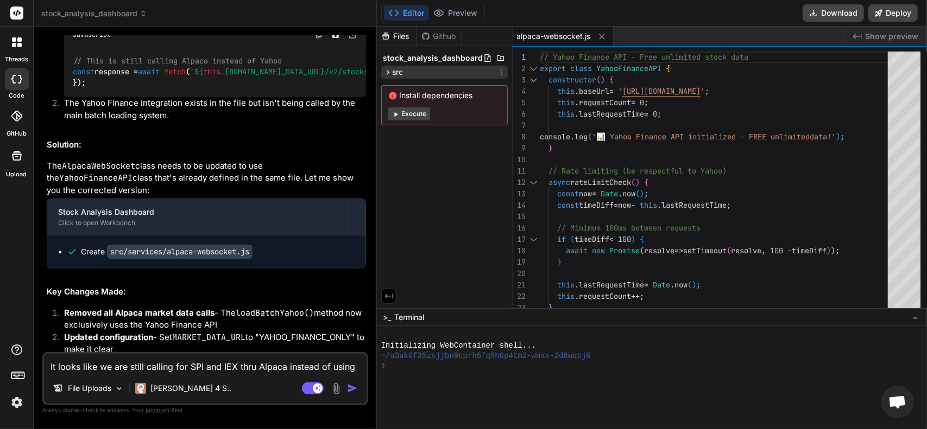
click at [386, 71] on icon at bounding box center [387, 72] width 3 height 4
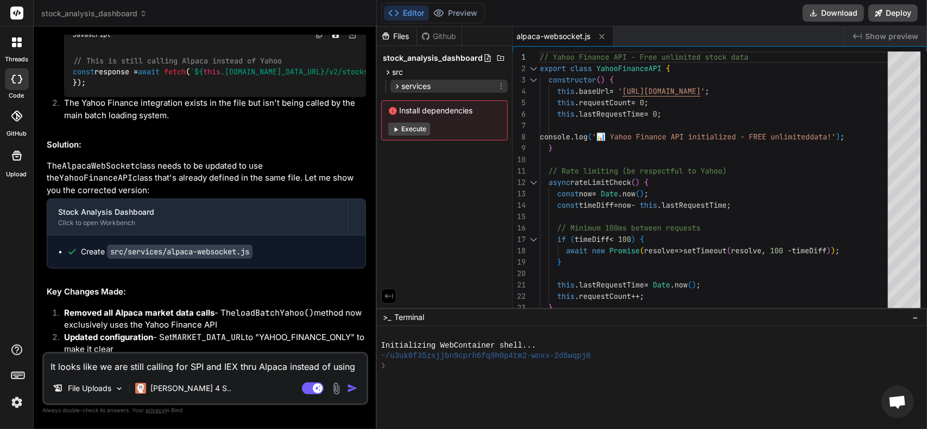
click at [396, 88] on icon at bounding box center [396, 86] width 9 height 9
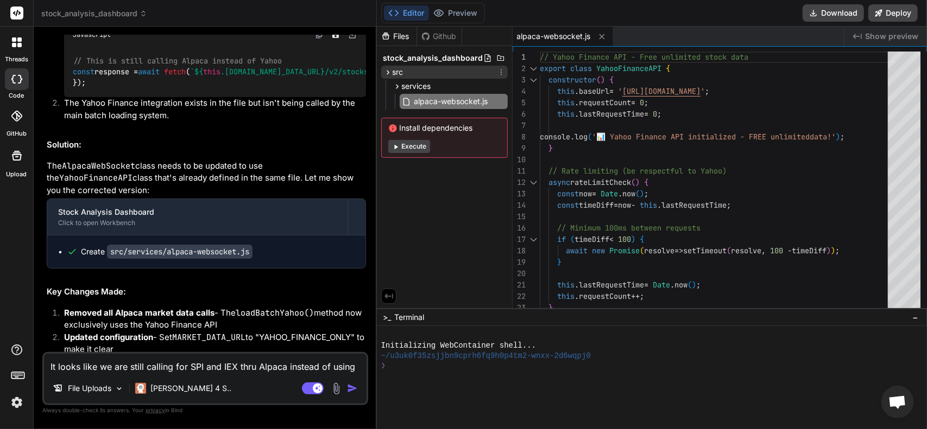
click at [388, 73] on icon at bounding box center [387, 72] width 3 height 4
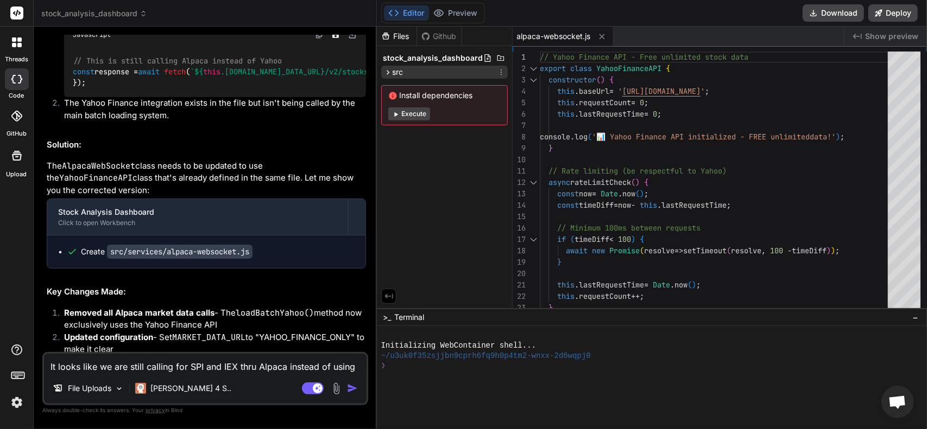
click at [388, 73] on icon at bounding box center [387, 72] width 3 height 4
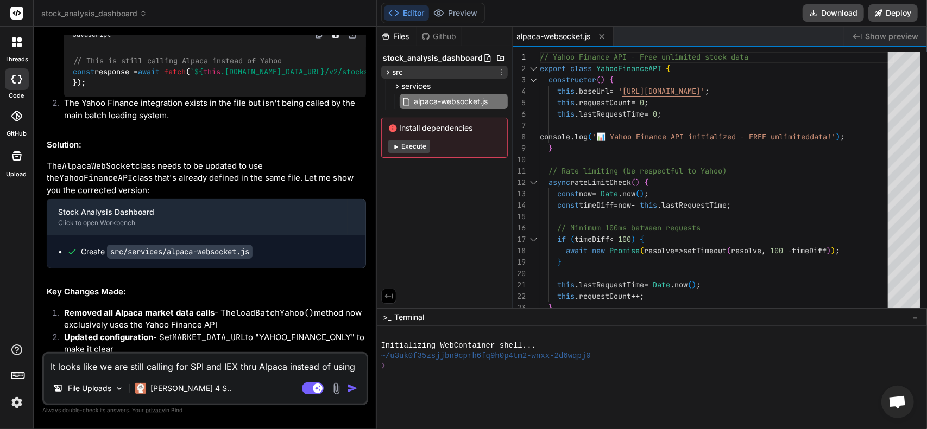
click at [388, 73] on icon at bounding box center [387, 72] width 3 height 4
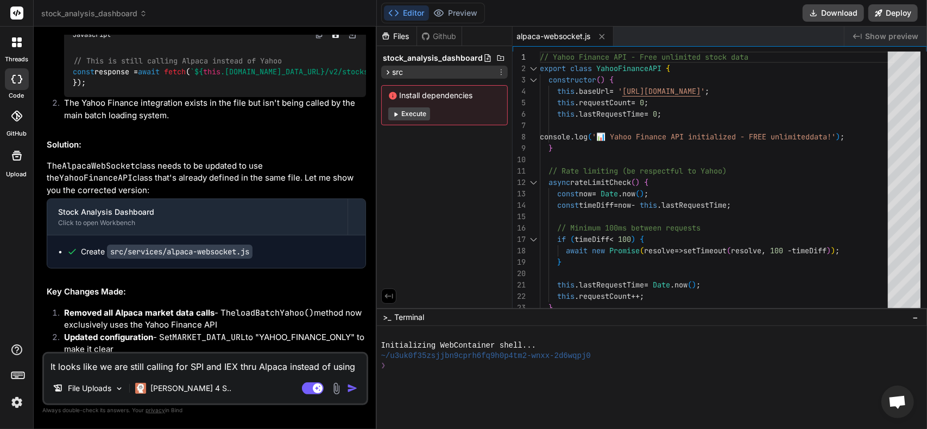
click at [503, 70] on icon at bounding box center [501, 72] width 9 height 9
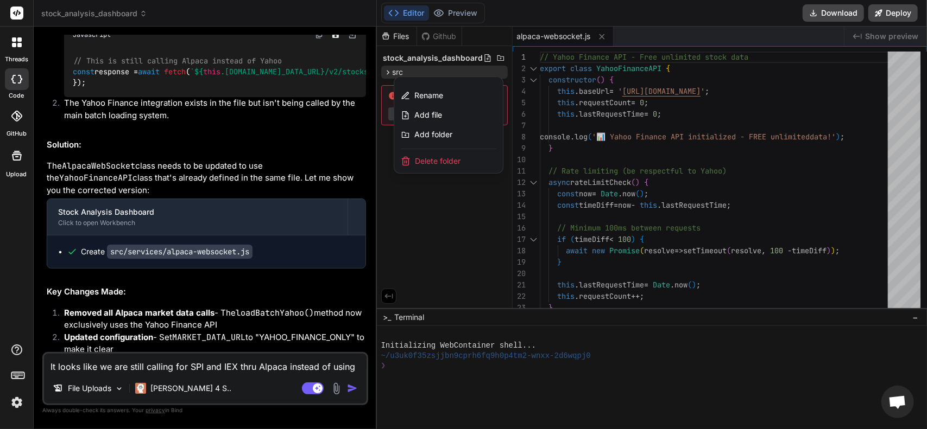
click at [436, 200] on div at bounding box center [652, 228] width 550 height 403
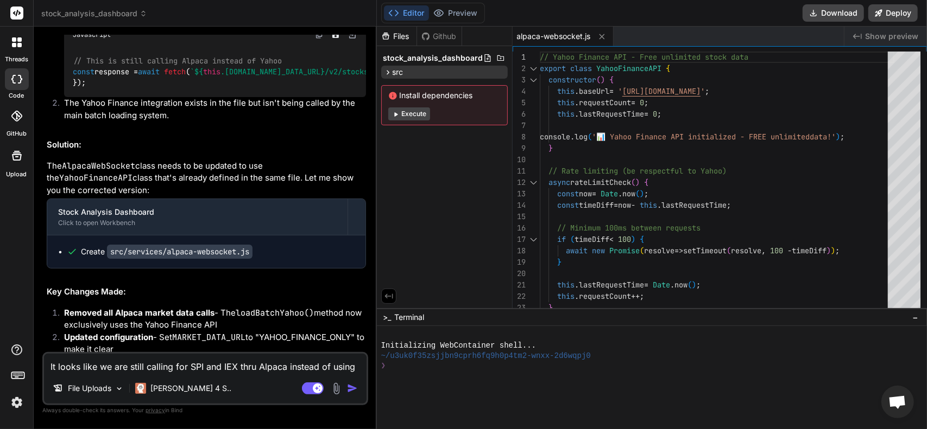
click at [337, 385] on img at bounding box center [336, 389] width 12 height 12
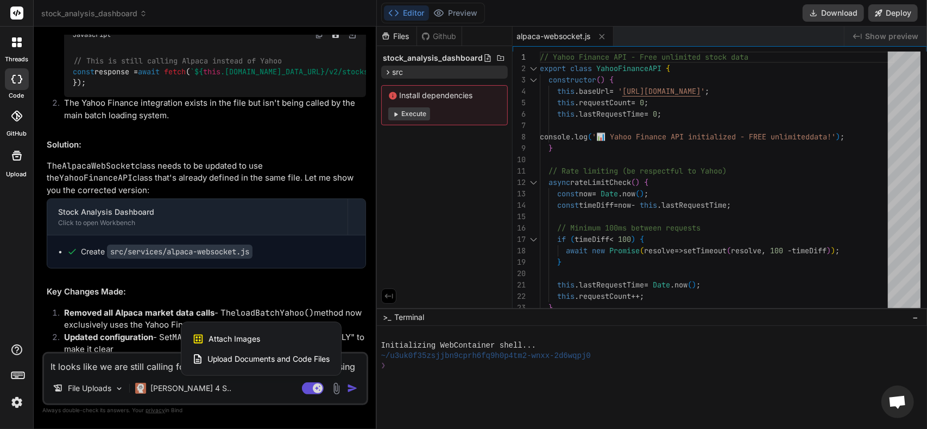
click at [240, 359] on span "Upload Documents and Code Files" at bounding box center [268, 359] width 123 height 11
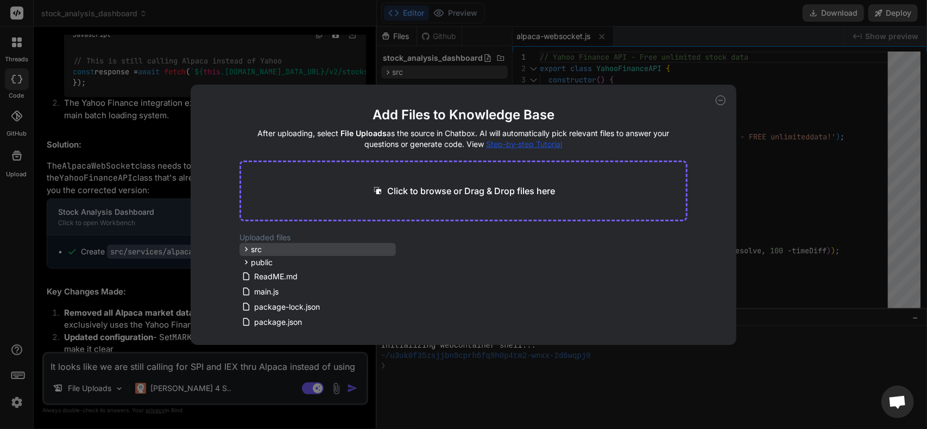
click at [268, 251] on div "src" at bounding box center [317, 249] width 156 height 13
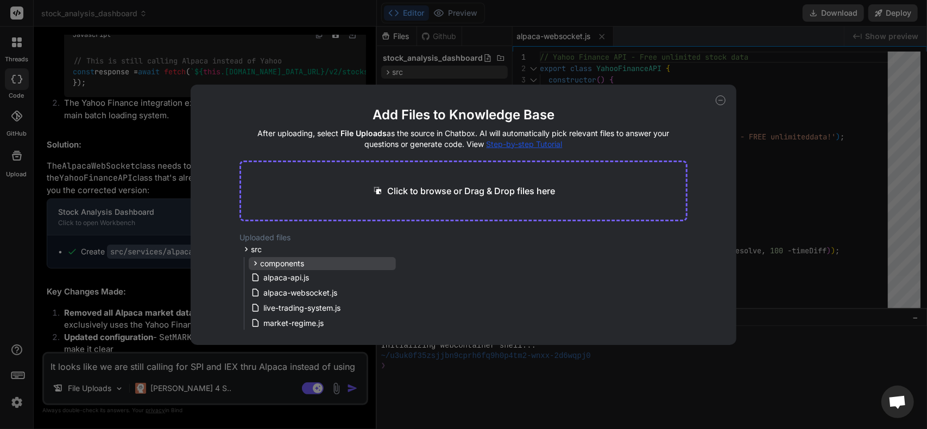
click at [260, 264] on span "components" at bounding box center [282, 263] width 44 height 11
drag, startPoint x: 268, startPoint y: 264, endPoint x: 378, endPoint y: 193, distance: 131.4
click at [378, 193] on main "Add Files to Knowledge Base After uploading, select File Uploads as the source …" at bounding box center [462, 225] width 447 height 239
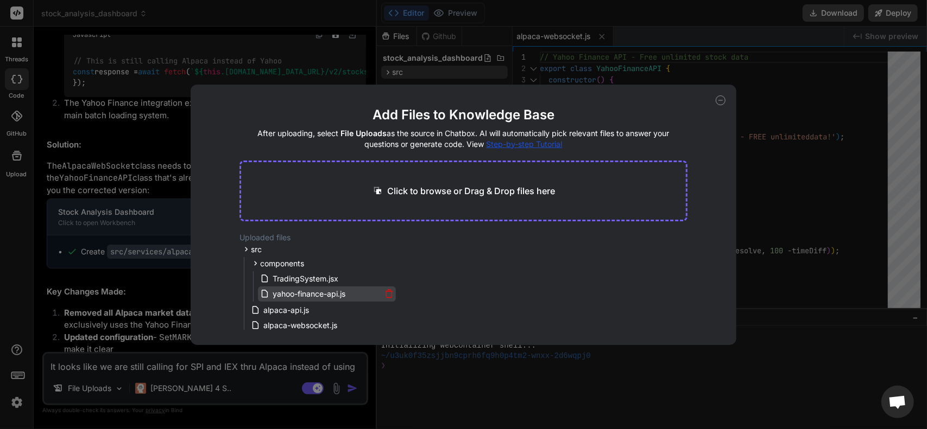
drag, startPoint x: 351, startPoint y: 292, endPoint x: 290, endPoint y: 291, distance: 60.8
click at [290, 291] on div "yahoo-finance-api.js" at bounding box center [321, 294] width 123 height 13
drag, startPoint x: 287, startPoint y: 291, endPoint x: 491, endPoint y: 294, distance: 204.1
click at [491, 294] on div "Uploaded files src components TradingSystem.jsx yahoo-finance-api.js alpaca-api…" at bounding box center [462, 281] width 447 height 98
click at [787, 159] on div "Add Files to Knowledge Base After uploading, select File Uploads as the source …" at bounding box center [463, 214] width 927 height 429
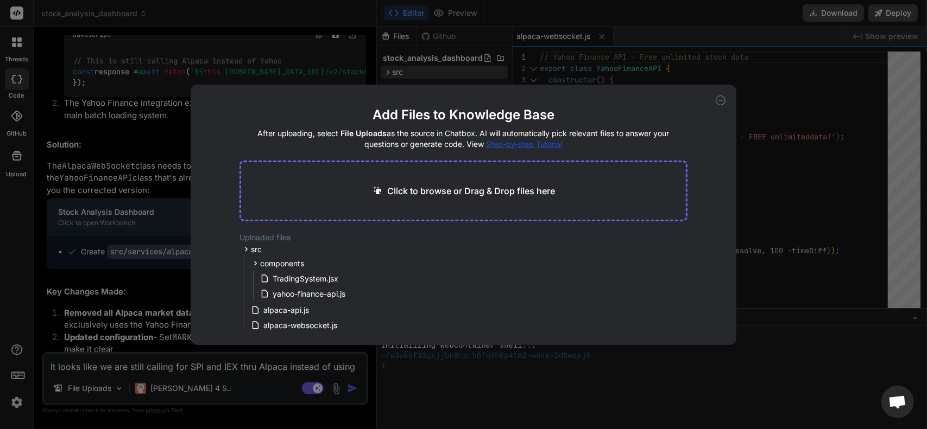
type textarea "x"
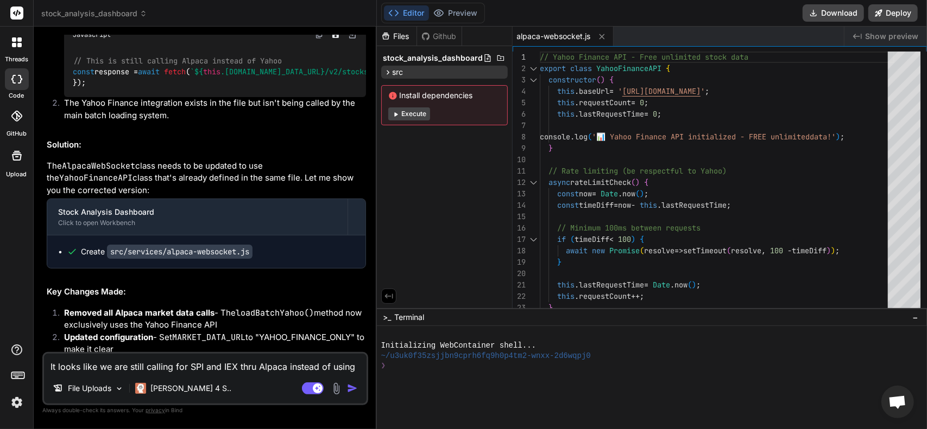
click at [189, 367] on textarea "It looks like we are still calling for SPI and IEX thru Alpaca instead of using…" at bounding box center [205, 364] width 322 height 20
type textarea "W"
type textarea "x"
type textarea "Wh"
type textarea "x"
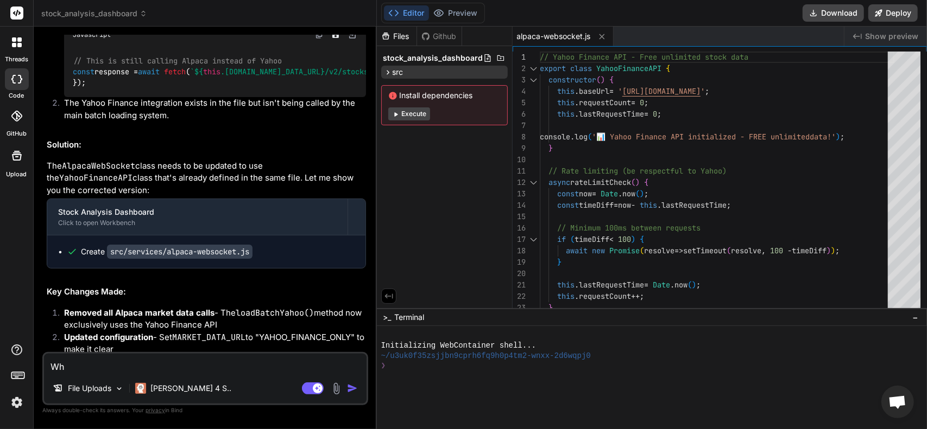
type textarea "Why"
type textarea "x"
type textarea "Why"
type textarea "x"
type textarea "Why d"
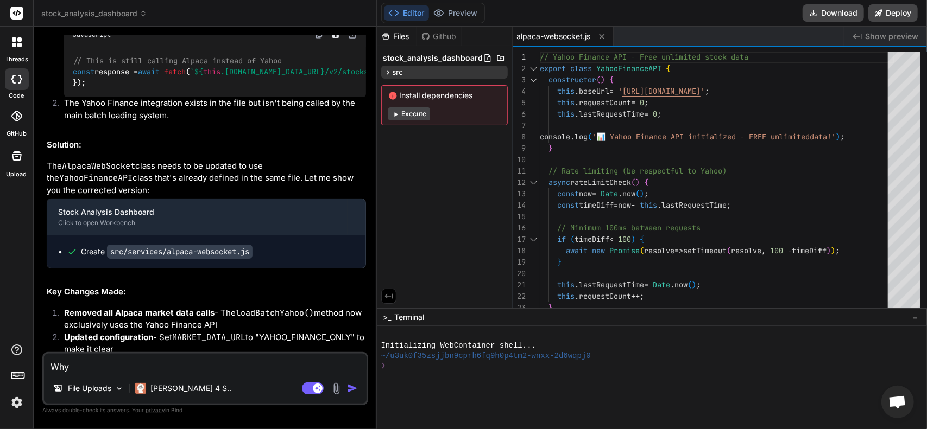
type textarea "x"
type textarea "Why di"
type textarea "x"
type textarea "Why did"
type textarea "x"
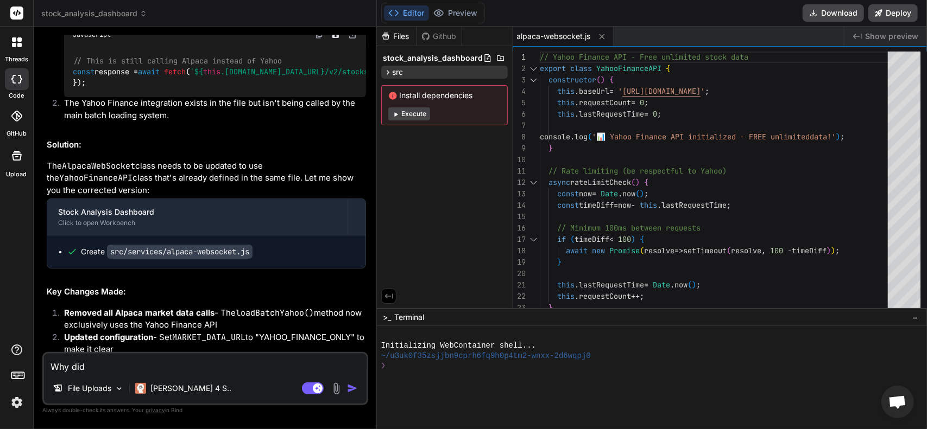
type textarea "Why didn"
type textarea "x"
type textarea "Why didn;"
type textarea "x"
type textarea "Why didn;t"
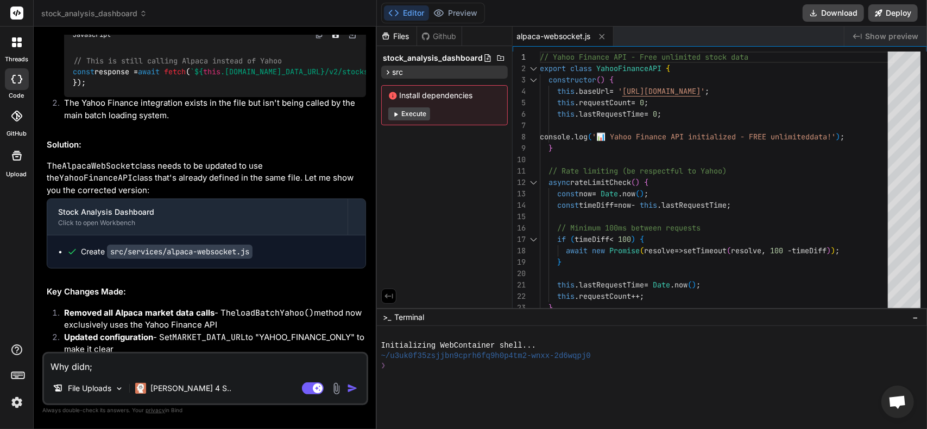
type textarea "x"
type textarea "Why didn;t"
type textarea "x"
type textarea "Why didn;t w"
type textarea "x"
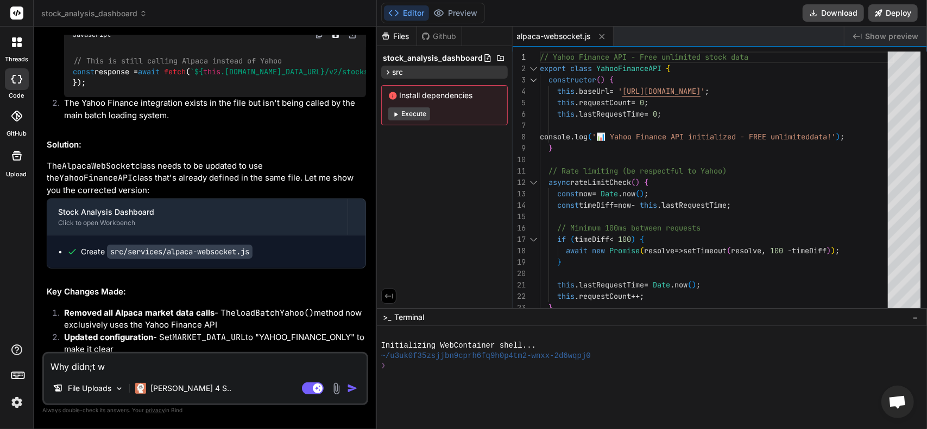
type textarea "Why didn;t we"
type textarea "x"
type textarea "Why didn;t we"
type textarea "x"
type textarea "Why didn;t we j"
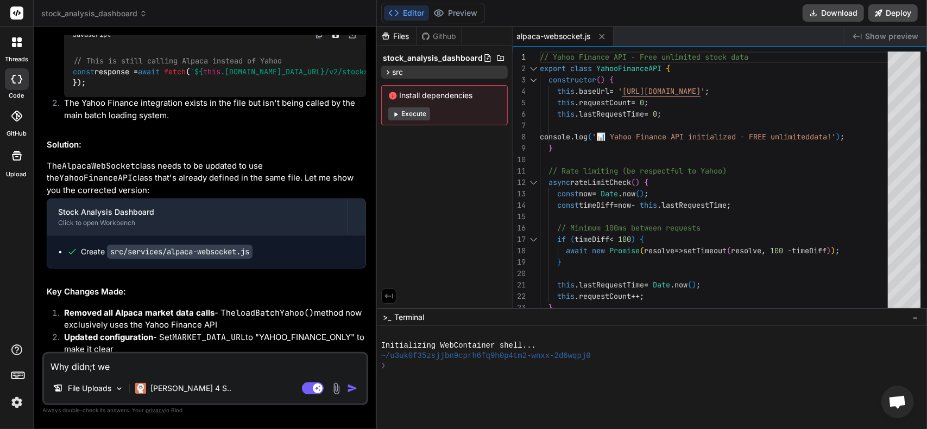
type textarea "x"
type textarea "Why didn;t we ju"
type textarea "x"
type textarea "Why didn;t we jus"
type textarea "x"
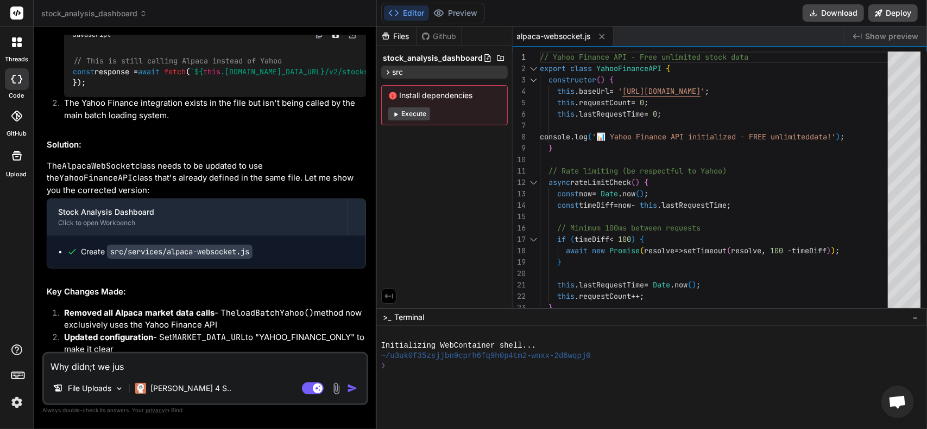
type textarea "Why didn;t we just"
type textarea "x"
type textarea "Why didn;t we just"
type textarea "x"
type textarea "Why didn;t we just c"
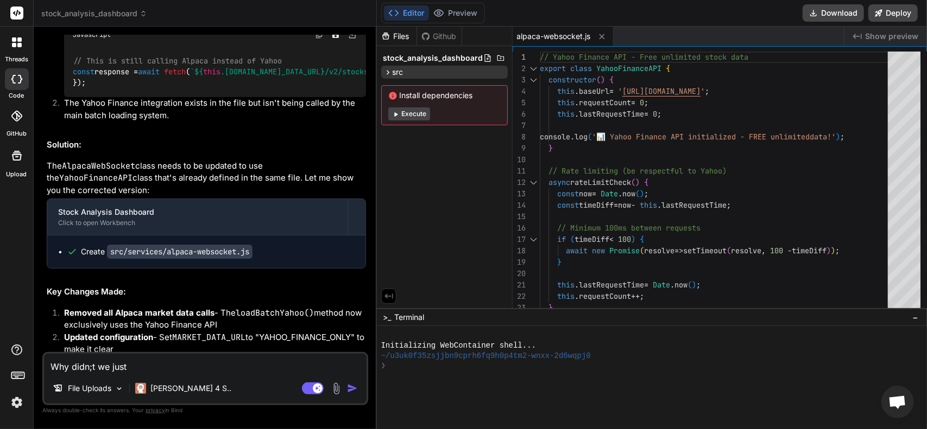
type textarea "x"
type textarea "Why didn;t we just ch"
type textarea "x"
type textarea "Why didn;t we just cha"
type textarea "x"
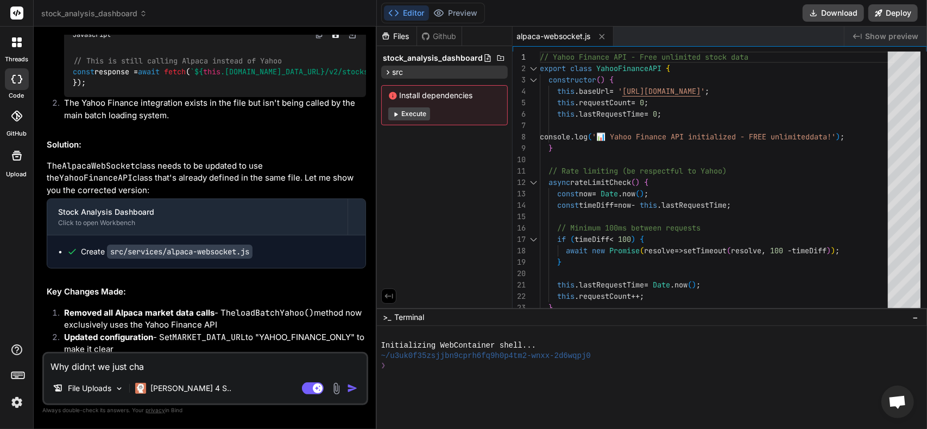
type textarea "Why didn;t we just [PERSON_NAME]"
type textarea "x"
type textarea "Why didn;t we just [PERSON_NAME]"
type textarea "x"
type textarea "Why didn;t we just change"
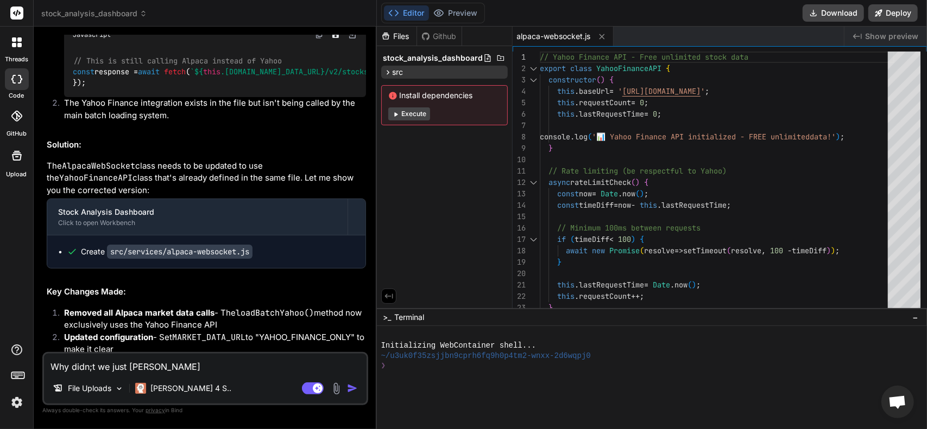
type textarea "x"
type textarea "Why didn;t we just change"
type textarea "x"
type textarea "Why didn;t we just change t"
type textarea "x"
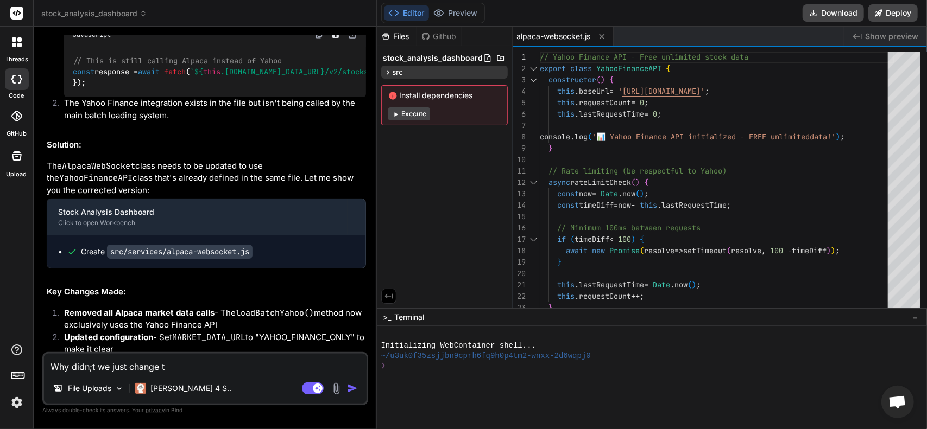
type textarea "Why didn;t we just change th"
type textarea "x"
type textarea "Why didn;t we just change the"
type textarea "x"
type textarea "Why didn;t we just change the"
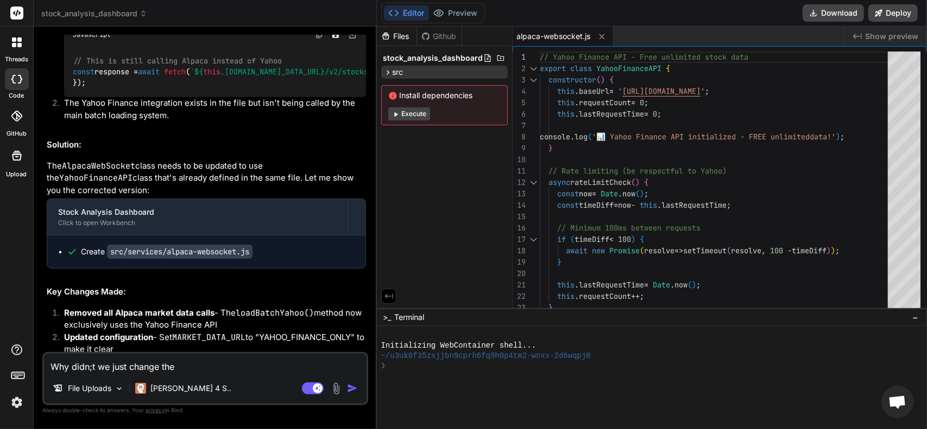
type textarea "x"
type textarea "Why didn;t we just change the s"
type textarea "x"
type textarea "Why didn;t we just change the sc"
type textarea "x"
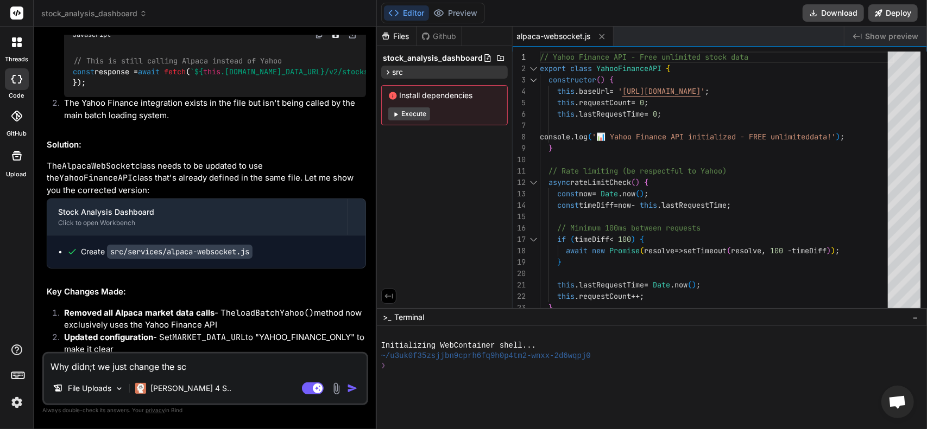
type textarea "Why didn;t we just change the scr"
type textarea "x"
type textarea "Why didn;t we just change the scri"
type textarea "x"
type textarea "Why didn;t we just change the scrip"
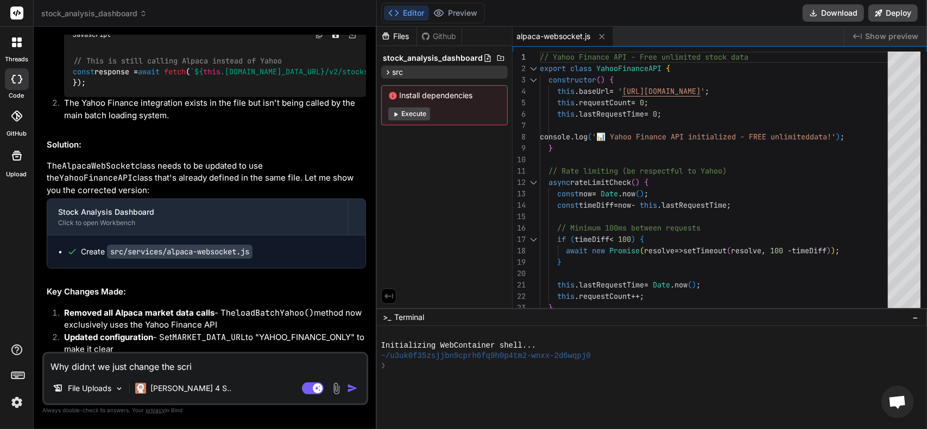
type textarea "x"
type textarea "Why didn;t we just change the script"
type textarea "x"
type textarea "Why didn;t we just change the script"
type textarea "x"
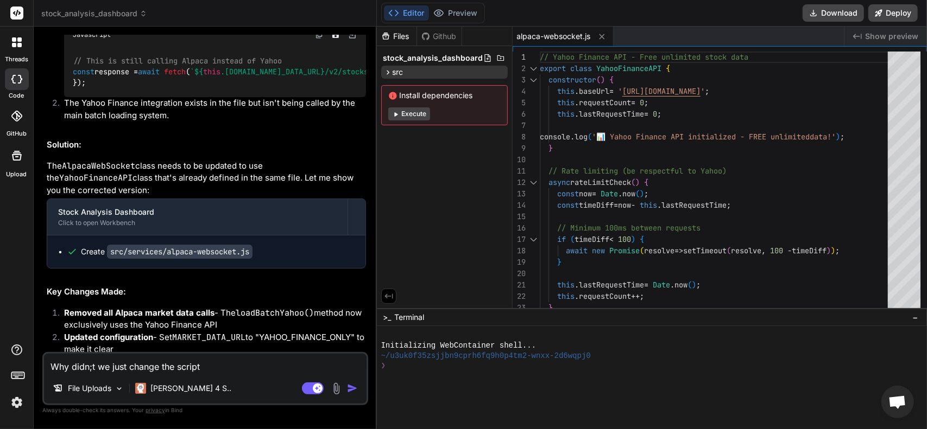
type textarea "Why didn;t we just change the script t"
type textarea "x"
type textarea "Why didn;t we just change the script to"
type textarea "x"
type textarea "Why didn;t we just change the script to"
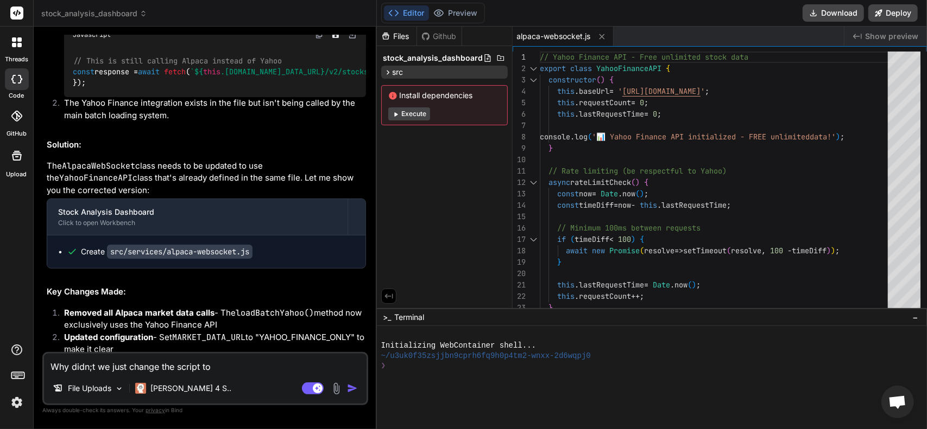
type textarea "x"
type textarea "Why didn;t we just change the script to c"
type textarea "x"
type textarea "Why didn;t we just change the script to ca"
type textarea "x"
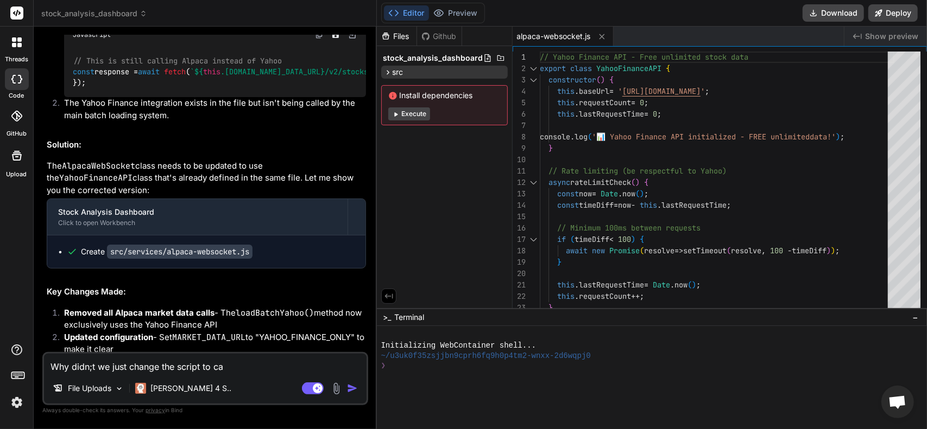
type textarea "Why didn;t we just change the script to cal"
type textarea "x"
type textarea "Why didn;t we just change the script to call"
type textarea "x"
type textarea "Why didn;t we just change the script to call"
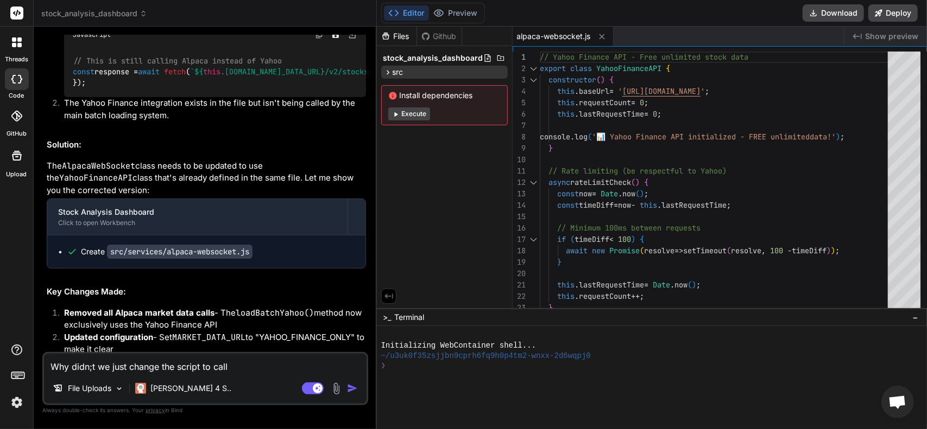
type textarea "x"
type textarea "Why didn;t we just change the script to call f"
type textarea "x"
type textarea "Why didn;t we just change the script to call fo"
type textarea "x"
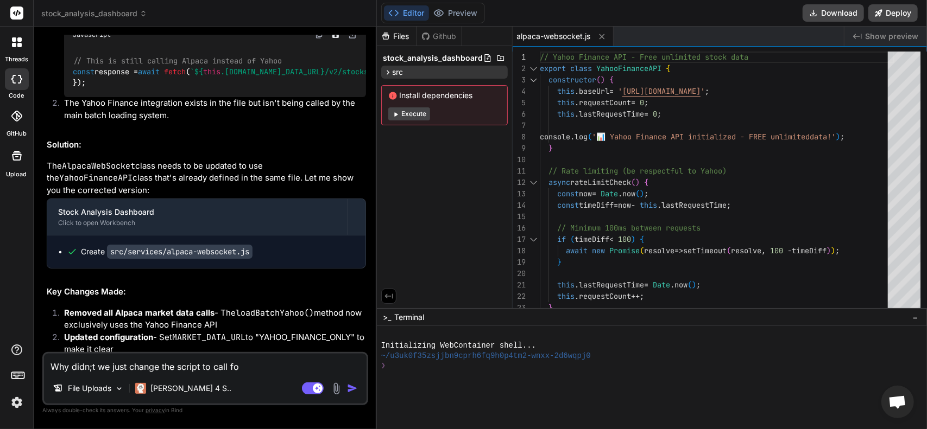
type textarea "Why didn;t we just change the script to call for"
type textarea "x"
type textarea "Why didn;t we just change the script to call for"
type textarea "x"
type textarea "Why didn;t we just change the script to call for Y"
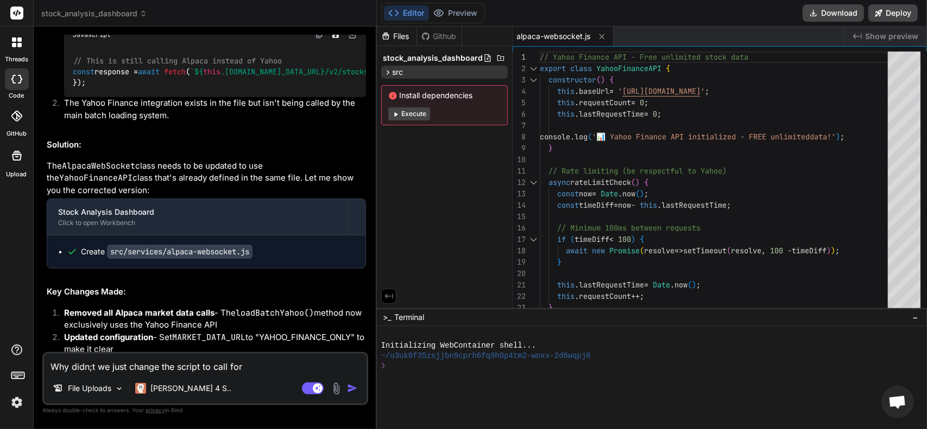
type textarea "x"
type textarea "Why didn;t we just change the script to call for [PERSON_NAME]"
type textarea "x"
type textarea "Why didn;t we just change the script to call for Yah"
type textarea "x"
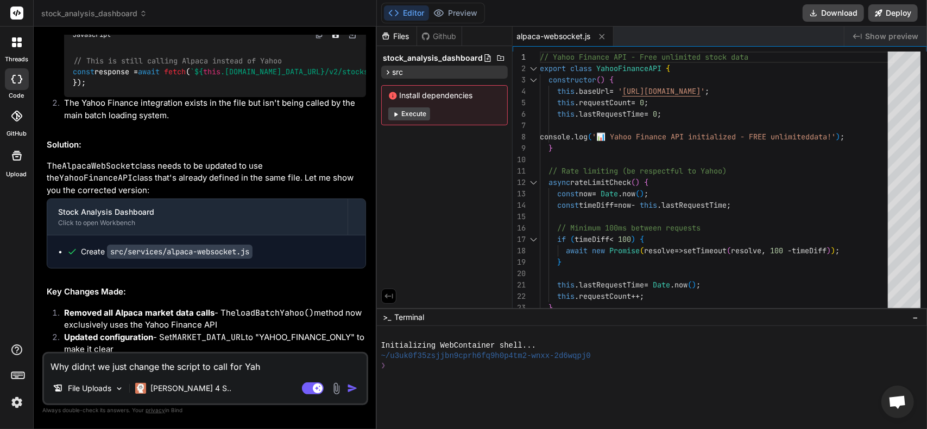
type textarea "Why didn;t we just change the script to call for Yaho"
type textarea "x"
type textarea "Why didn;t we just change the script to call for Yahop"
type textarea "x"
type textarea "Why didn;t we just change the script to call for Yahop-"
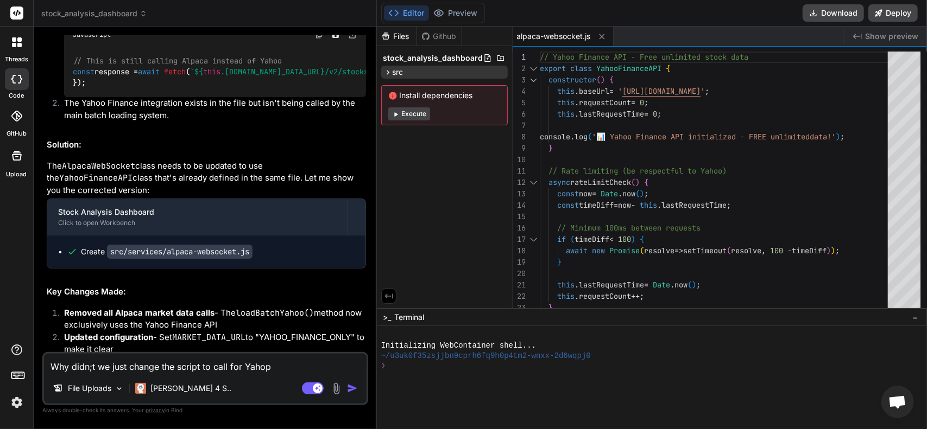
type textarea "x"
type textarea "Why didn;t we just change the script to call for Yahop"
type textarea "x"
type textarea "Why didn;t we just change the script to call for Yaho"
type textarea "x"
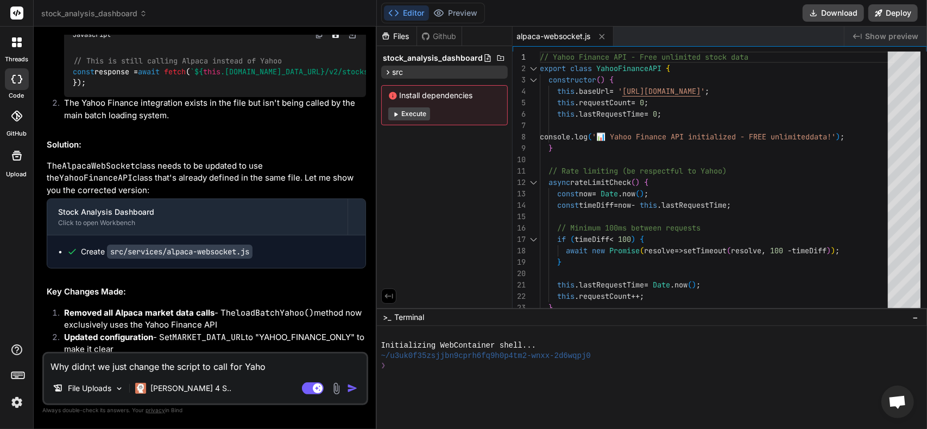
type textarea "Why didn;t we just change the script to call for Yahoo"
type textarea "x"
type textarea "Why didn;t we just change the script to call for Yahoo"
type textarea "x"
type textarea "Why didn;t we just change the script to call for Yahoo f"
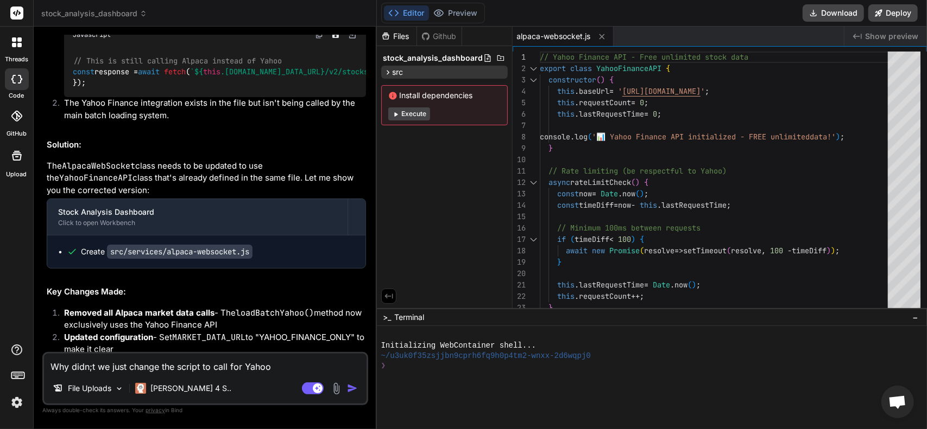
type textarea "x"
type textarea "Why didn;t we just change the script to call for Yahoo fi"
type textarea "x"
type textarea "Why didn;t we just change the script to call for Yahoo fin"
type textarea "x"
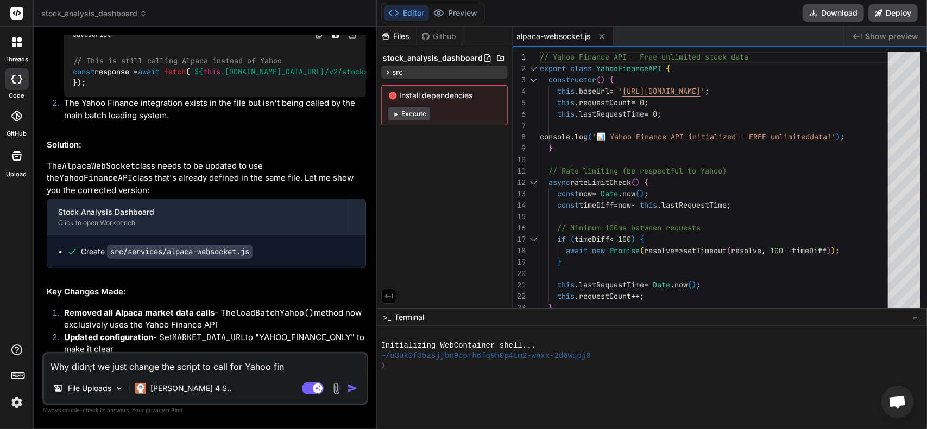
type textarea "Why didn;t we just change the script to call for Yahoo fina"
type textarea "x"
type textarea "Why didn;t we just change the script to call for Yahoo [PERSON_NAME]"
type textarea "x"
type textarea "Why didn;t we just change the script to call for Yahoo financ"
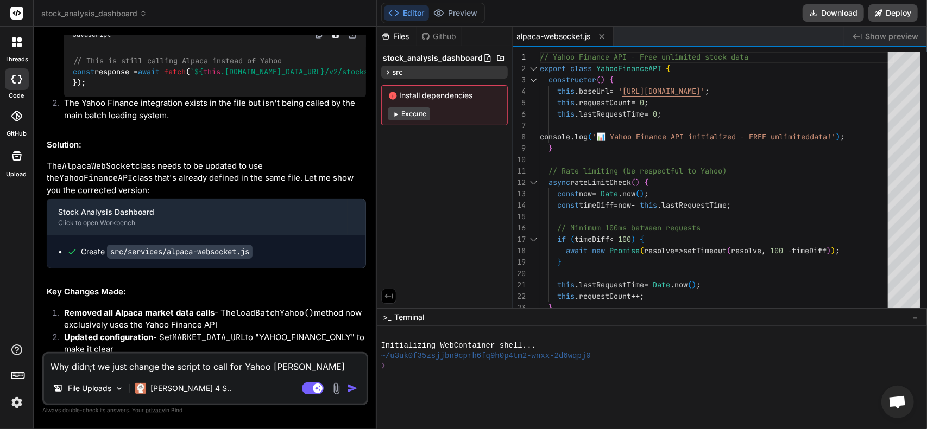
type textarea "x"
type textarea "Why didn;t we just change the script to call for Yahoo finance"
type textarea "x"
type textarea "Why didn;t we just change the script to call for Yahoo finance"
type textarea "x"
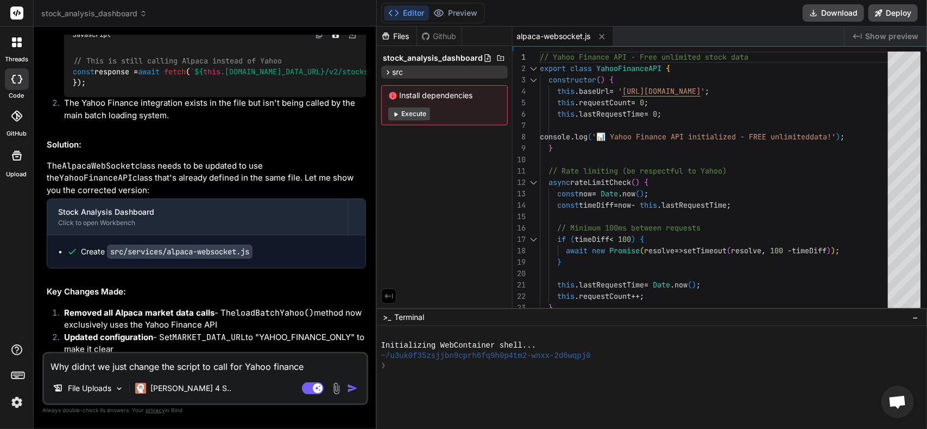
type textarea "Why didn;t we just change the script to call for Yahoo finance a"
type textarea "x"
type textarea "Why didn;t we just change the script to call for Yahoo finance ap"
type textarea "x"
type textarea "Why didn;t we just change the script to call for Yahoo finance api"
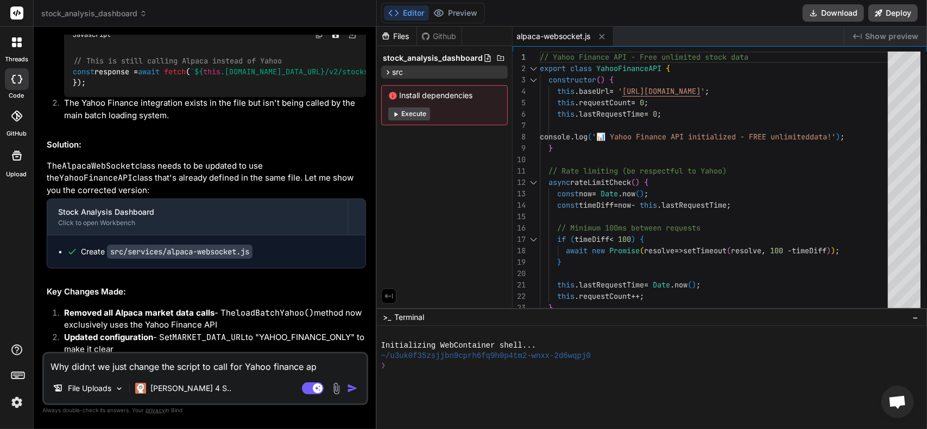
type textarea "x"
type textarea "Why didn;t we just change the script to call for Yahoo finance api"
type textarea "x"
type textarea "Why didn;t we just change the script to call for Yahoo finance api u"
type textarea "x"
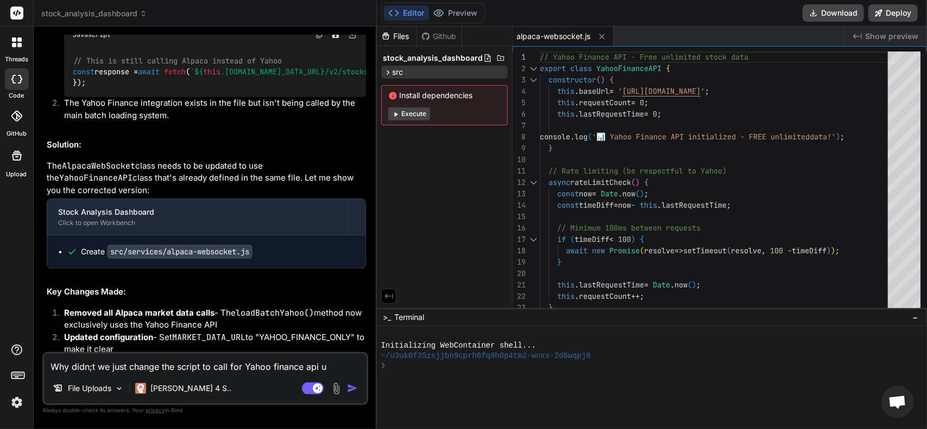
type textarea "Why didn;t we just change the script to call for Yahoo finance api un"
type textarea "x"
type textarea "Why didn;t we just change the script to call for Yahoo finance api und"
type textarea "x"
type textarea "Why didn;t we just change the script to call for Yahoo finance api unde"
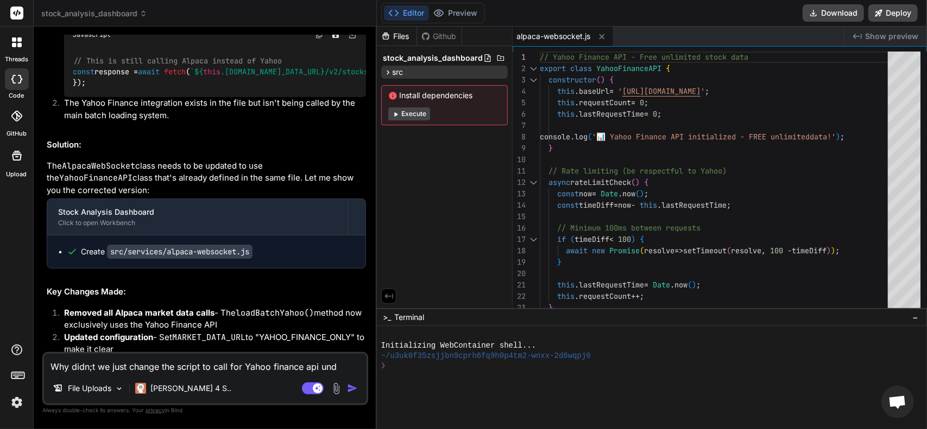
type textarea "x"
type textarea "Why didn;t we just change the script to call for Yahoo finance api under"
type textarea "x"
type textarea "Why didn;t we just change the script to call for Yahoo finance api under"
type textarea "x"
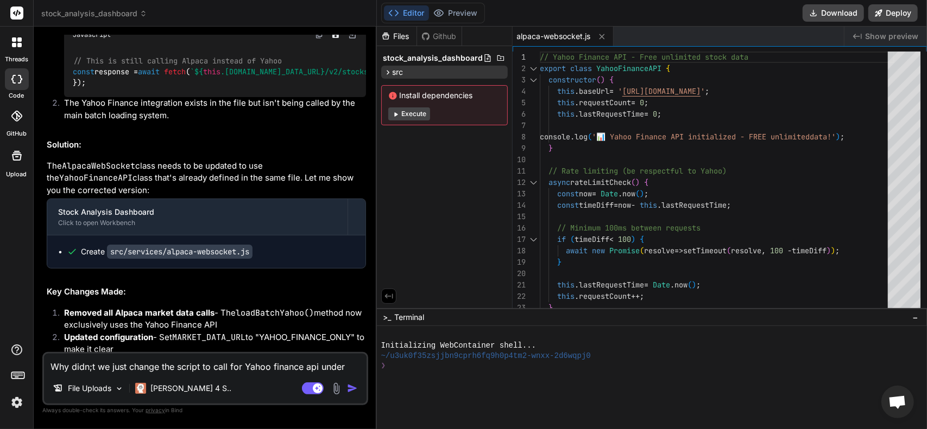
type textarea "Why didn;t we just change the script to call for Yahoo finance api under t"
type textarea "x"
type textarea "Why didn;t we just change the script to call for Yahoo finance api under th"
type textarea "x"
type textarea "Why didn;t we just change the script to call for Yahoo finance api under the"
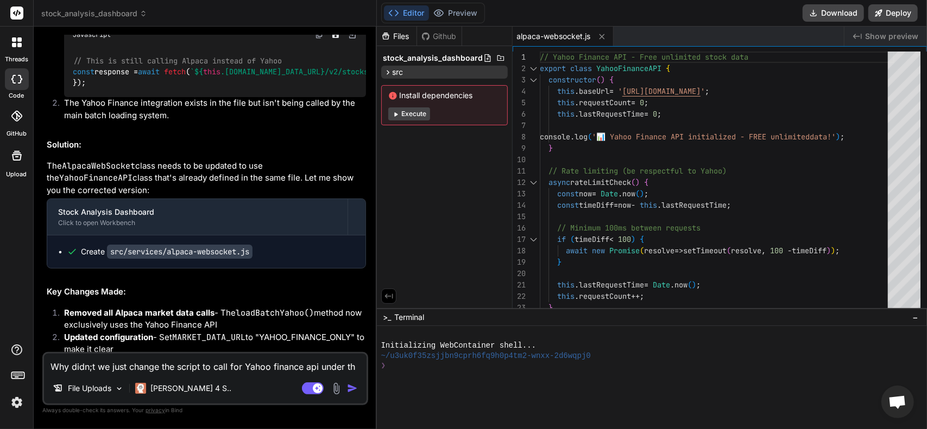
type textarea "x"
type textarea "Why didn;t we just change the script to call for Yahoo finance api under the"
type textarea "x"
type textarea "Why didn;t we just change the script to call for Yahoo finance api under the c"
type textarea "x"
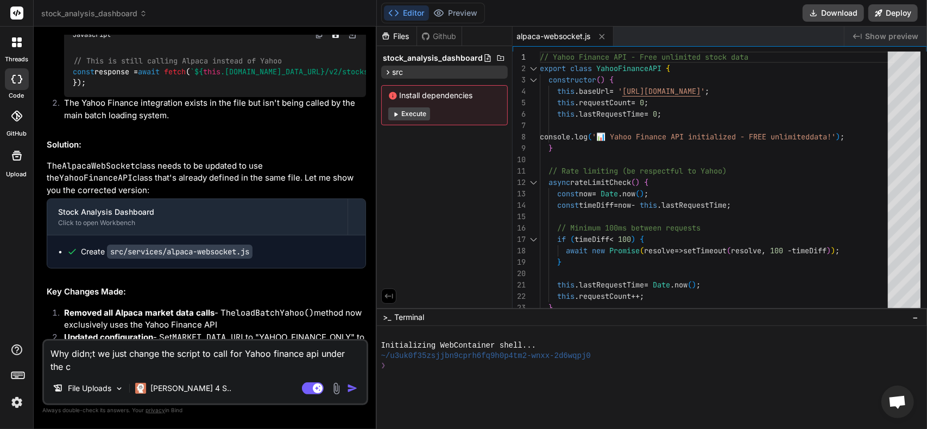
type textarea "Why didn;t we just change the script to call for Yahoo finance api under the co"
type textarea "x"
type textarea "Why didn;t we just change the script to call for Yahoo finance api under the com"
type textarea "x"
type textarea "Why didn;t we just change the script to call for Yahoo finance api under the co…"
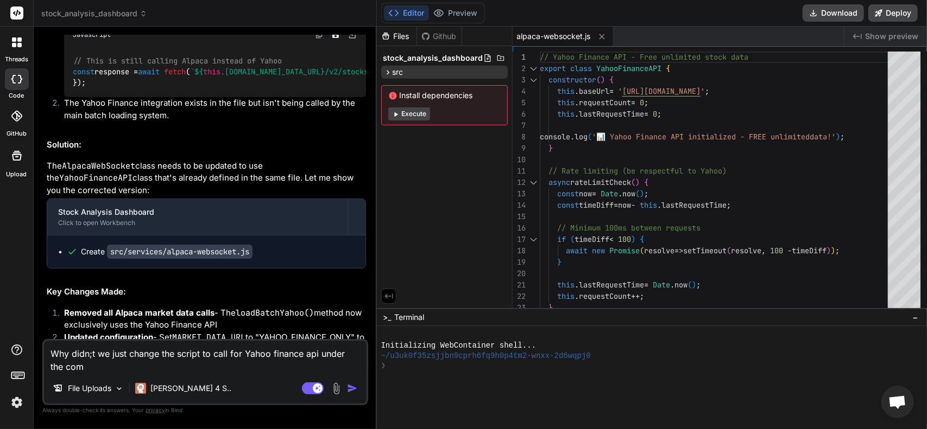
type textarea "x"
type textarea "Why didn;t we just change the script to call for Yahoo finance api under the co…"
type textarea "x"
type textarea "Why didn;t we just change the script to call for Yahoo finance api under the co…"
type textarea "x"
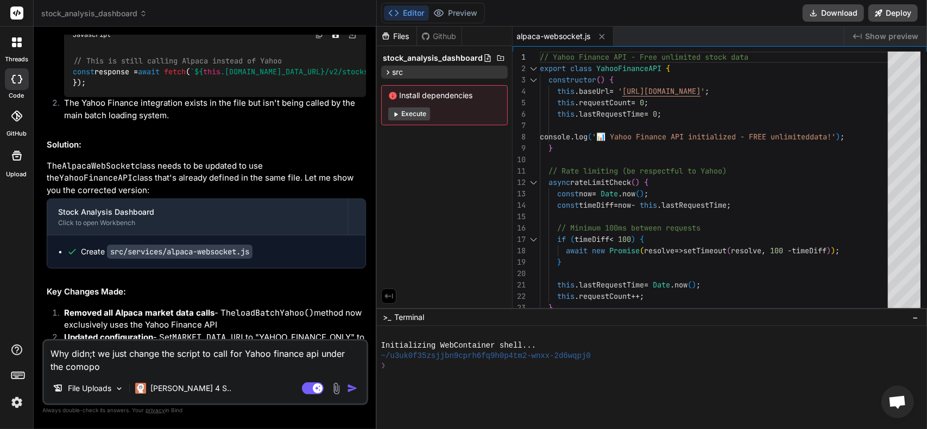
type textarea "Why didn;t we just change the script to call for Yahoo finance api under the co…"
type textarea "x"
type textarea "Why didn;t we just change the script to call for Yahoo finance api under the co…"
type textarea "x"
type textarea "Why didn;t we just change the script to call for Yahoo finance api under the co…"
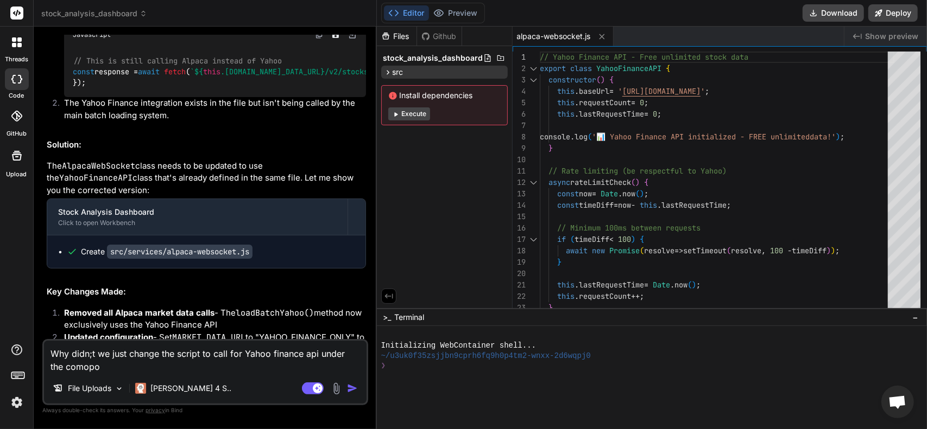
type textarea "x"
type textarea "Why didn;t we just change the script to call for Yahoo finance api under the co…"
type textarea "x"
type textarea "Why didn;t we just change the script to call for Yahoo finance api under the com"
type textarea "x"
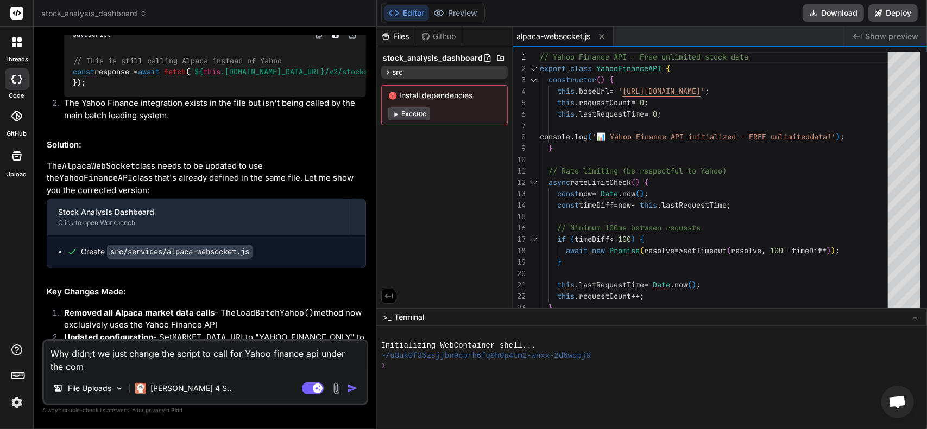
type textarea "Why didn;t we just change the script to call for Yahoo finance api under the co…"
type textarea "x"
type textarea "Why didn;t we just change the script to call for Yahoo finance api under the co…"
type textarea "x"
type textarea "Why didn;t we just change the script to call for Yahoo finance api under the co…"
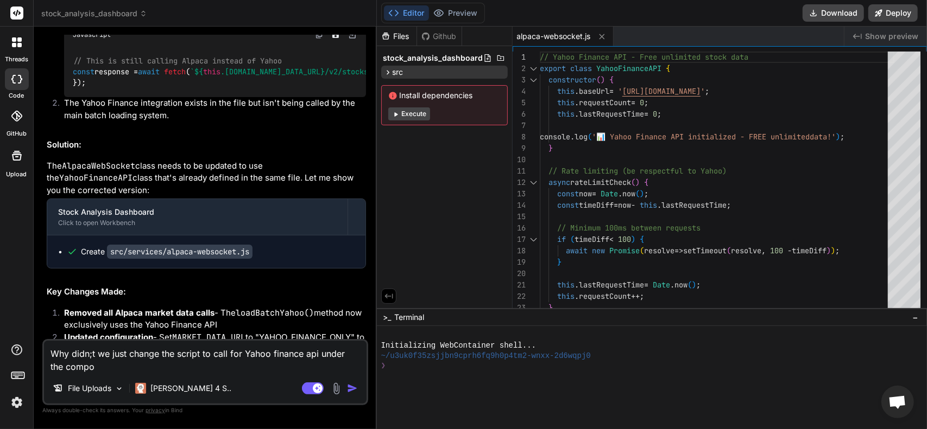
type textarea "x"
type textarea "Why didn;t we just change the script to call for Yahoo finance api under the co…"
type textarea "x"
type textarea "Why didn;t we just change the script to call for Yahoo finance api under the co…"
type textarea "x"
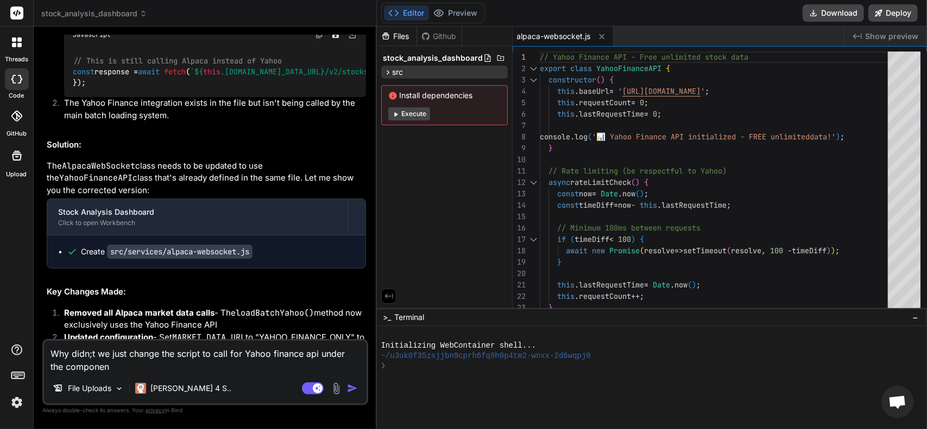
type textarea "Why didn;t we just change the script to call for Yahoo finance api under the co…"
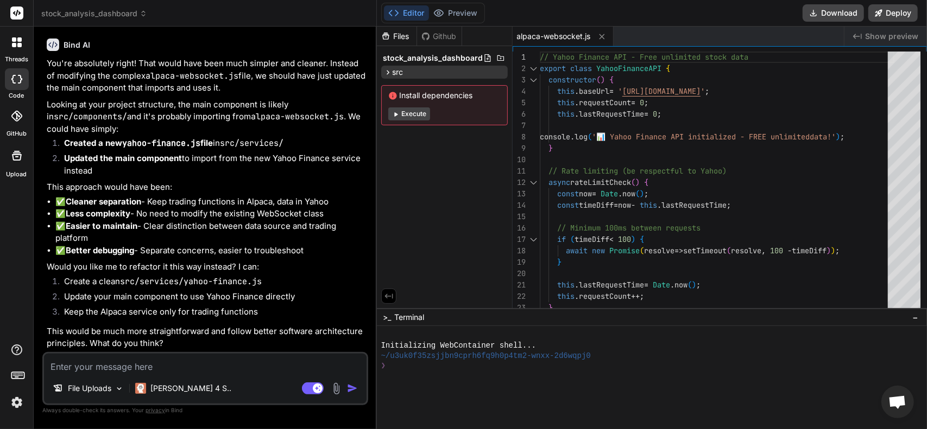
scroll to position [825, 0]
click at [183, 363] on textarea at bounding box center [205, 364] width 322 height 20
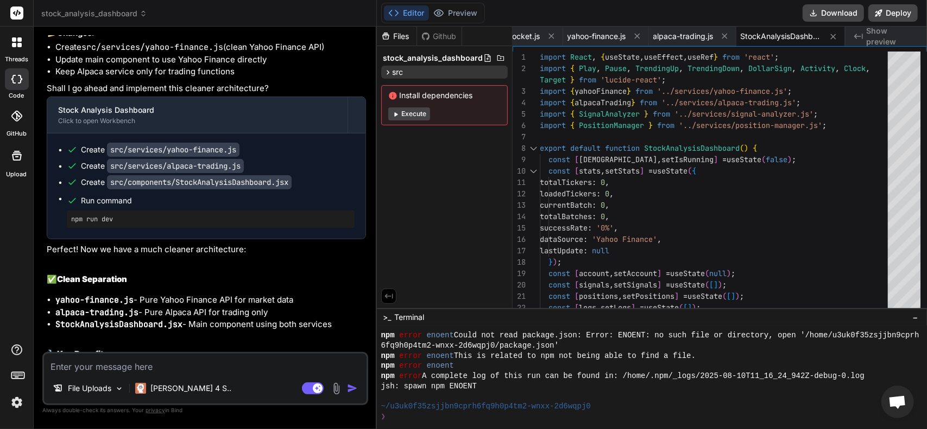
scroll to position [1209, 0]
click at [181, 155] on code "src/services/yahoo-finance.js" at bounding box center [173, 148] width 132 height 14
click at [385, 73] on icon at bounding box center [387, 72] width 9 height 9
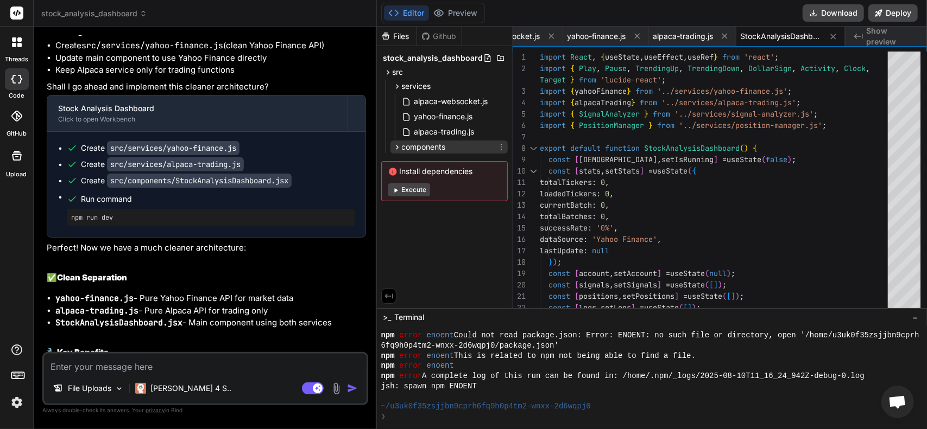
click at [397, 149] on icon at bounding box center [396, 147] width 9 height 9
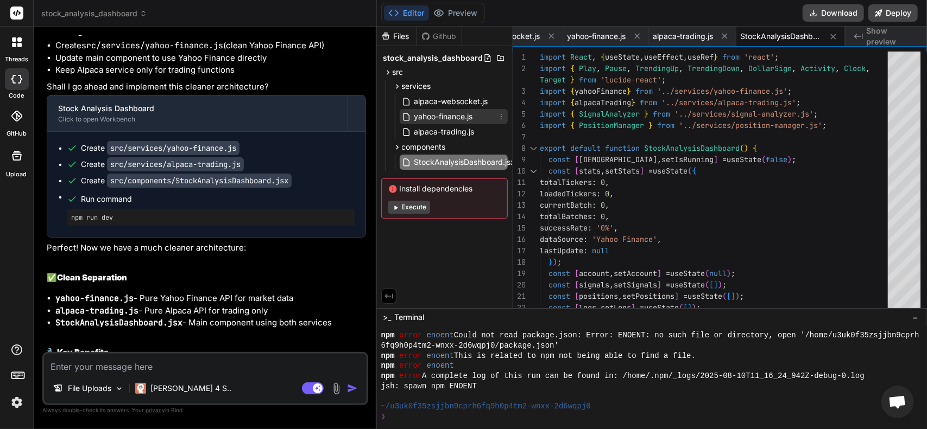
click at [448, 116] on span "yahoo-finance.js" at bounding box center [443, 116] width 61 height 13
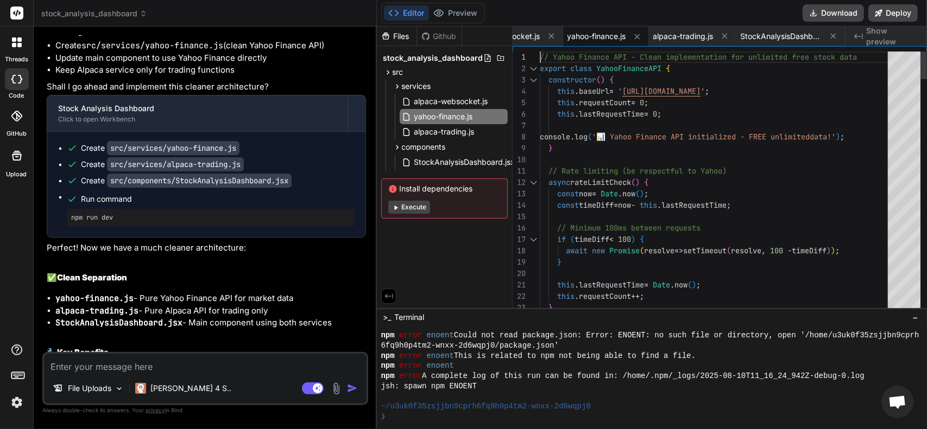
scroll to position [0, 0]
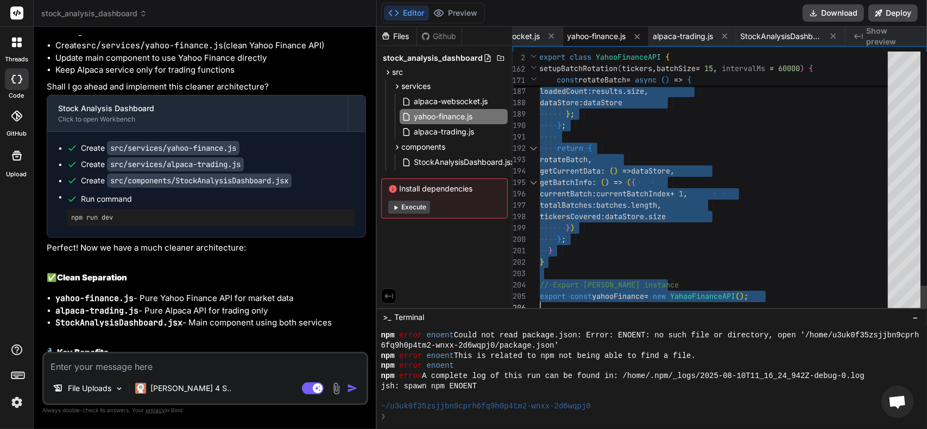
drag, startPoint x: 540, startPoint y: 55, endPoint x: 699, endPoint y: 448, distance: 423.5
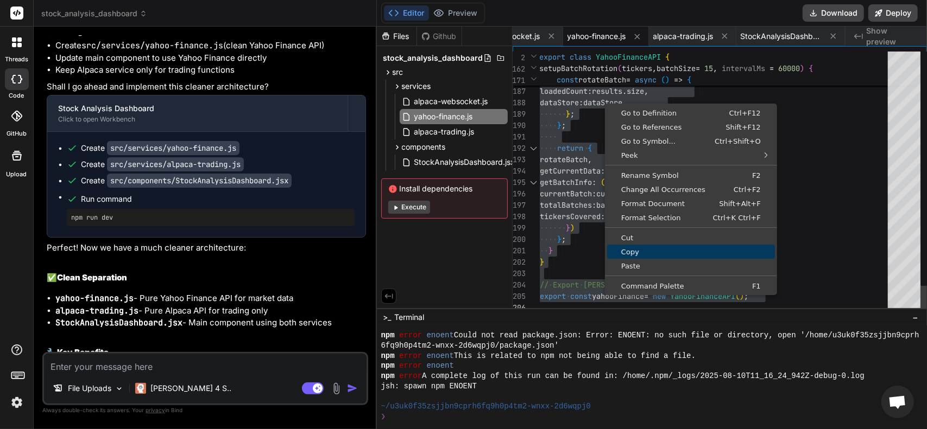
click at [632, 254] on span "Copy" at bounding box center [691, 252] width 168 height 7
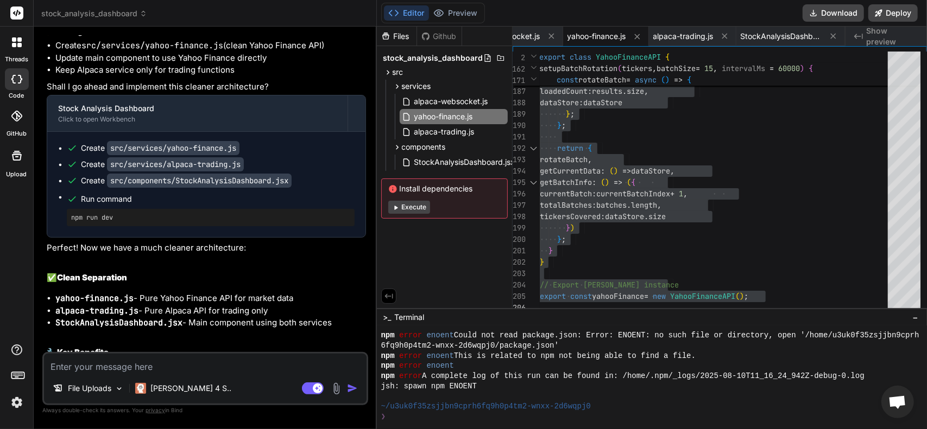
click at [421, 287] on div "Files Github stock_analysis_dashboard src services alpaca-websocket.js yahoo-fi…" at bounding box center [445, 168] width 136 height 282
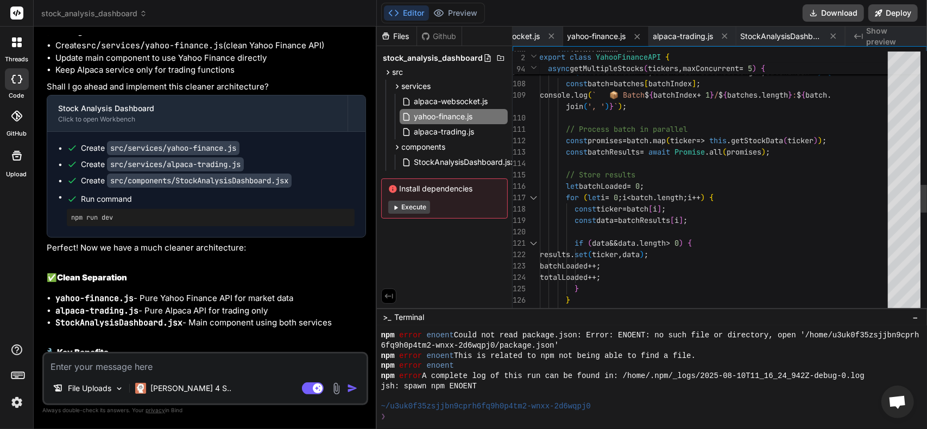
click at [838, 186] on div "} batchLoaded ++; totalLoaded ++; } if ( data && data . length > 0 ) { results …" at bounding box center [717, 27] width 354 height 2474
click at [446, 132] on span "alpaca-trading.js" at bounding box center [444, 131] width 62 height 13
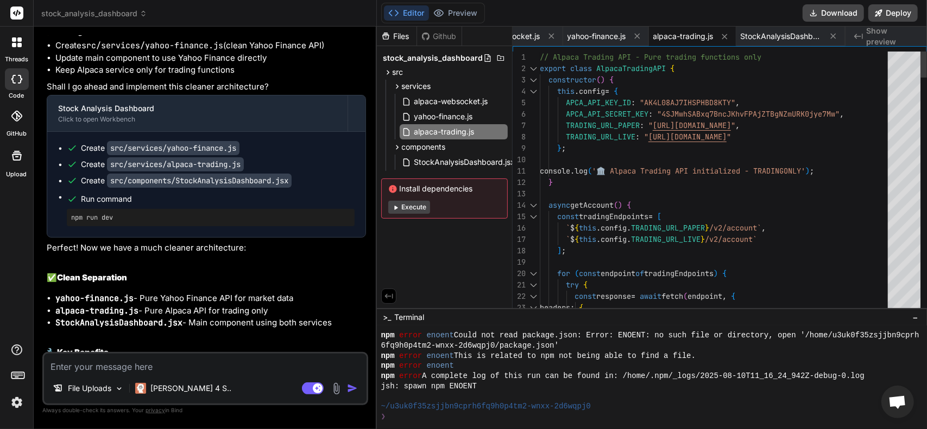
drag, startPoint x: 535, startPoint y: 56, endPoint x: 614, endPoint y: 87, distance: 85.1
click at [614, 87] on div "23 21 22 18 19 20 16 17 14 15 11 12 13 9 10 6 7 8 4 5 2 3 1 headers : { try { c…" at bounding box center [719, 183] width 414 height 262
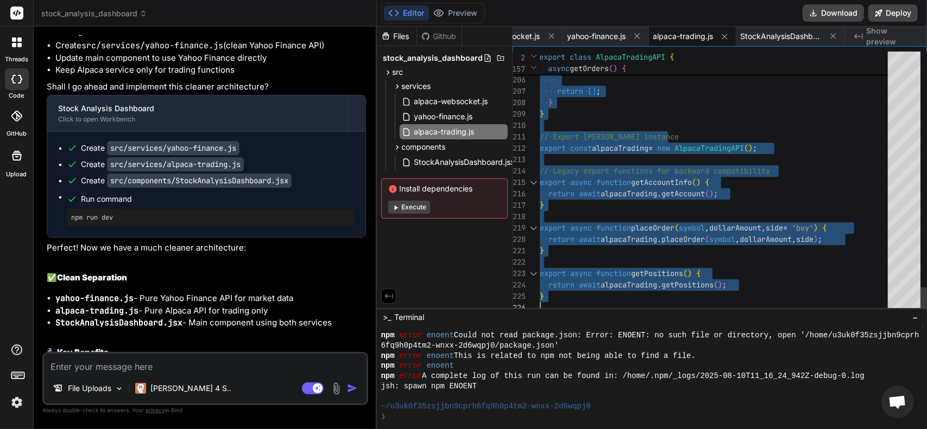
drag, startPoint x: 541, startPoint y: 60, endPoint x: 692, endPoint y: 455, distance: 423.0
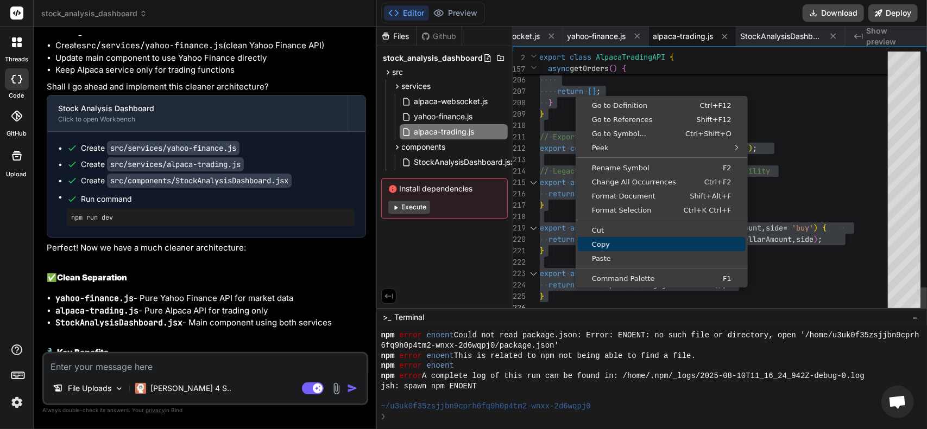
click at [611, 245] on span "Copy" at bounding box center [662, 244] width 168 height 7
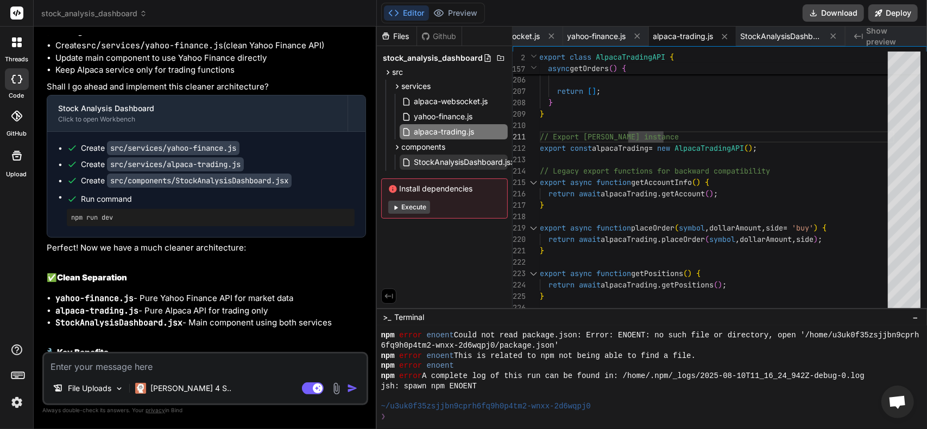
click at [454, 166] on span "StockAnalysisDashboard.jsx" at bounding box center [464, 162] width 103 height 13
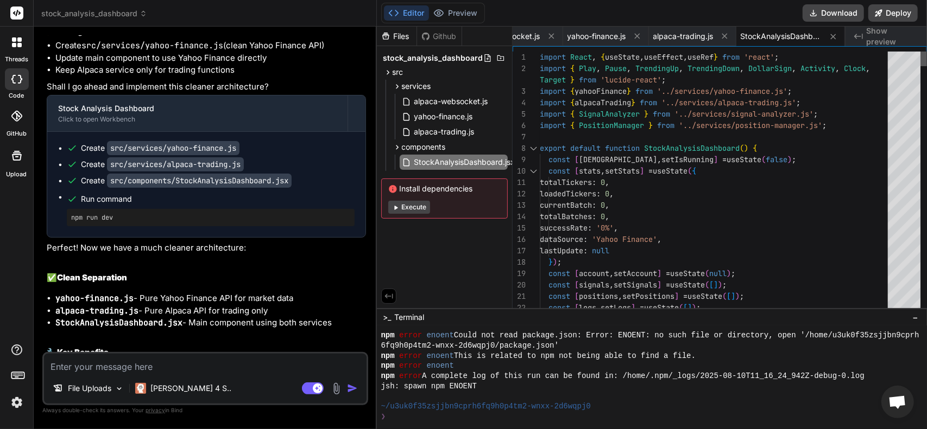
click at [926, 52] on div at bounding box center [923, 59] width 7 height 15
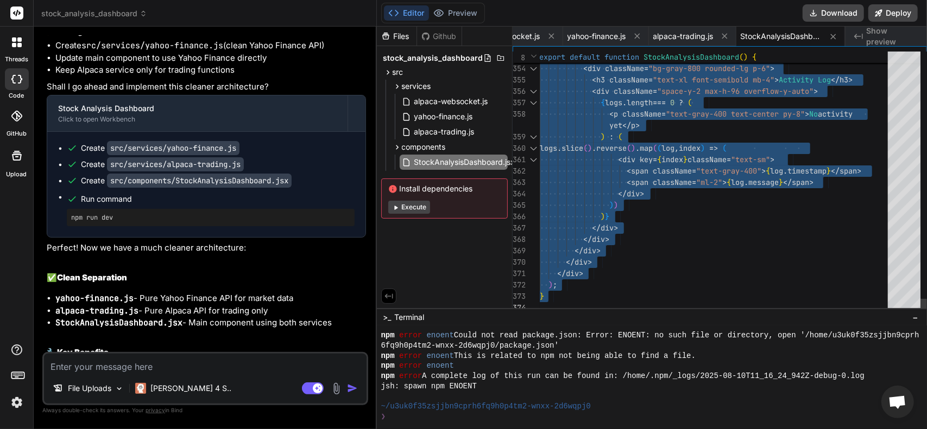
drag, startPoint x: 540, startPoint y: 55, endPoint x: 617, endPoint y: 386, distance: 339.3
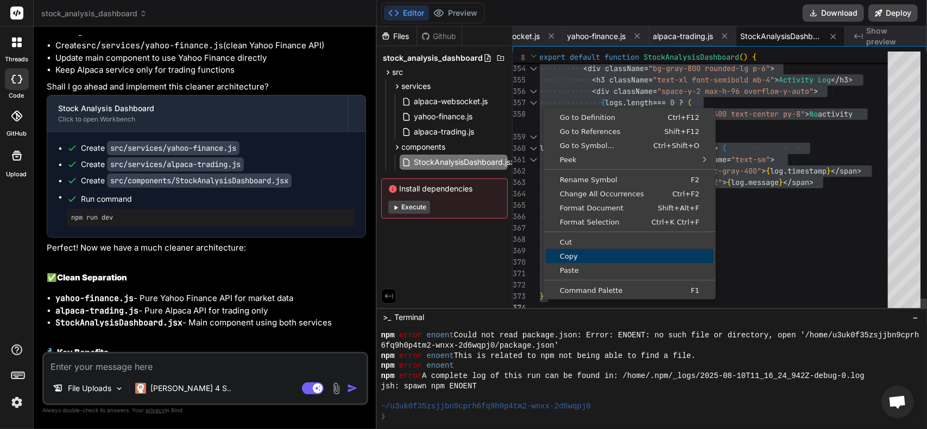
click at [572, 261] on link "Copy" at bounding box center [630, 256] width 168 height 14
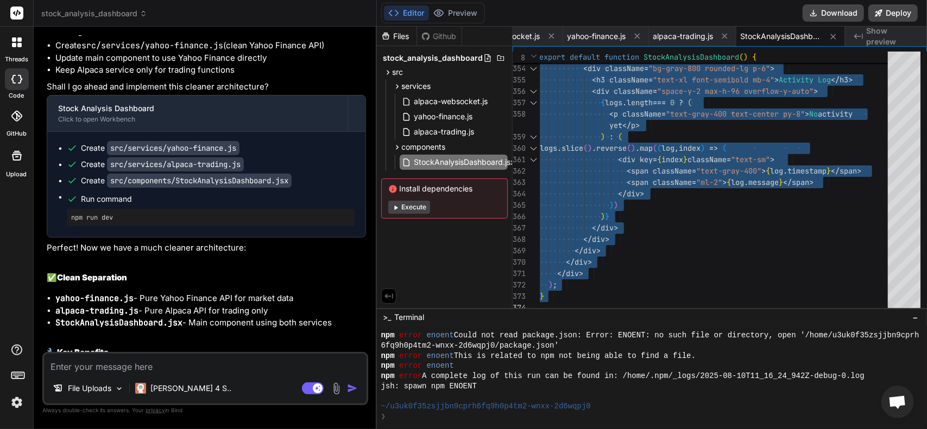
click at [413, 208] on button "Execute" at bounding box center [409, 207] width 42 height 13
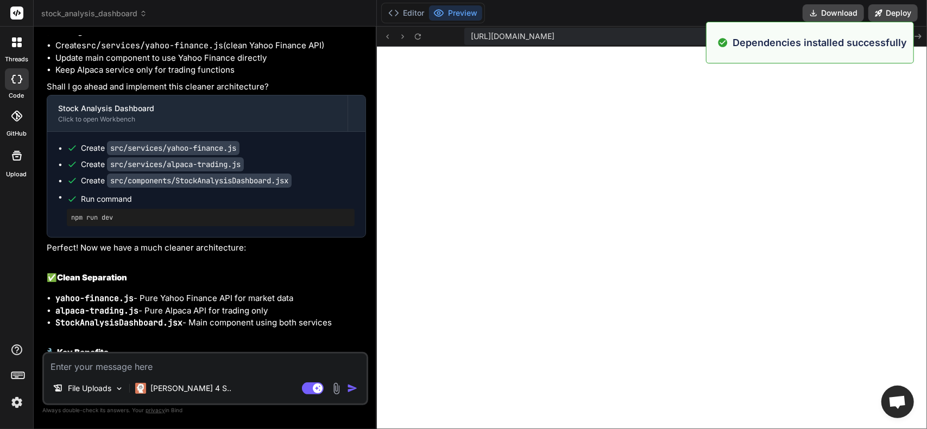
scroll to position [517, 0]
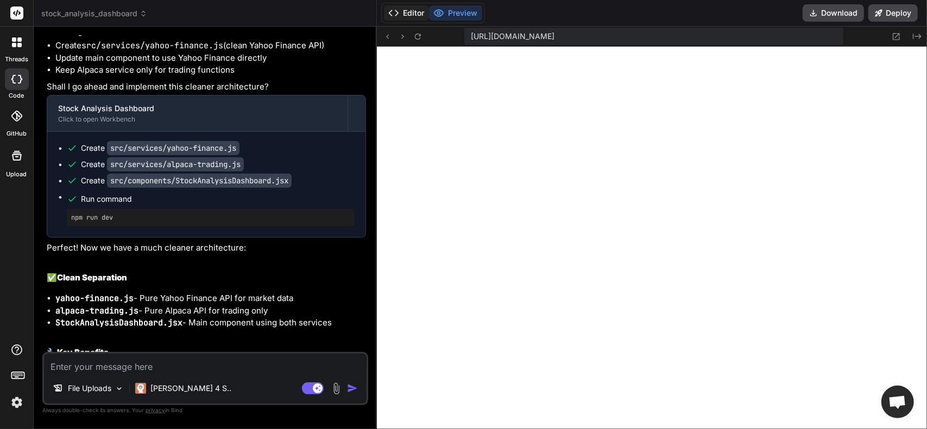
click at [406, 16] on button "Editor" at bounding box center [406, 12] width 45 height 15
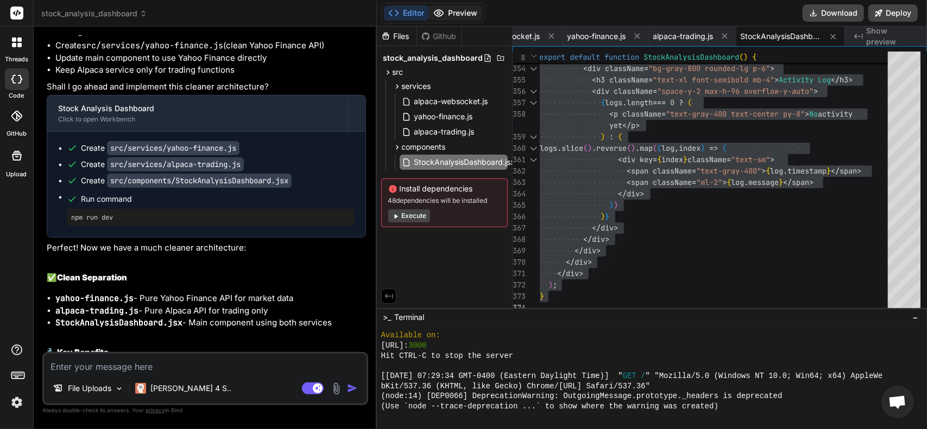
click at [457, 16] on button "Preview" at bounding box center [455, 12] width 53 height 15
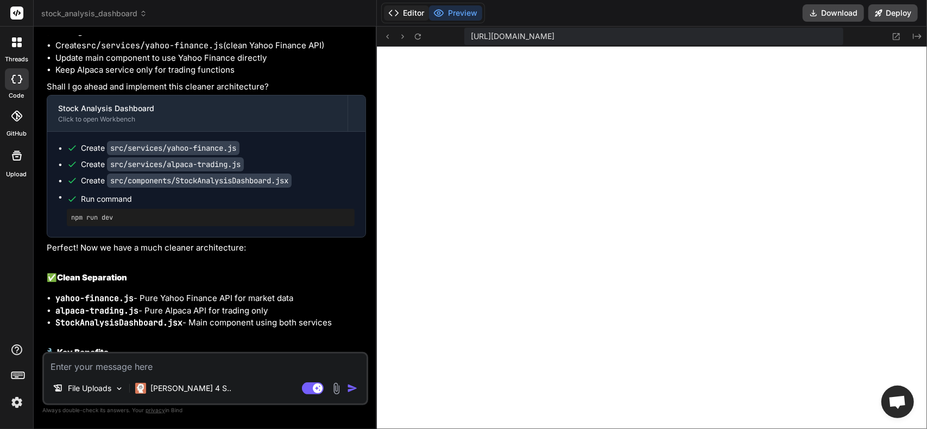
click at [401, 10] on button "Editor" at bounding box center [406, 12] width 45 height 15
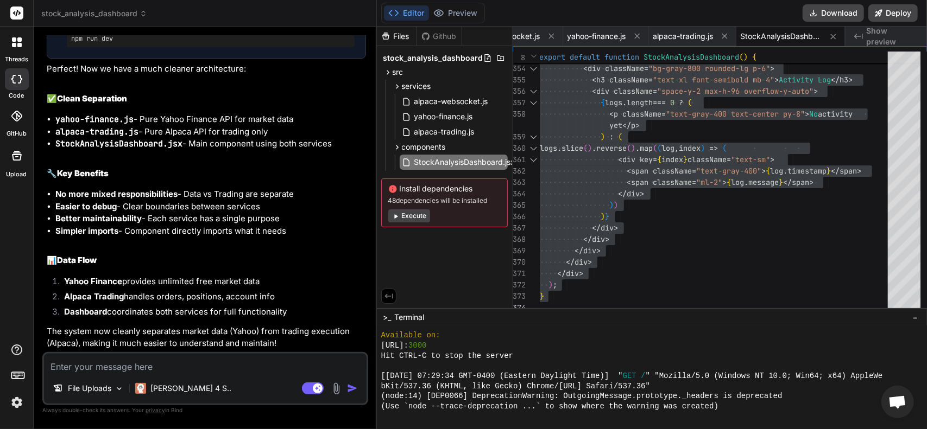
scroll to position [1461, 0]
click at [163, 363] on textarea at bounding box center [205, 364] width 322 height 20
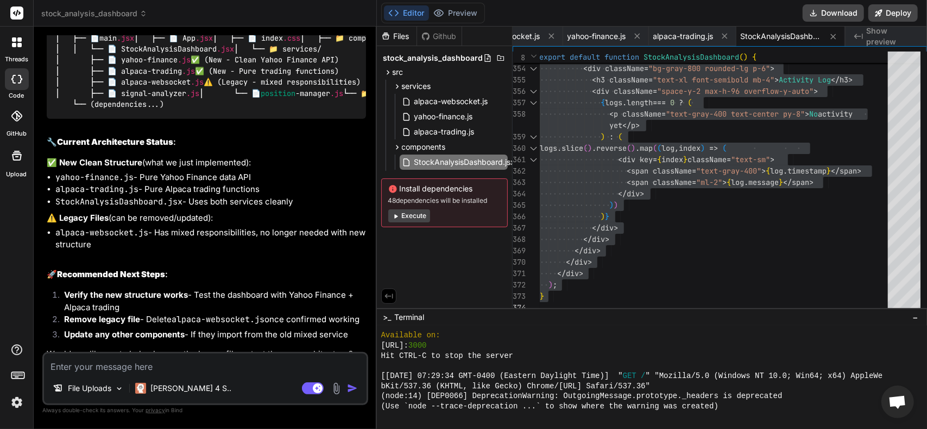
scroll to position [1846, 0]
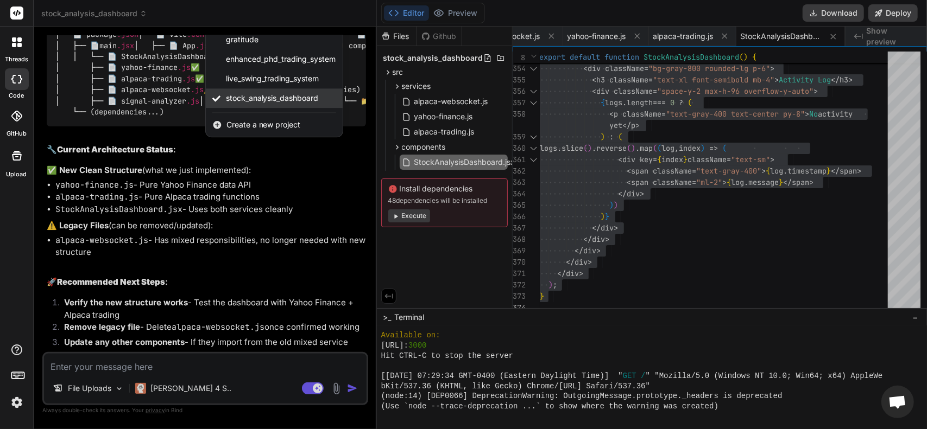
click at [255, 104] on span "stock_analysis_dashboard" at bounding box center [272, 98] width 93 height 11
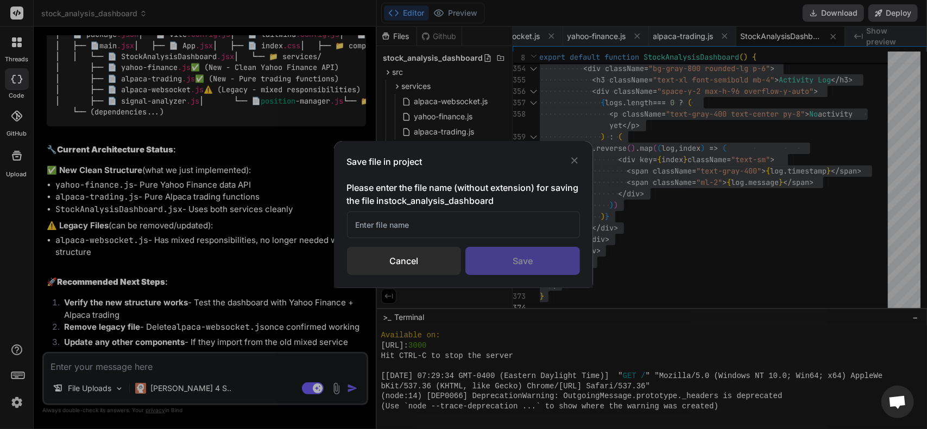
click at [417, 226] on input "text" at bounding box center [463, 225] width 233 height 27
click at [505, 261] on div "Save" at bounding box center [522, 261] width 115 height 28
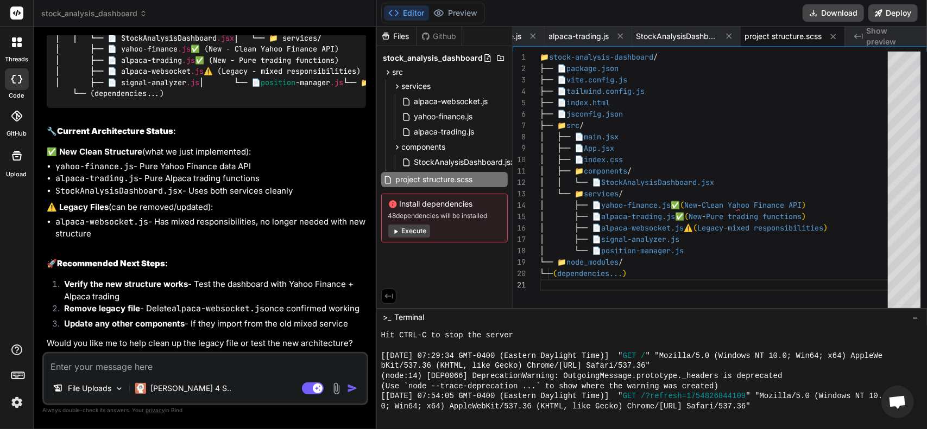
scroll to position [2062, 0]
click at [201, 363] on textarea at bounding box center [205, 364] width 322 height 20
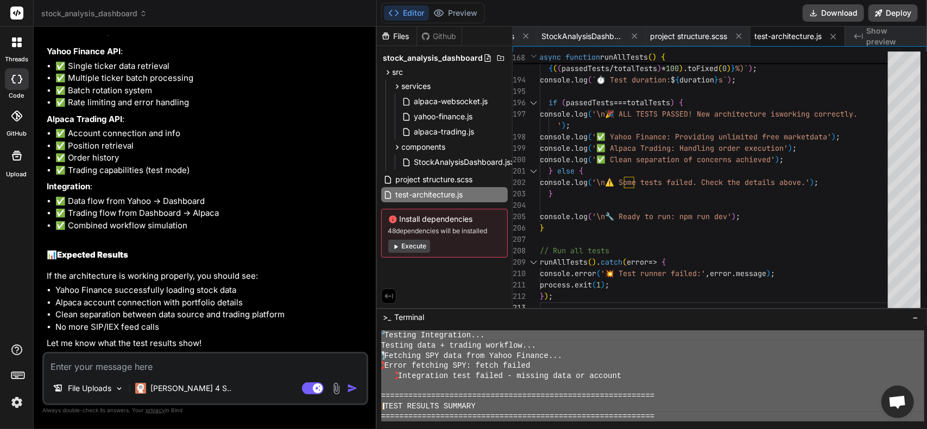
scroll to position [1216, 0]
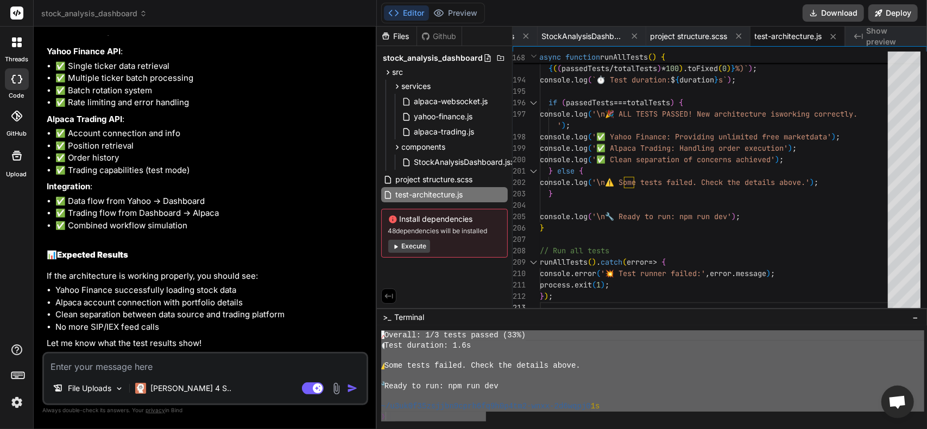
drag, startPoint x: 382, startPoint y: 336, endPoint x: 484, endPoint y: 420, distance: 132.3
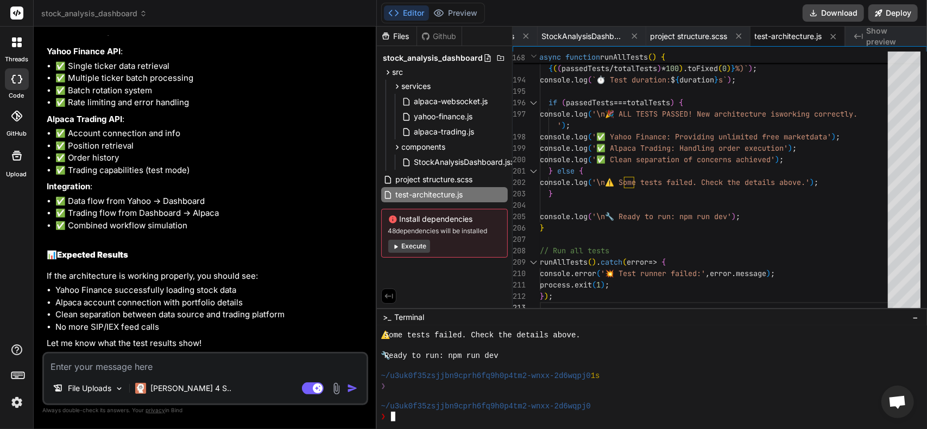
click at [213, 366] on textarea at bounding box center [205, 364] width 322 height 20
paste textarea "📁 stock-analysis-dashboard/ ├── 📄 package.json ├── 📄 vite.config.js ├── 📄 tailw…"
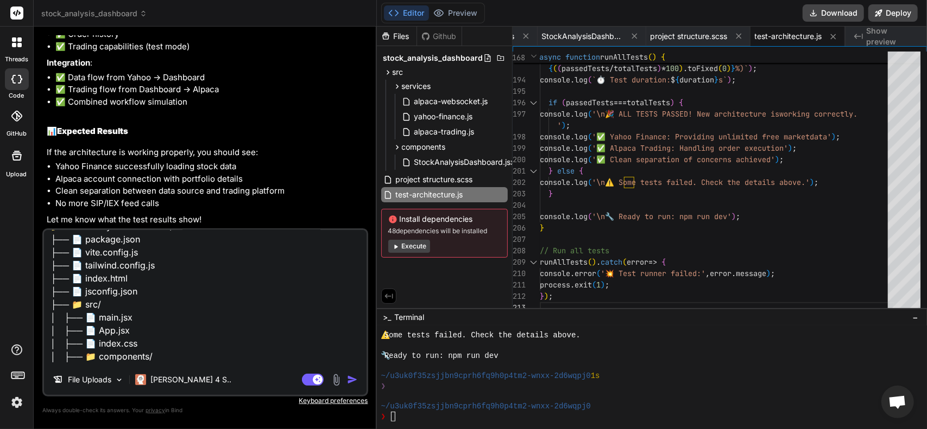
scroll to position [0, 0]
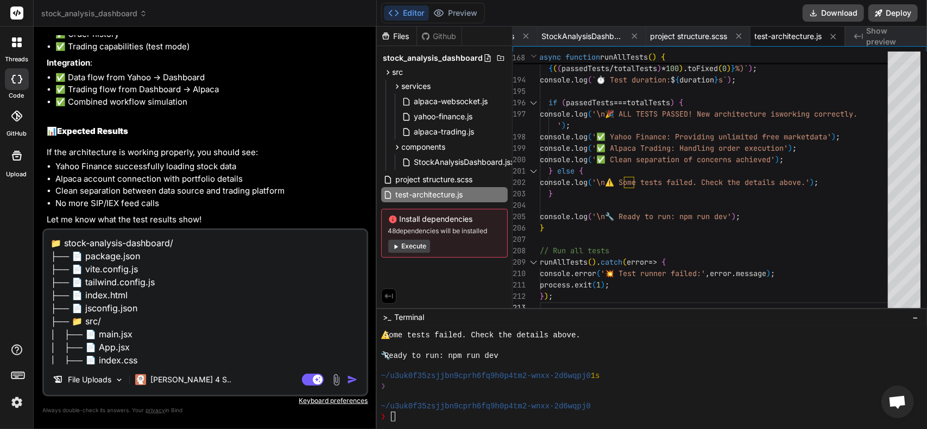
drag, startPoint x: 210, startPoint y: 362, endPoint x: 3, endPoint y: 200, distance: 262.1
click at [3, 200] on div "threads code GitHub Upload stock_analysis_dashboard Created with Pixso. Bind AI…" at bounding box center [463, 214] width 927 height 429
paste textarea
drag, startPoint x: 218, startPoint y: 357, endPoint x: 7, endPoint y: 207, distance: 258.1
click at [7, 207] on div "threads code GitHub Upload stock_analysis_dashboard Created with Pixso. Bind AI…" at bounding box center [463, 214] width 927 height 429
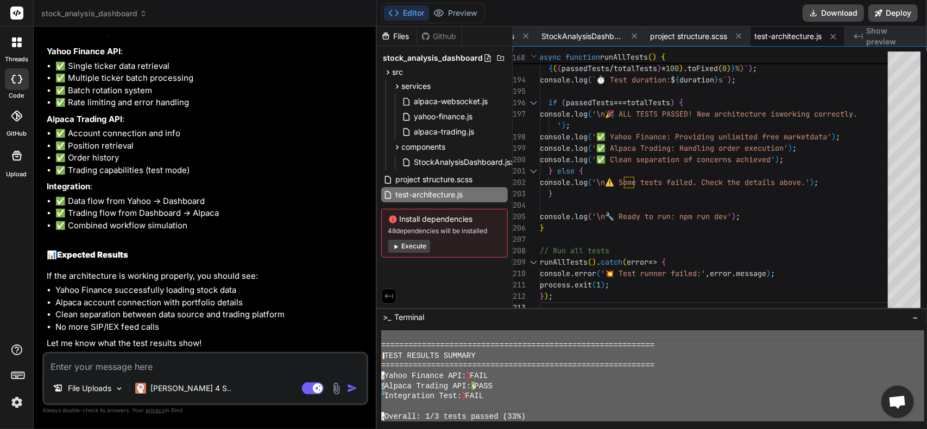
scroll to position [1246, 0]
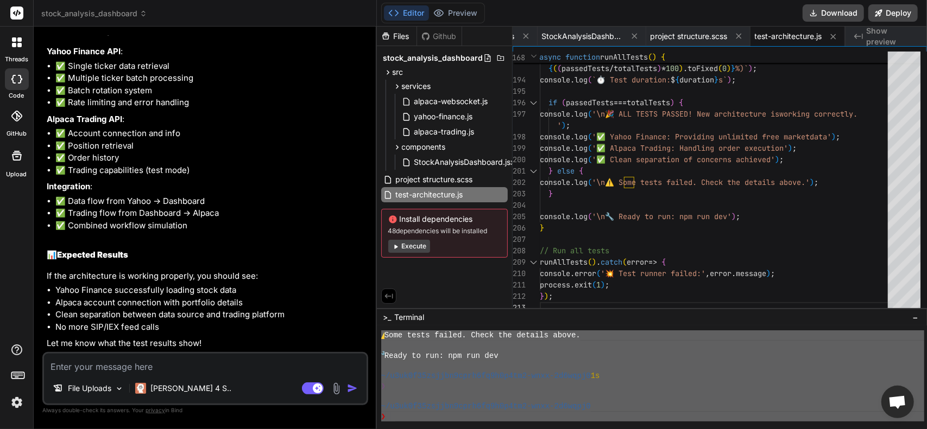
drag, startPoint x: 380, startPoint y: 374, endPoint x: 642, endPoint y: 432, distance: 267.9
click at [642, 429] on html "threads code GitHub Upload stock_analysis_dashboard Created with Pixso. Bind AI…" at bounding box center [463, 214] width 927 height 429
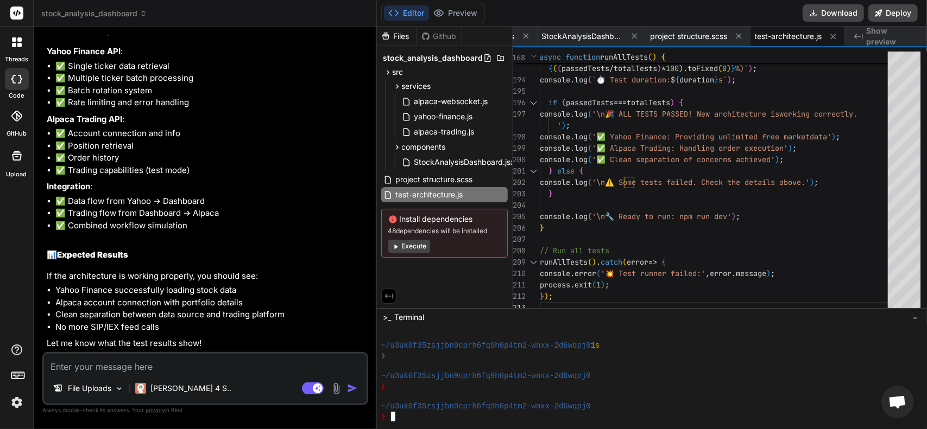
click at [118, 374] on div "File Uploads [PERSON_NAME] 4 S.. Agent Mode. When this toggle is activated, AI …" at bounding box center [205, 378] width 326 height 53
click at [116, 370] on textarea at bounding box center [205, 364] width 322 height 20
paste textarea "📁 stock-analysis-dashboard/ ├── 📄 package.json ├── 📄 vite.config.js ├── 📄 tailw…"
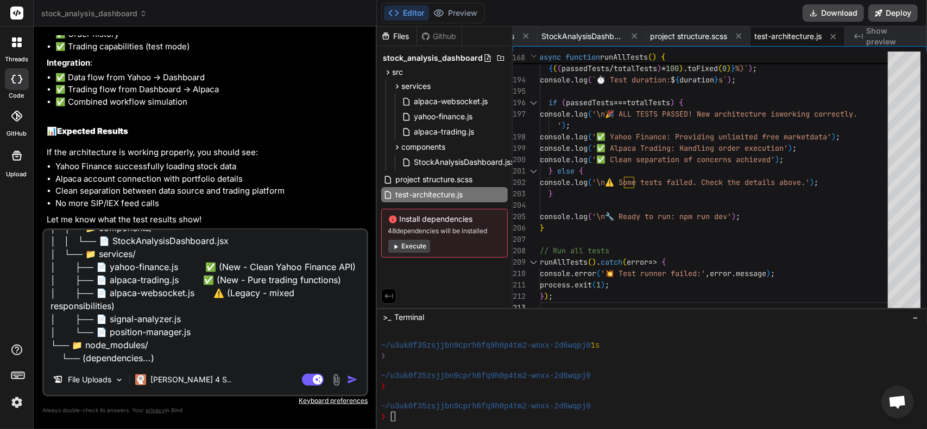
scroll to position [0, 0]
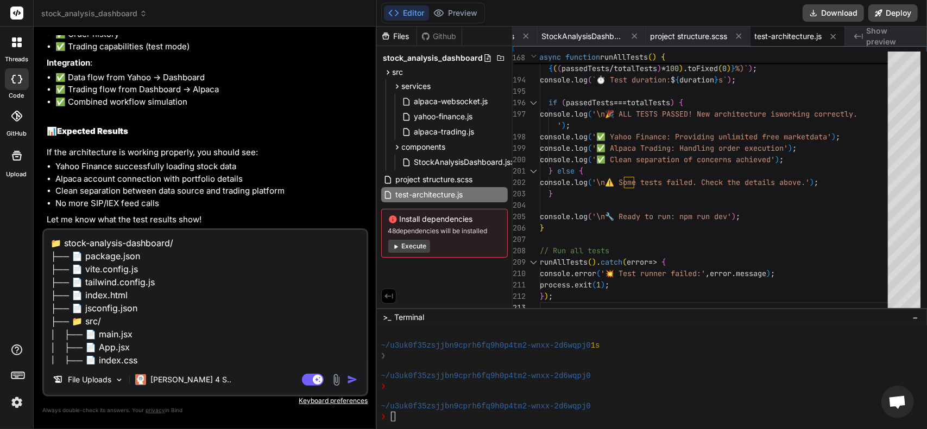
drag, startPoint x: 211, startPoint y: 363, endPoint x: 0, endPoint y: 200, distance: 266.2
click at [0, 200] on div "threads code GitHub Upload stock_analysis_dashboard Created with Pixso. Bind AI…" at bounding box center [463, 214] width 927 height 429
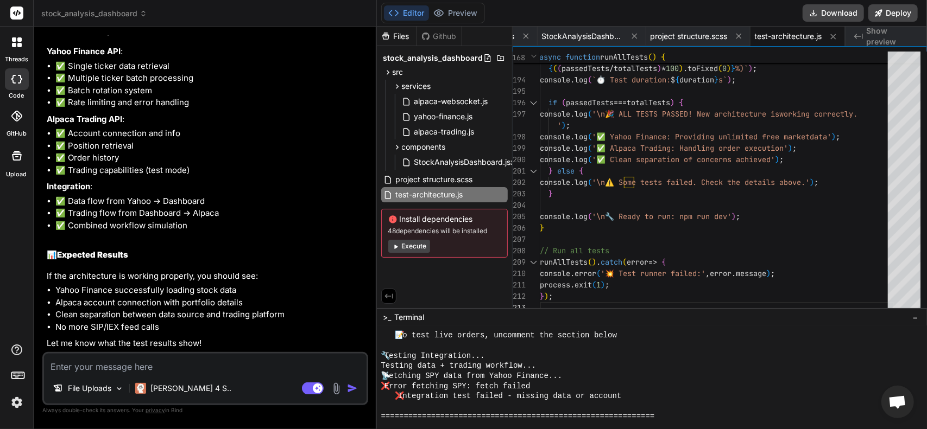
scroll to position [1114, 0]
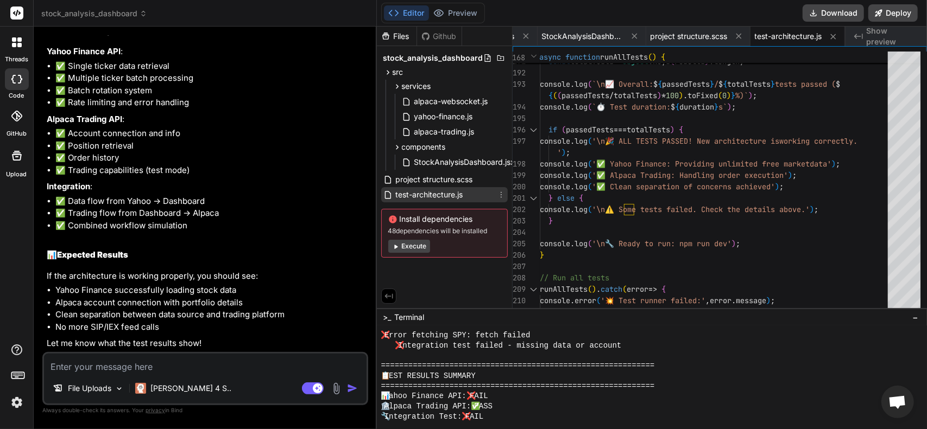
click at [466, 192] on div "test-architecture.js" at bounding box center [444, 194] width 126 height 15
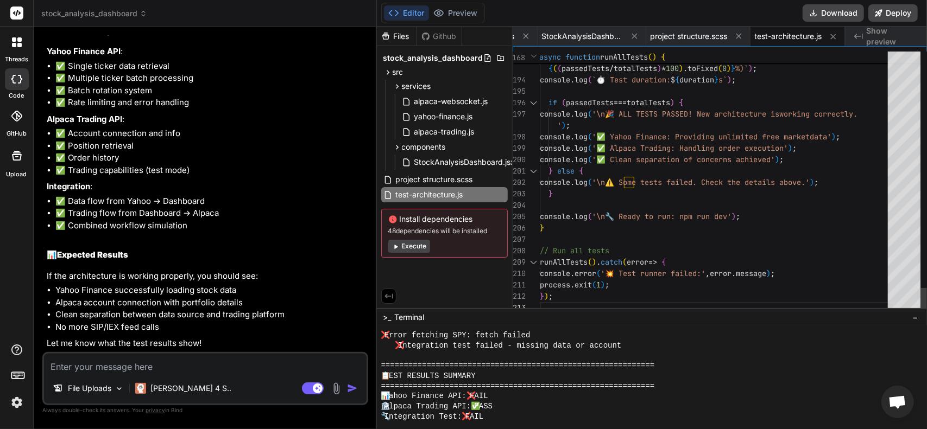
scroll to position [0, 0]
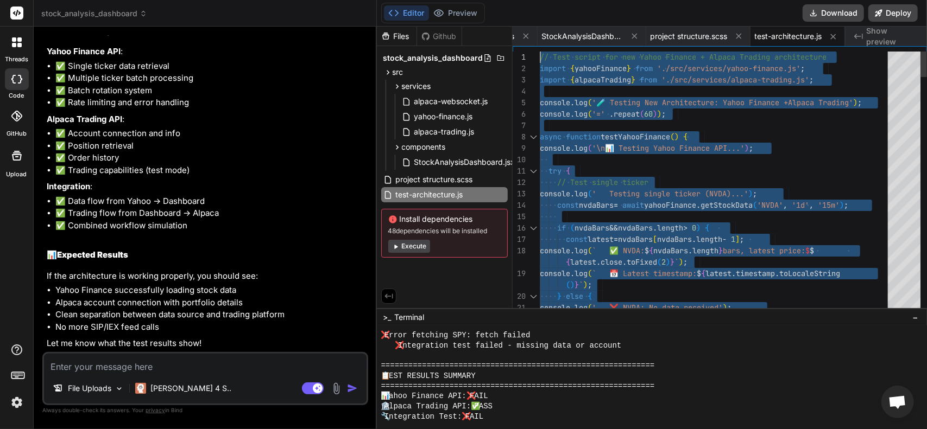
drag, startPoint x: 566, startPoint y: 297, endPoint x: 482, endPoint y: -41, distance: 349.0
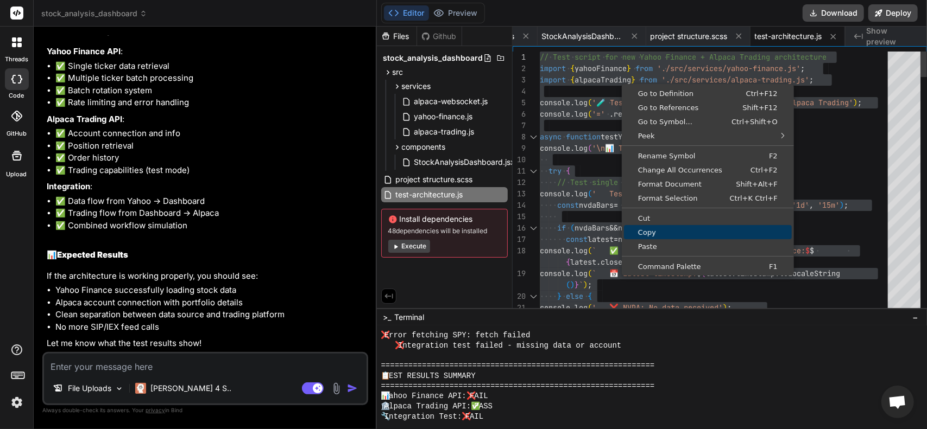
click at [670, 229] on span "Copy" at bounding box center [708, 232] width 168 height 7
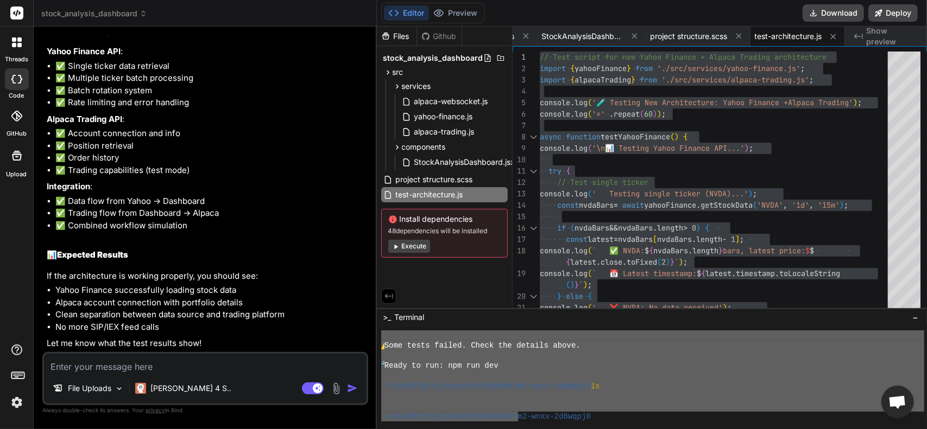
scroll to position [1236, 0]
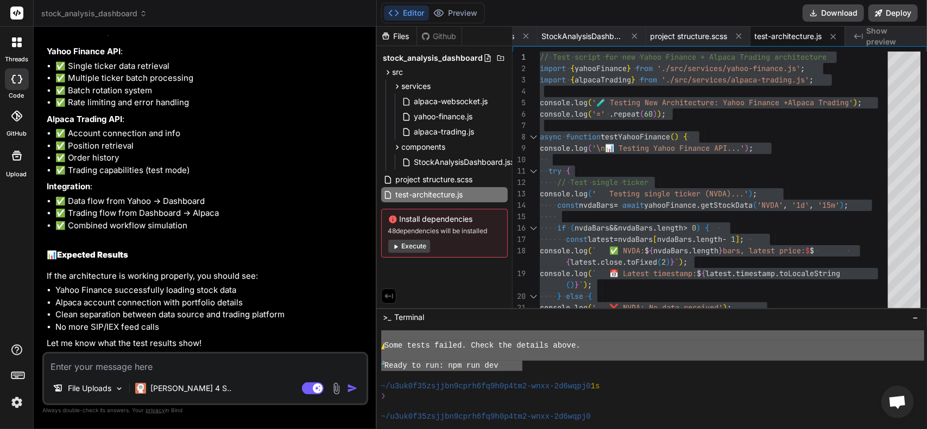
drag, startPoint x: 383, startPoint y: 344, endPoint x: 521, endPoint y: 367, distance: 139.3
click at [518, 366] on div "🔧 Ready to run: npm run dev" at bounding box center [652, 366] width 543 height 10
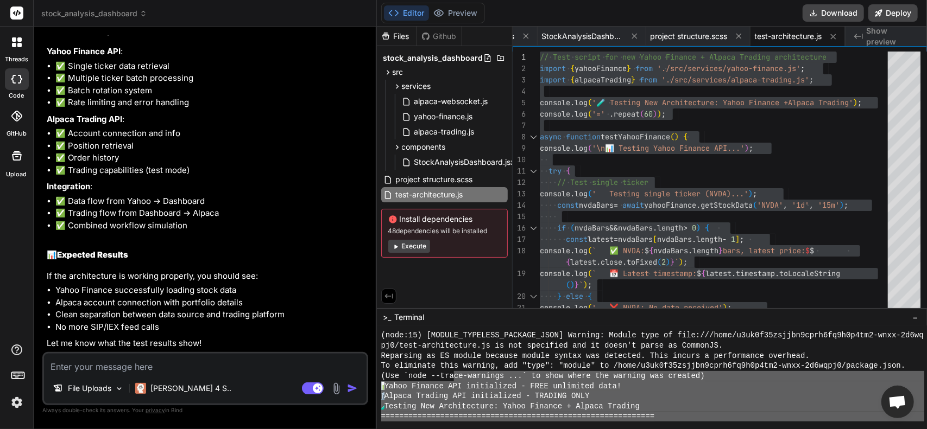
scroll to position [747, 0]
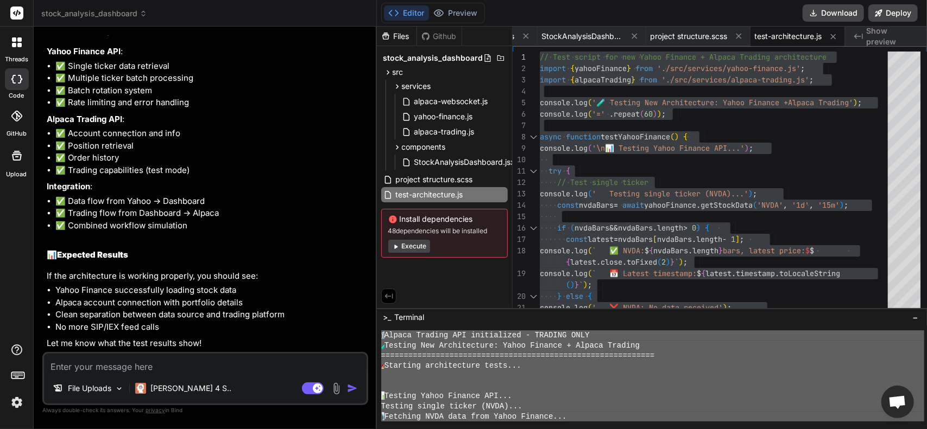
drag, startPoint x: 602, startPoint y: 346, endPoint x: 381, endPoint y: 339, distance: 221.0
click at [381, 339] on div "🏛️ Alpaca Trading API initialized - TRADING ONLY 🧪 Testing New Architecture: Ya…" at bounding box center [652, 376] width 543 height 91
click at [163, 365] on textarea at bounding box center [205, 364] width 322 height 20
paste textarea "🏛️ Loremi Dolorsi AME consectetur - ADIPISC ELIT 🧪 Seddoei Tem Incididuntut: La…"
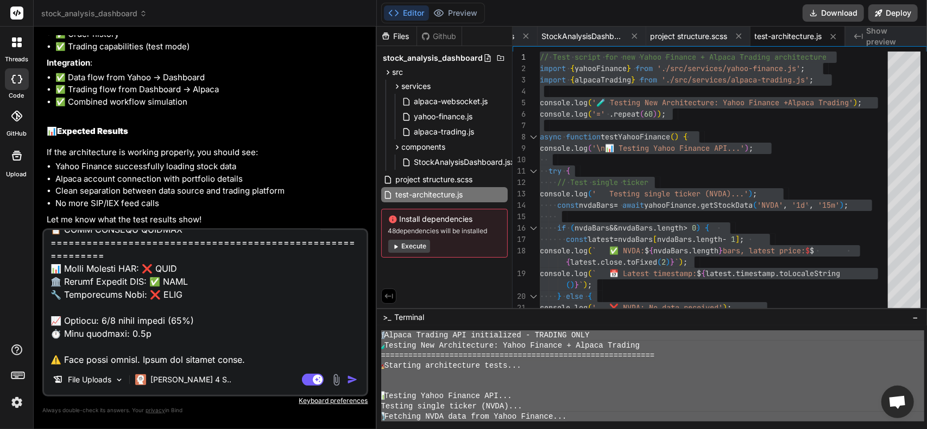
click at [354, 379] on img "button" at bounding box center [352, 380] width 11 height 11
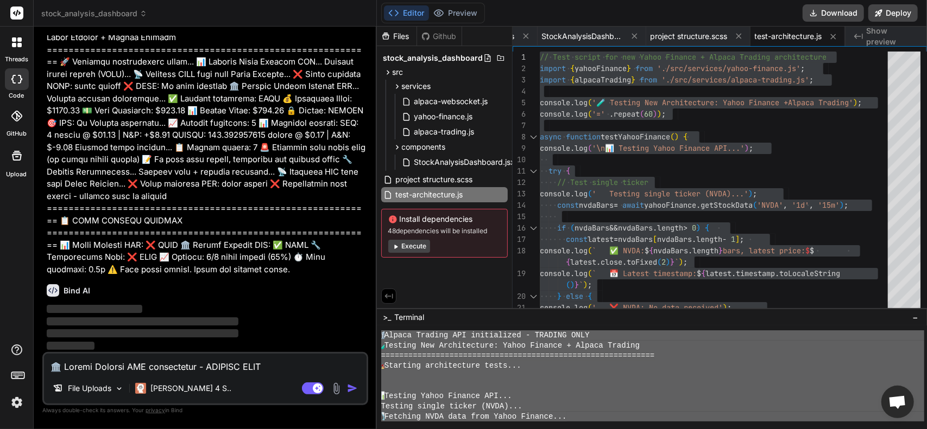
scroll to position [2941, 0]
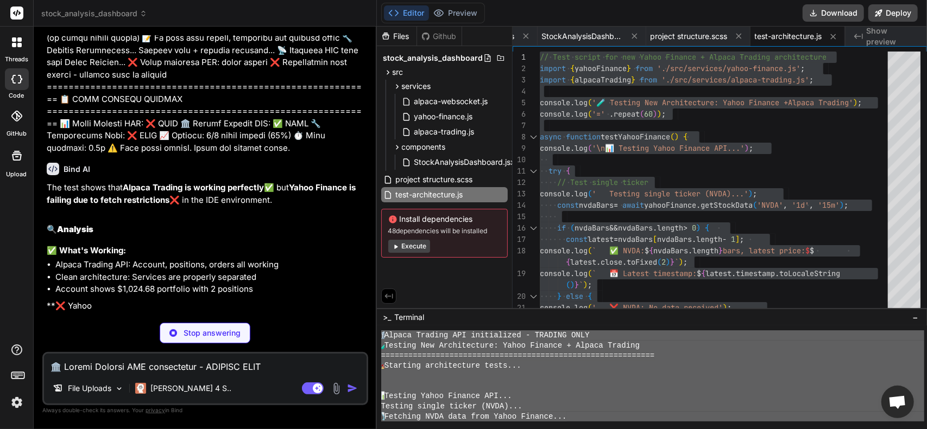
click at [272, 321] on div "You It looks like we are still calling for SPI and IEX thru Alpaca instead of u…" at bounding box center [205, 232] width 326 height 394
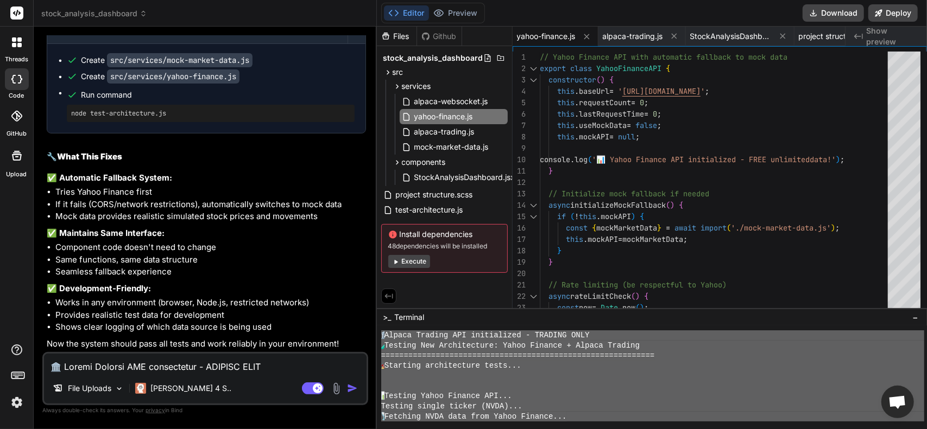
scroll to position [3304, 0]
click at [435, 144] on span "mock-market-data.js" at bounding box center [451, 147] width 77 height 13
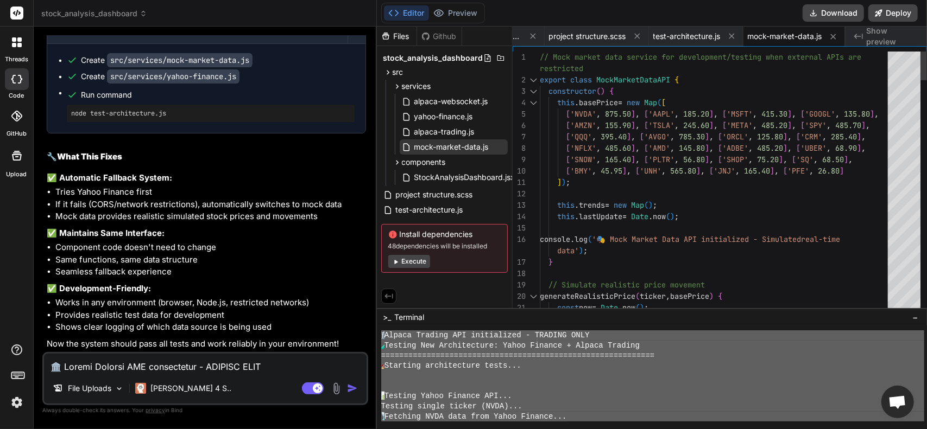
drag, startPoint x: 538, startPoint y: 57, endPoint x: 585, endPoint y: 111, distance: 70.8
click at [585, 111] on div "19 17 18 14 15 16 10 11 12 13 6 7 8 9 3 4 5 1 2 20 21 // Simulate realistic pri…" at bounding box center [719, 183] width 414 height 262
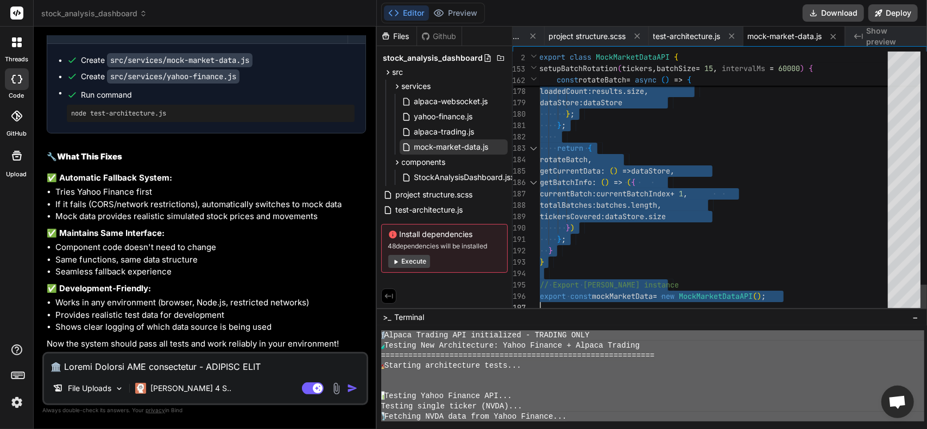
drag, startPoint x: 541, startPoint y: 60, endPoint x: 670, endPoint y: 435, distance: 396.0
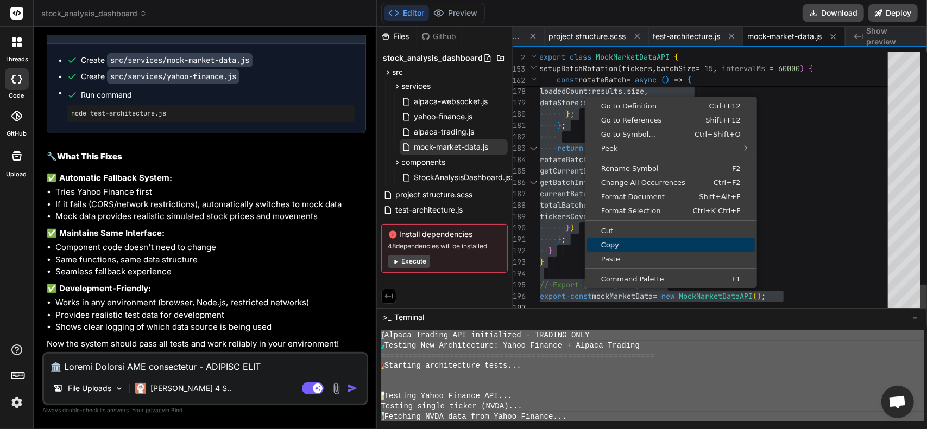
click at [620, 243] on span "Copy" at bounding box center [671, 245] width 168 height 7
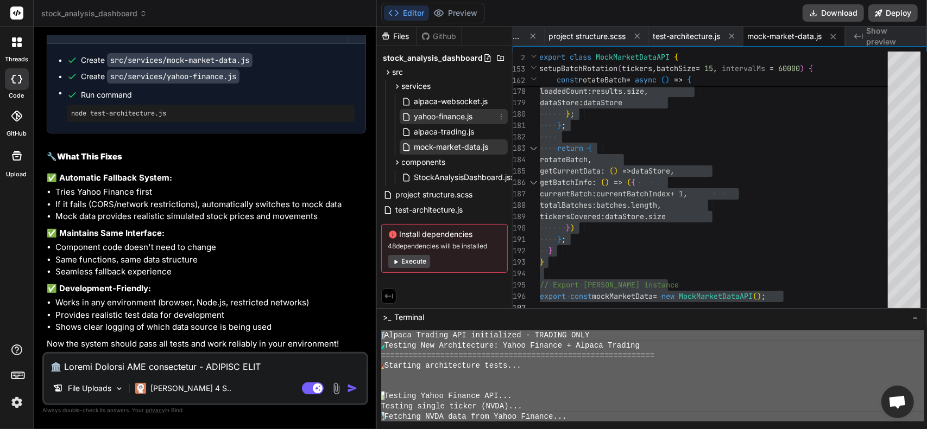
click at [455, 122] on span "yahoo-finance.js" at bounding box center [443, 116] width 61 height 13
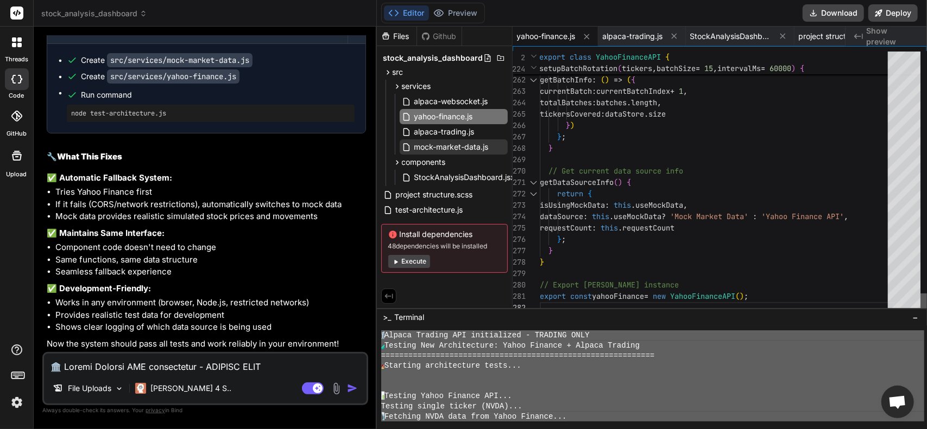
click at [926, 312] on div at bounding box center [923, 304] width 7 height 20
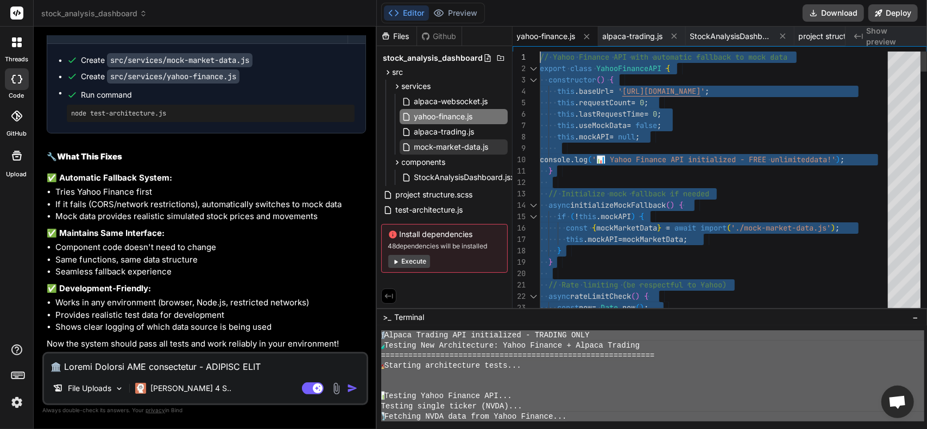
drag, startPoint x: 768, startPoint y: 298, endPoint x: 440, endPoint y: -66, distance: 490.0
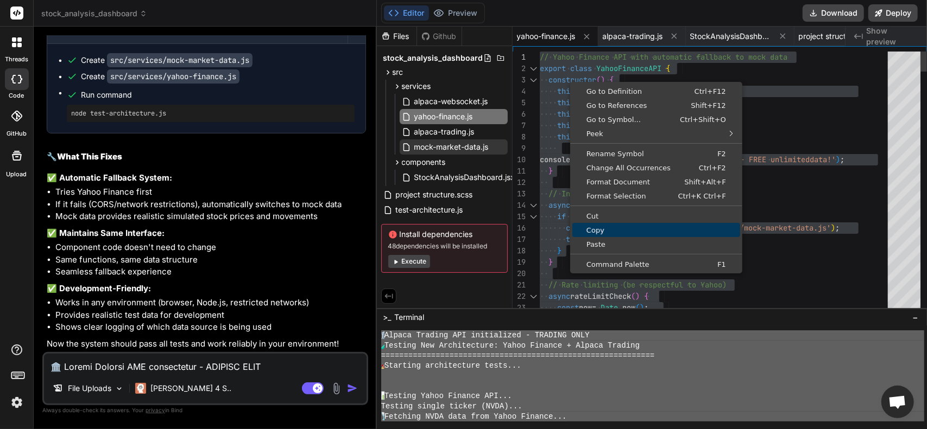
click at [631, 233] on span "Copy" at bounding box center [656, 230] width 168 height 7
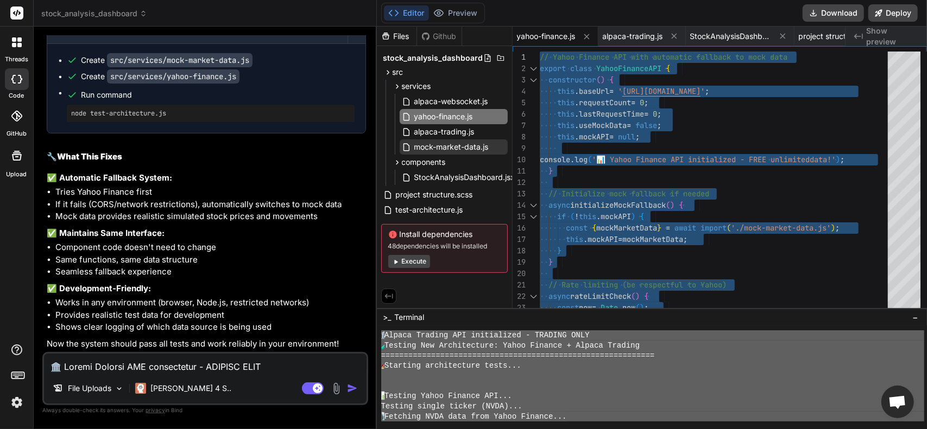
scroll to position [3486, 0]
click at [417, 260] on button "Execute" at bounding box center [409, 261] width 42 height 13
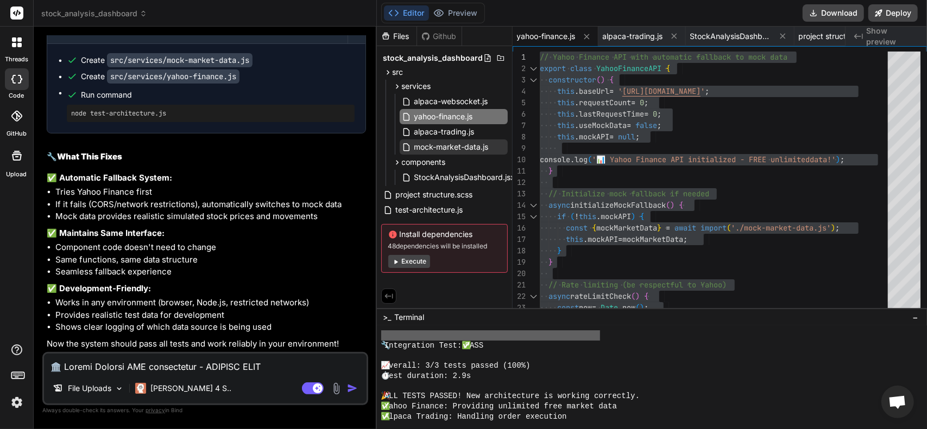
scroll to position [3681, 0]
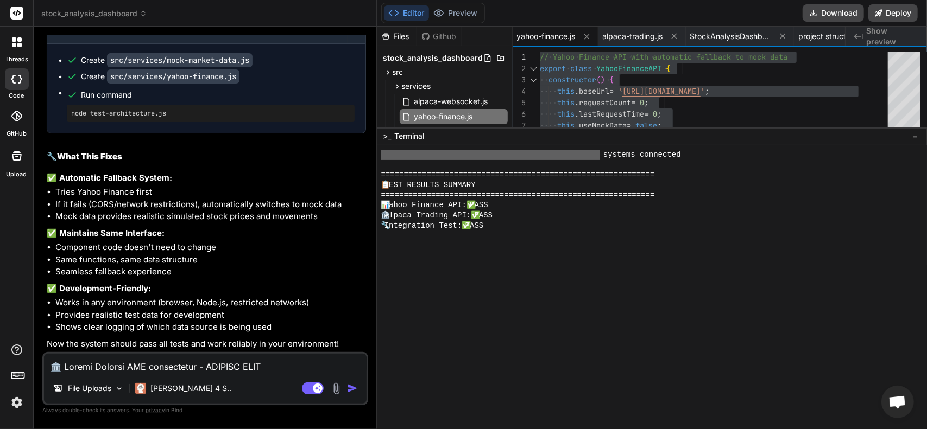
drag, startPoint x: 674, startPoint y: 309, endPoint x: 668, endPoint y: 128, distance: 181.4
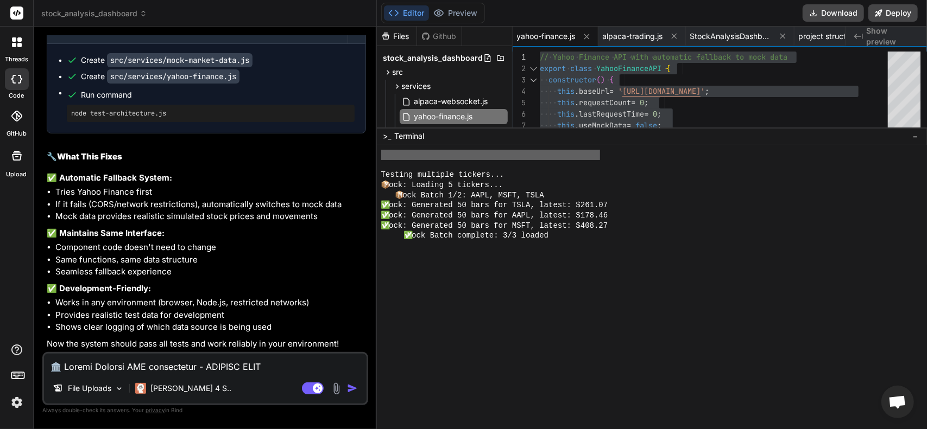
scroll to position [3130, 0]
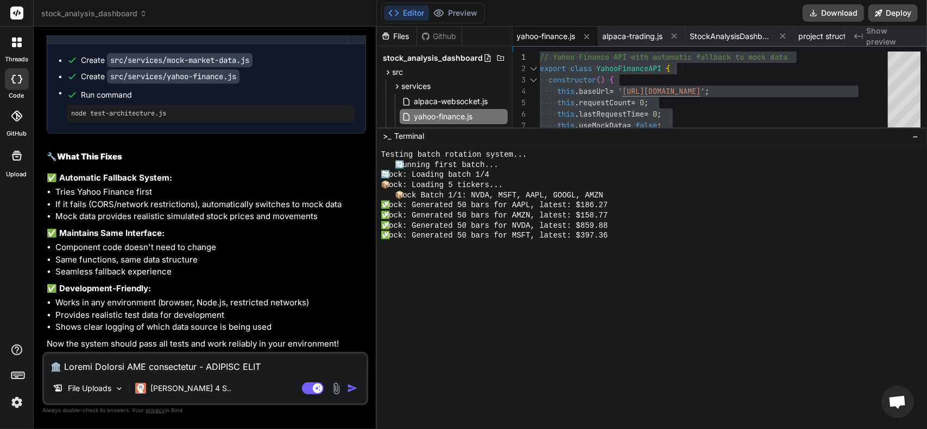
click at [578, 312] on div at bounding box center [652, 287] width 550 height 284
click at [624, 242] on div at bounding box center [652, 287] width 550 height 284
click at [627, 225] on div "✅ Mock: Generated 50 bars for NVDA, latest: $859.88" at bounding box center [645, 226] width 529 height 10
click at [385, 138] on span ">_" at bounding box center [387, 136] width 8 height 11
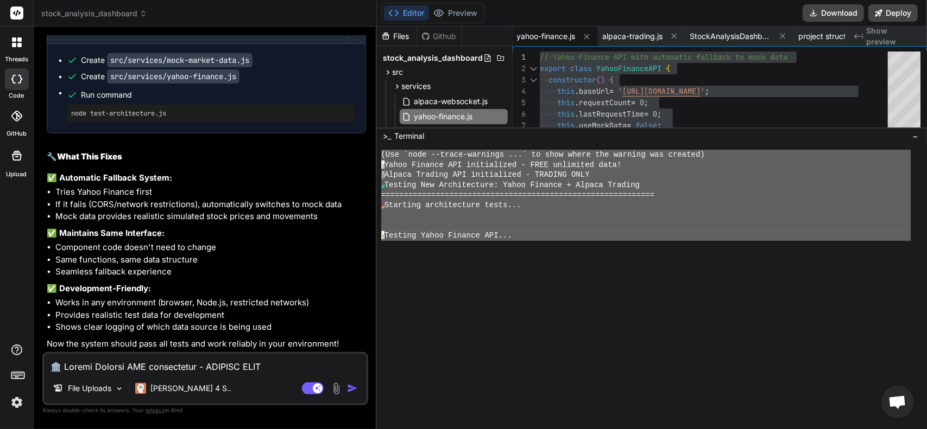
scroll to position [2797, 0]
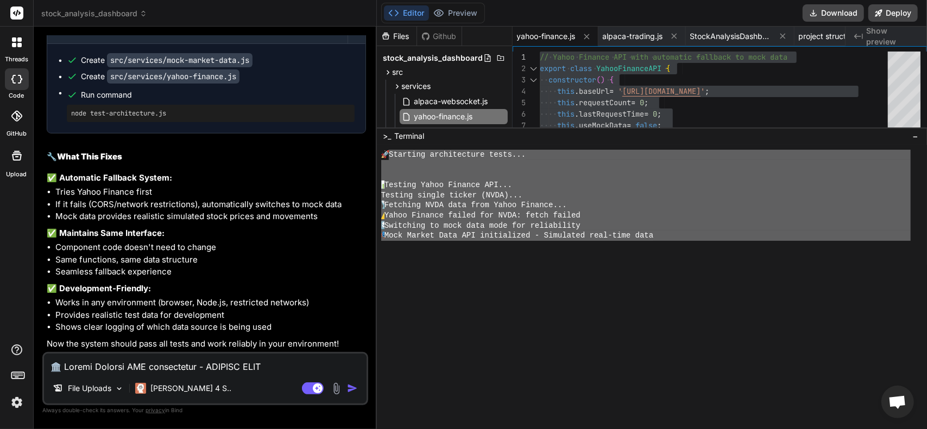
drag, startPoint x: 664, startPoint y: 236, endPoint x: 392, endPoint y: 156, distance: 283.6
click at [392, 156] on div "🚀 Starting architecture tests... 📊 Testing Yahoo Finance API... Testing single …" at bounding box center [645, 195] width 529 height 91
click at [142, 363] on textarea at bounding box center [205, 364] width 322 height 20
paste textarea "Loremips dolorsitamet conse... 📊 Adipisc Elits Doeiusm TEM... Incidid utlabo et…"
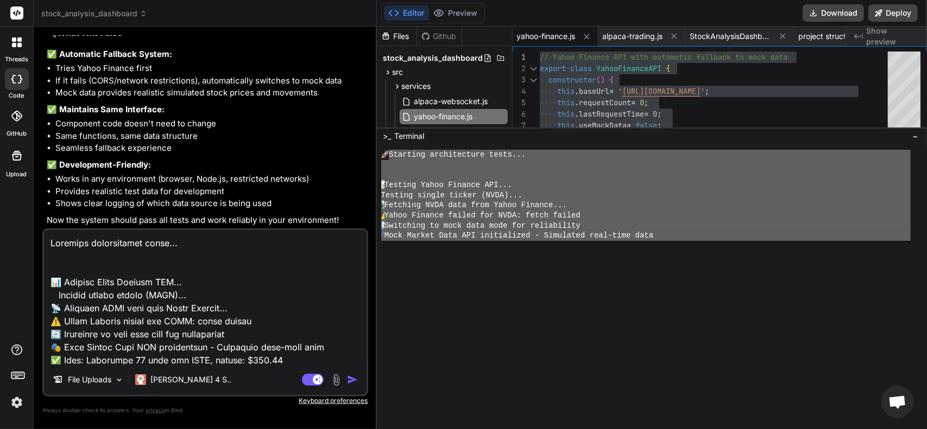
scroll to position [1056, 0]
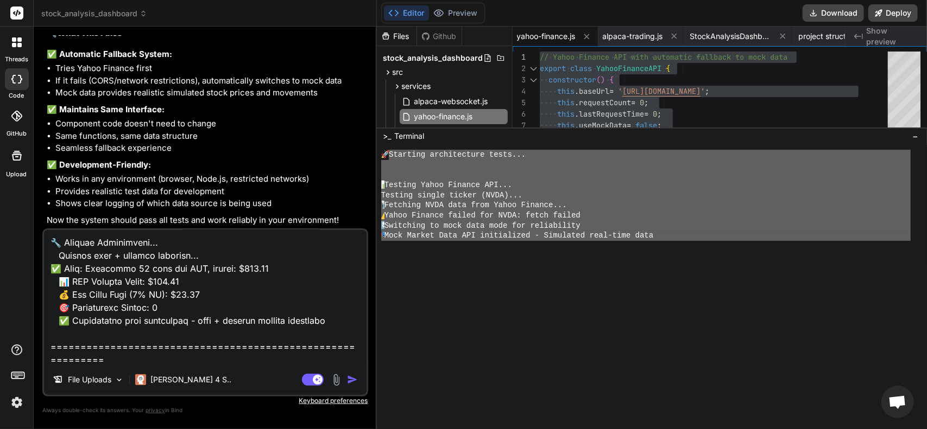
click at [350, 380] on img "button" at bounding box center [352, 380] width 11 height 11
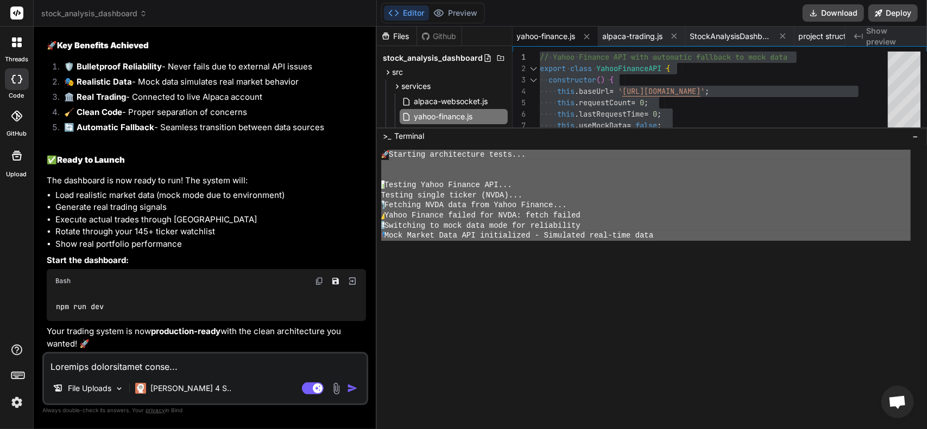
scroll to position [4705, 0]
click at [123, 371] on textarea at bounding box center [205, 364] width 322 height 20
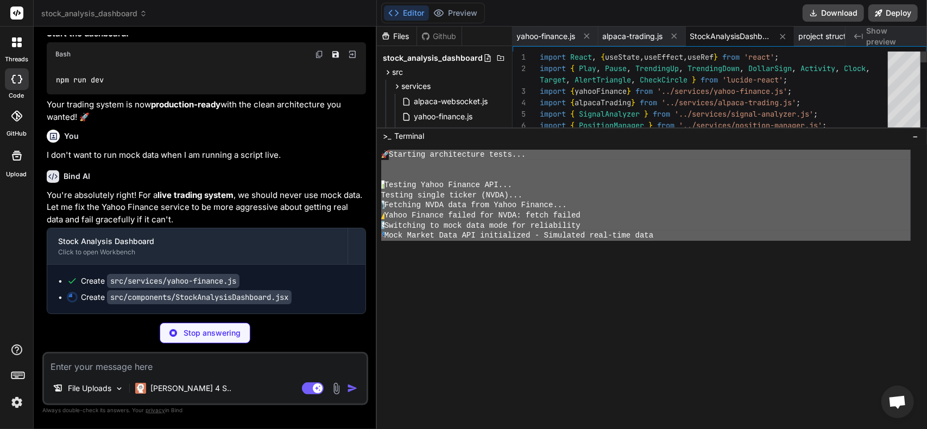
scroll to position [2797, 0]
